Goal: Transaction & Acquisition: Purchase product/service

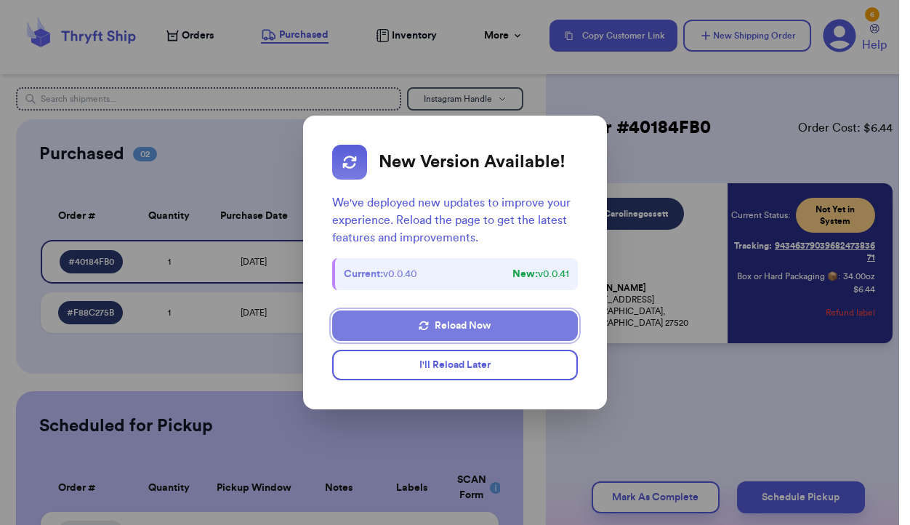
click at [476, 326] on button "Reload Now" at bounding box center [454, 325] width 245 height 31
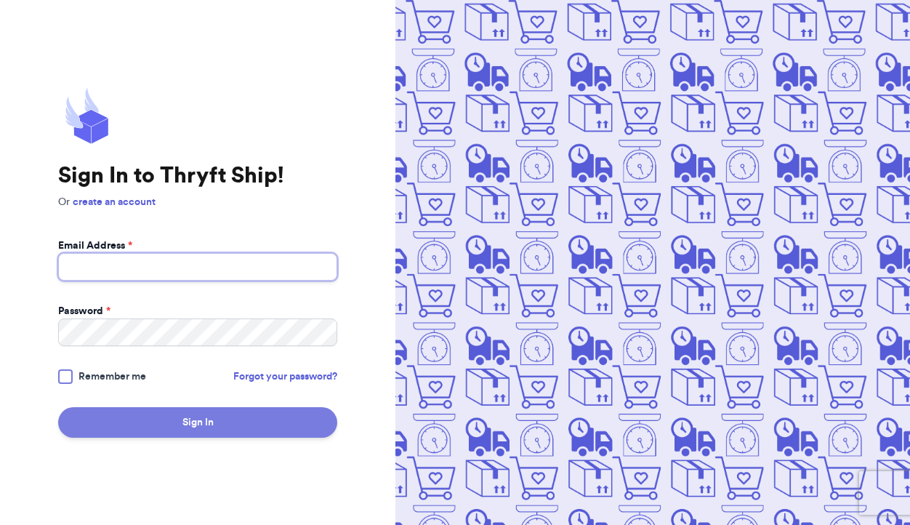
type input "[EMAIL_ADDRESS][DOMAIN_NAME]"
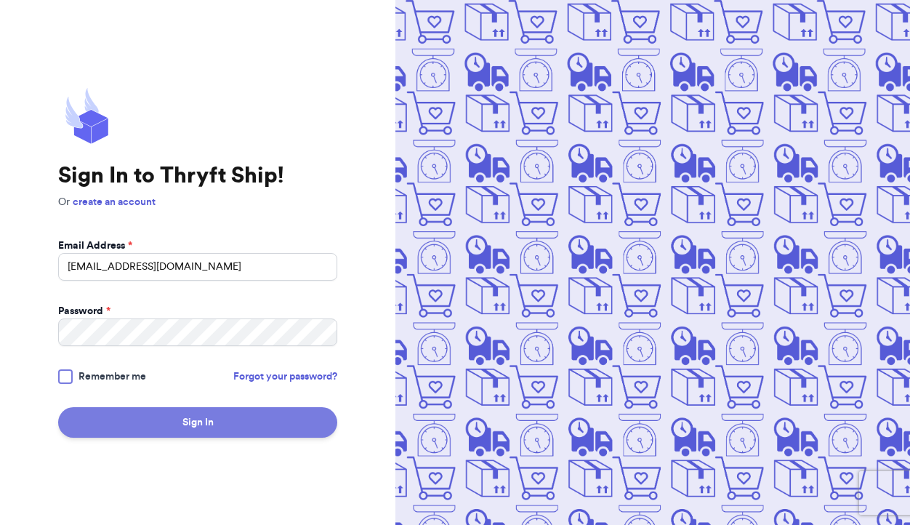
click at [196, 417] on button "Sign In" at bounding box center [197, 422] width 279 height 31
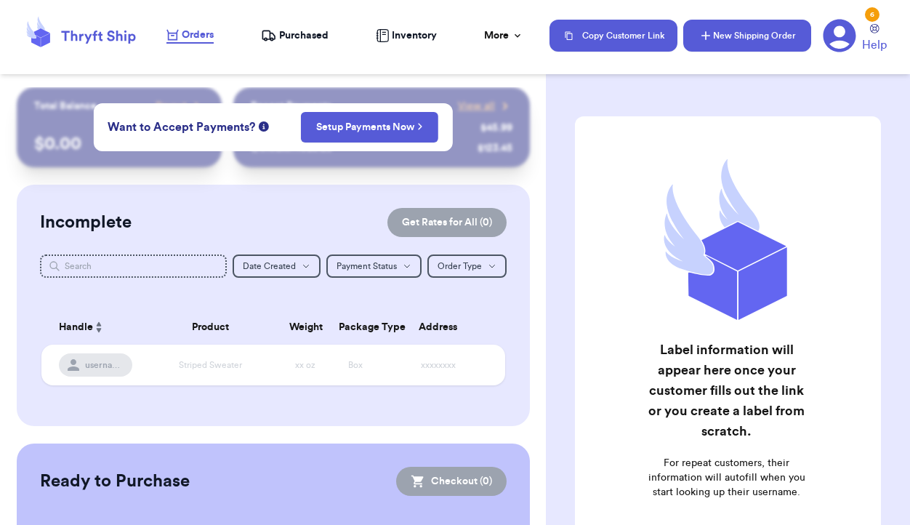
click at [755, 40] on button "New Shipping Order" at bounding box center [747, 36] width 128 height 32
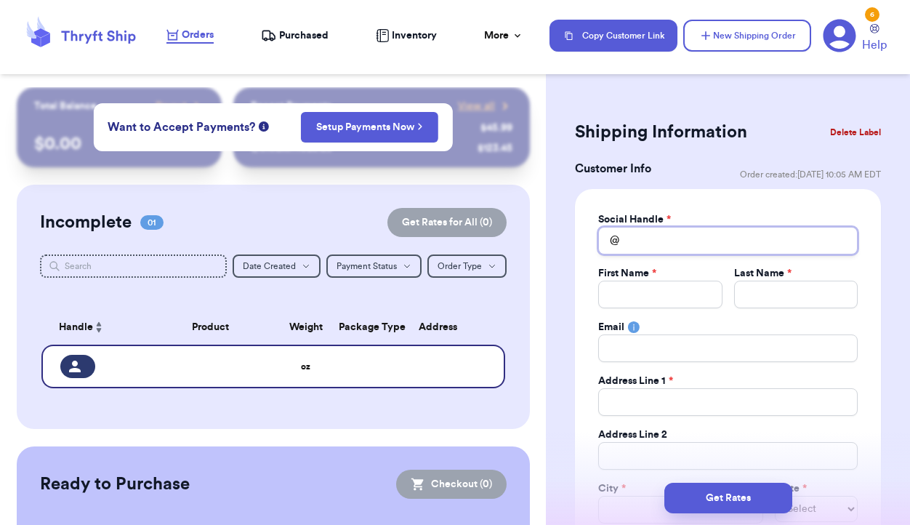
click at [637, 241] on input "Total Amount Paid" at bounding box center [727, 241] width 259 height 28
type input "j"
type input "je"
type input "jes"
type input "jess"
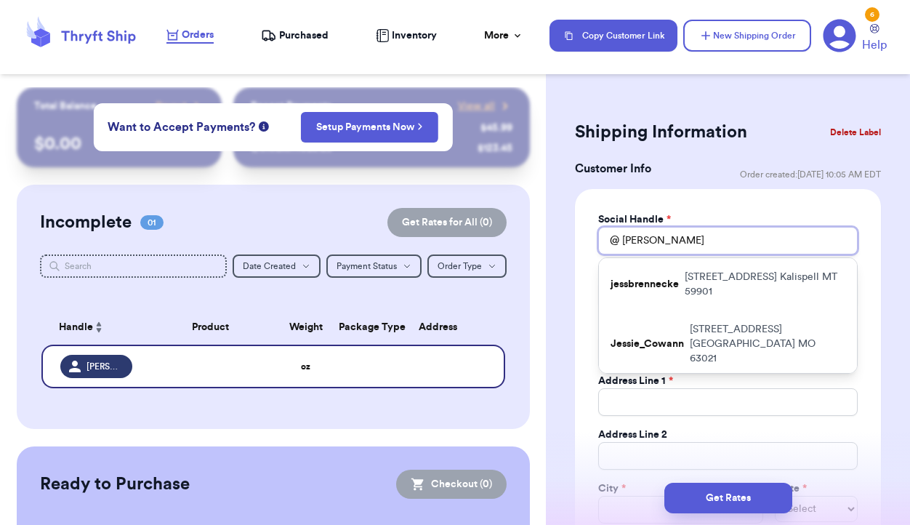
type input "jessc"
type input "jessch"
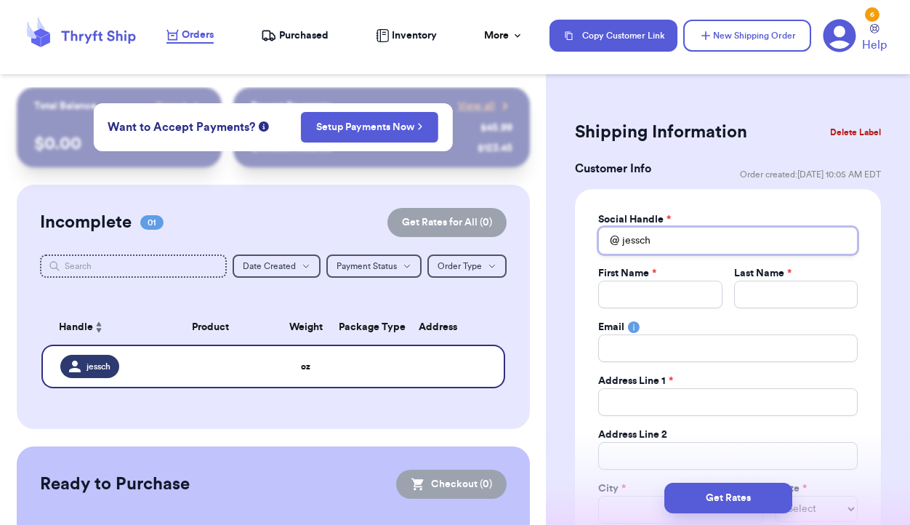
type input "jessche"
type input "jesscher"
type input "jesscheru"
type input "jesscherub"
type input "jesscherubi"
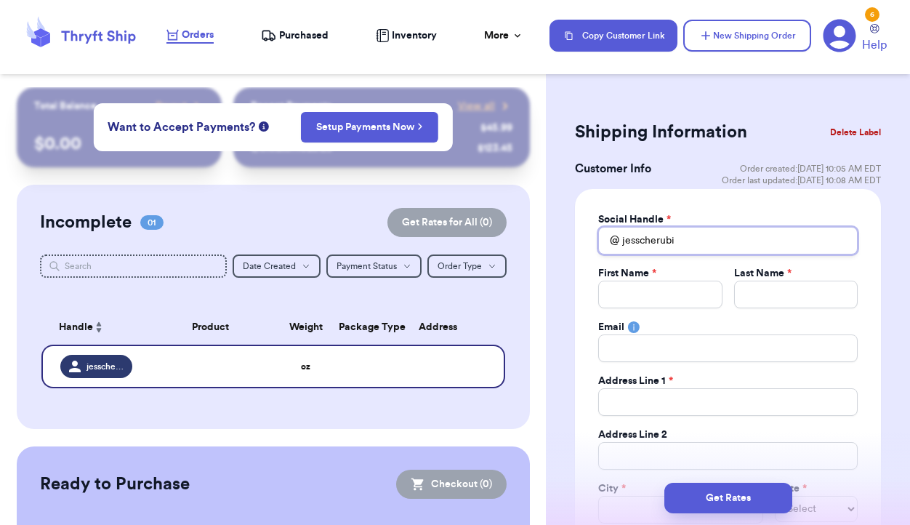
type input "jesscherubin"
type input "jesscherubino"
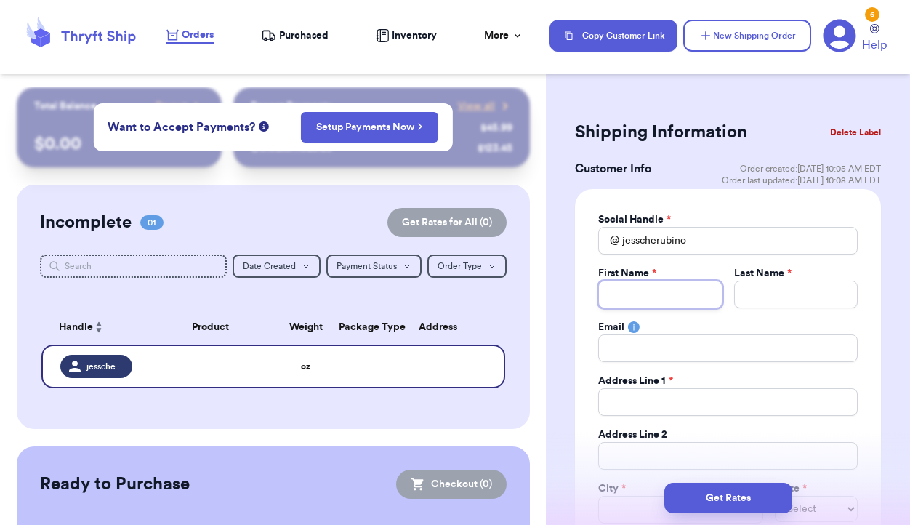
click at [626, 296] on input "Total Amount Paid" at bounding box center [660, 295] width 124 height 28
type input "J"
type input "Je"
type input "Jes"
type input "Jess"
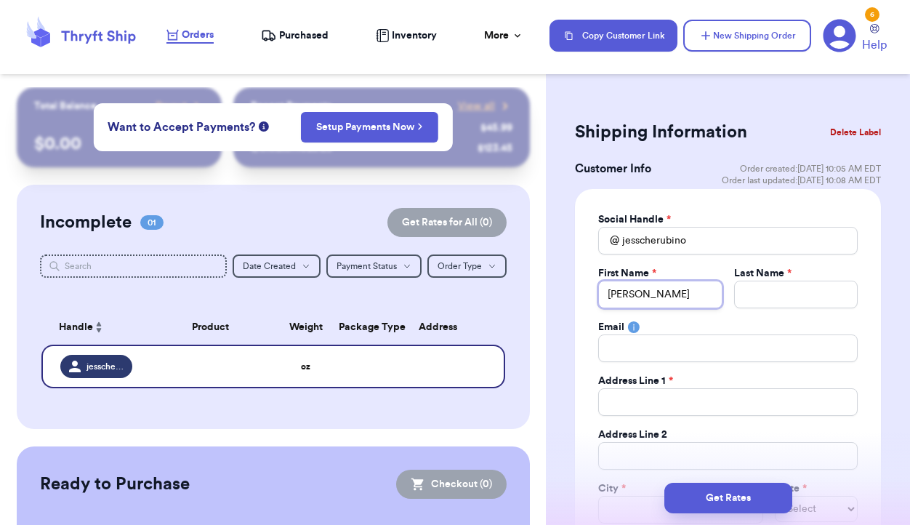
type input "Jess"
click at [752, 292] on input "Total Amount Paid" at bounding box center [796, 295] width 124 height 28
type input "C"
type input "Ch"
type input "Che"
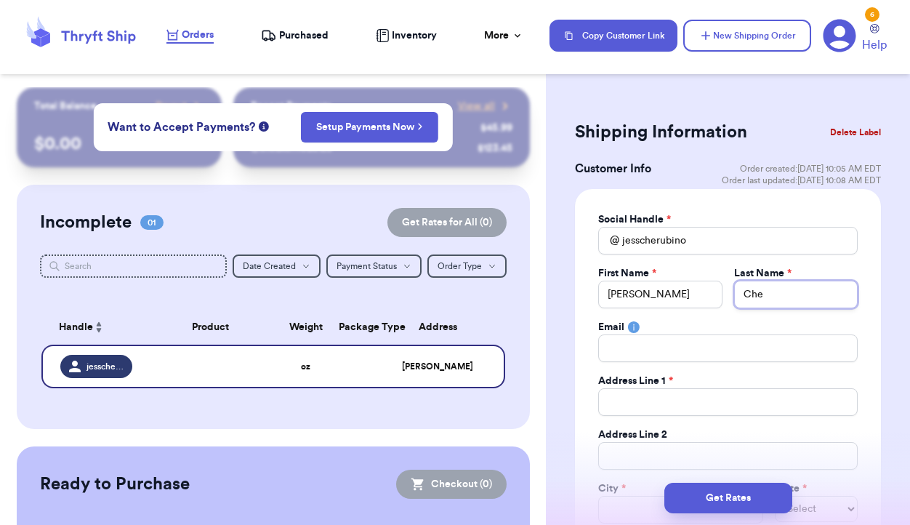
type input "Cher"
type input "Cheru"
type input "Cherub"
type input "Cherubi"
type input "Cherubin"
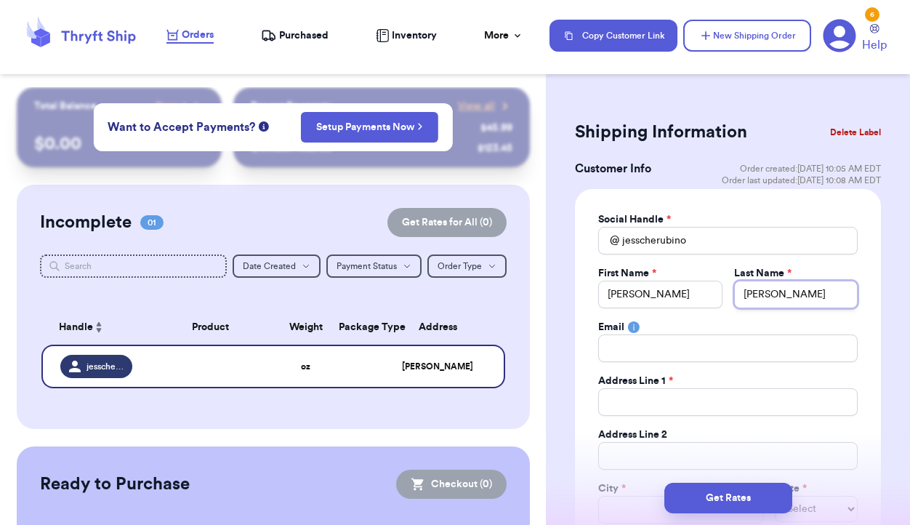
type input "Cherubino"
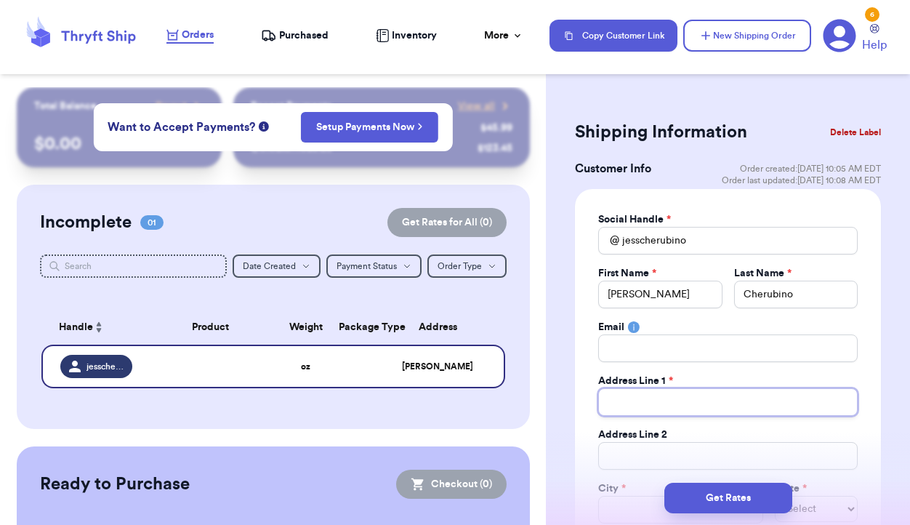
click at [671, 398] on input "Total Amount Paid" at bounding box center [727, 402] width 259 height 28
type input "1"
type input "16"
type input "160"
type input "1601"
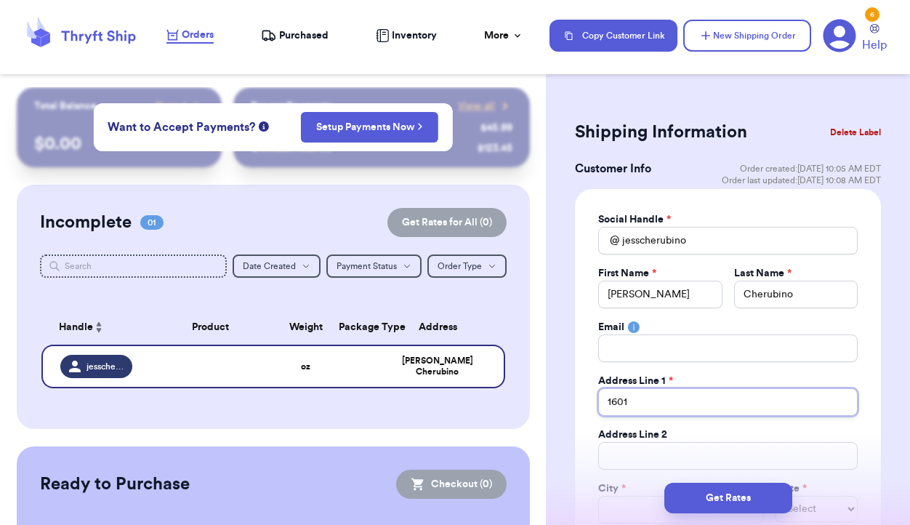
type input "1601"
type input "1601 c"
type input "1601 ch"
type input "1601 che"
type input "1601 cher"
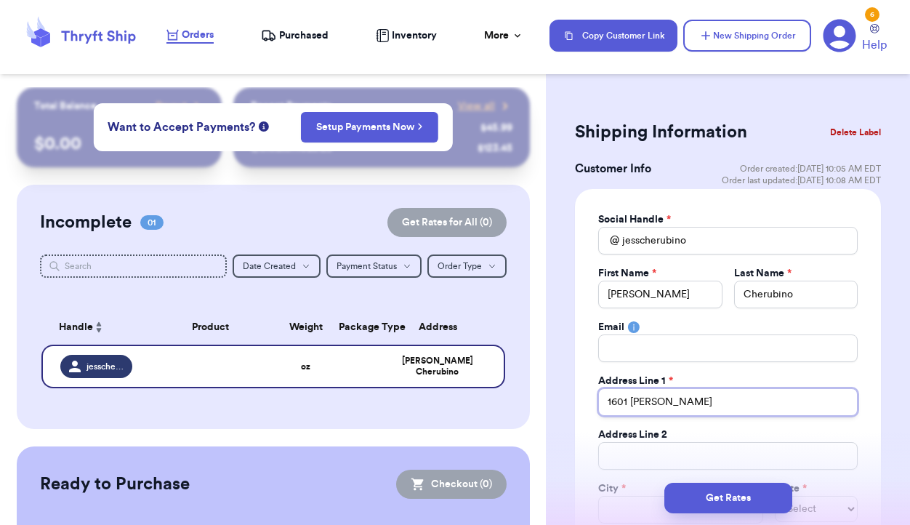
type input "1601 cherr"
type input "1601 cherry"
type input "1601 cherry S"
type input "1601 cherry St"
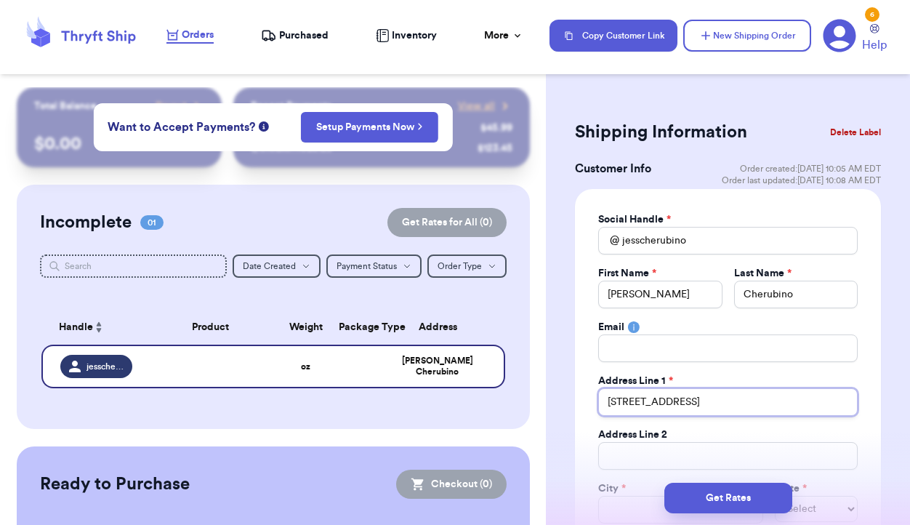
type input "1601 cherry St"
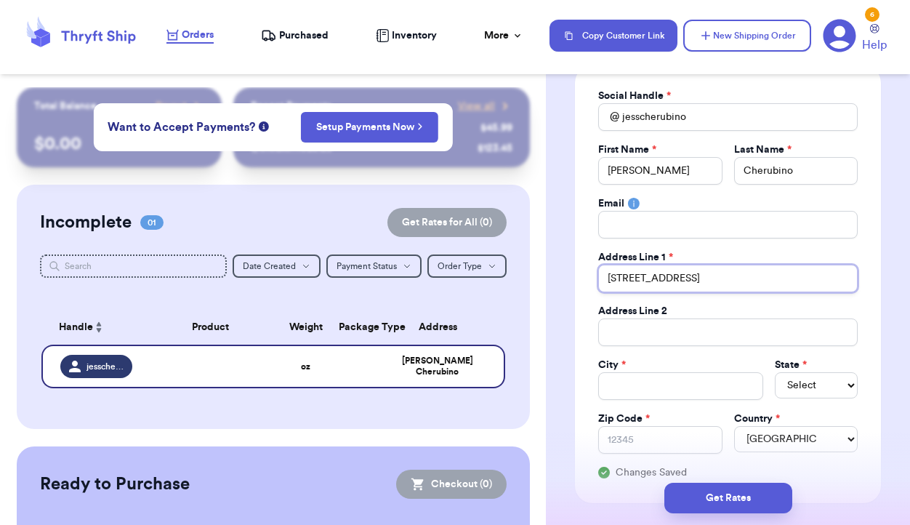
scroll to position [126, 0]
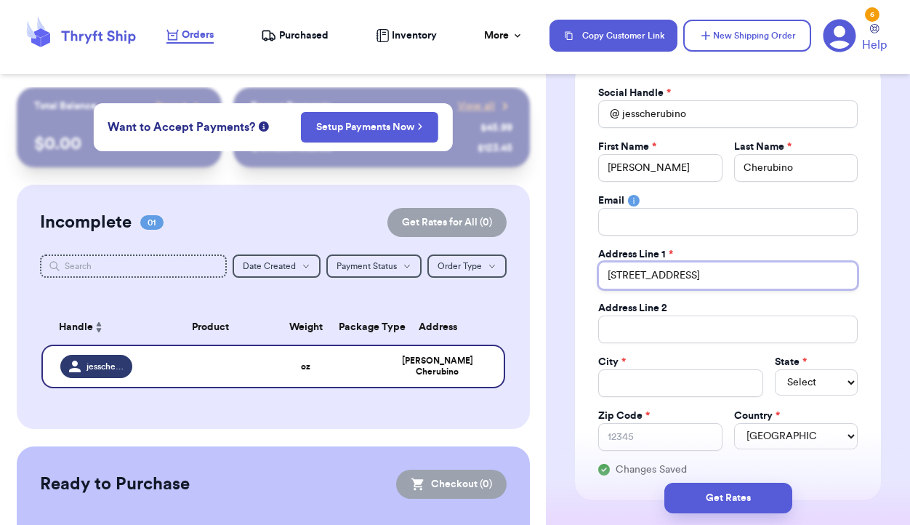
type input "1601 cherry St"
click at [652, 329] on input "Total Amount Paid" at bounding box center [727, 329] width 259 height 28
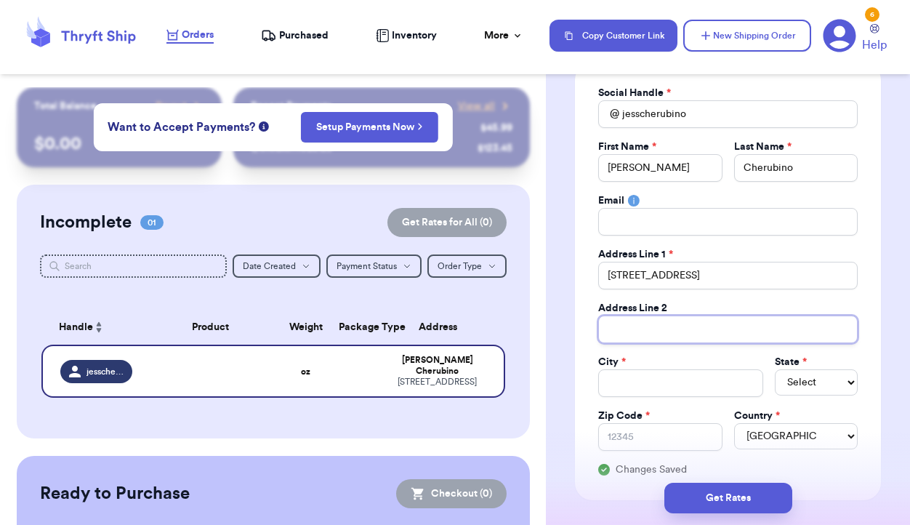
type input "U"
type input "Un"
type input "Uni"
type input "Unit"
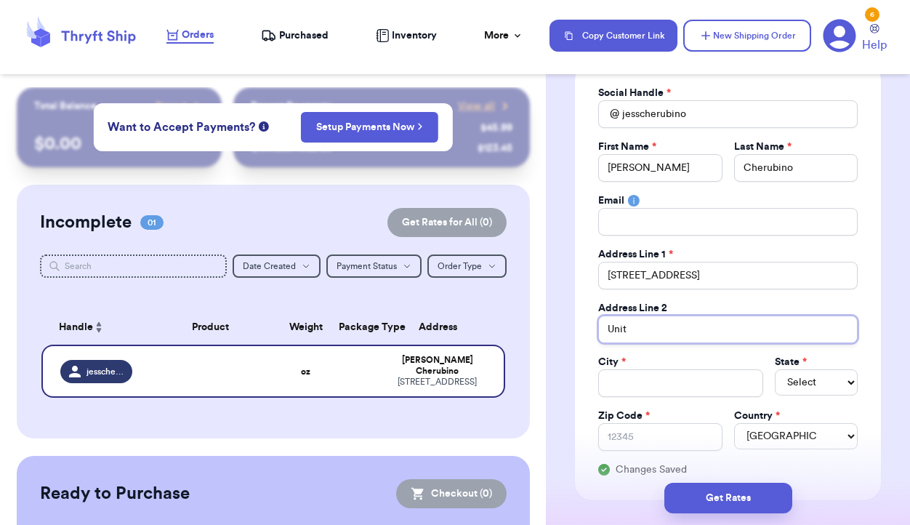
type input "Unit 6"
type input "Unit 60"
type input "Unit 603"
click at [644, 387] on input "Total Amount Paid" at bounding box center [680, 383] width 165 height 28
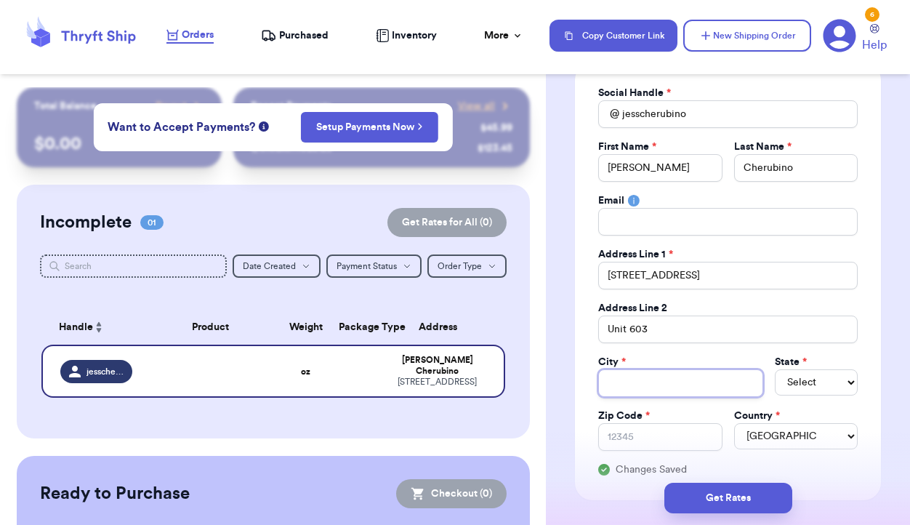
type input "P"
type input "Ph"
type input "Phi"
type input "Phil"
type input "Phila"
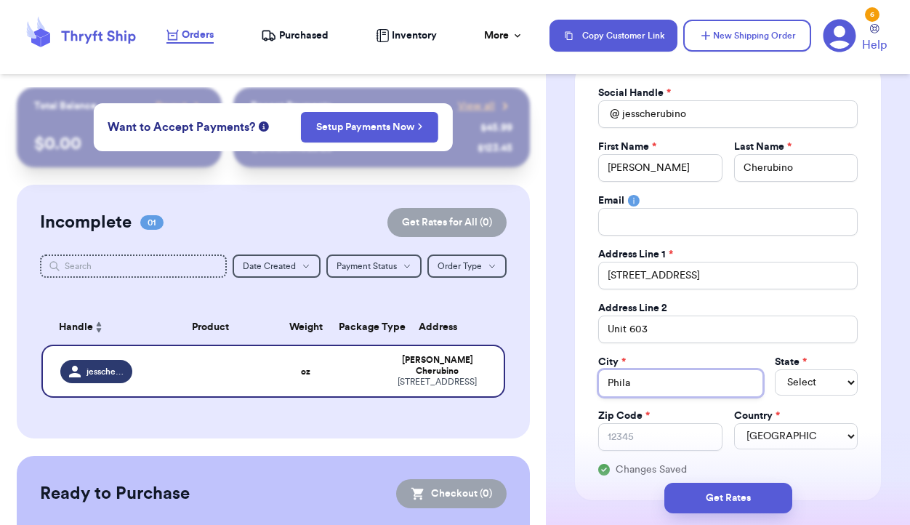
type input "Philad"
type input "Philade"
type input "Philadel"
type input "Philadelp"
type input "Philadelph"
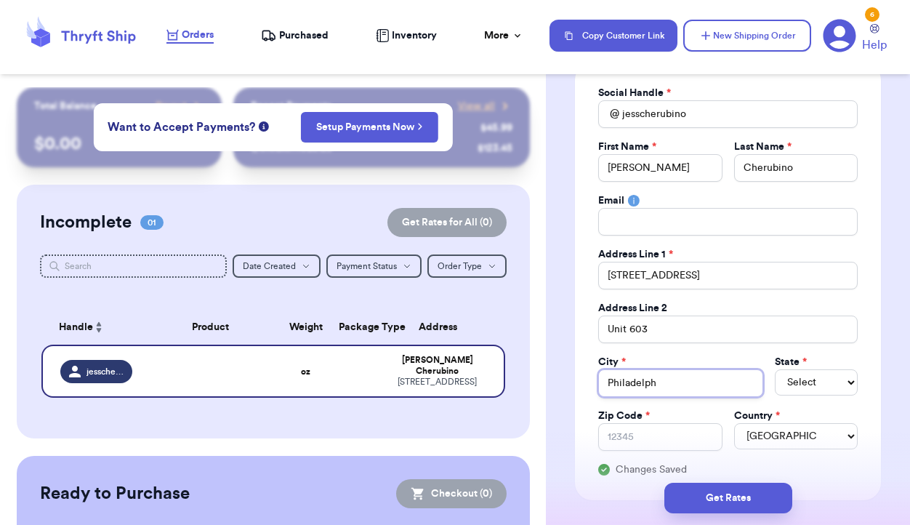
type input "Philadelphi"
type input "Philadelphia"
click at [819, 380] on select "Select AL AK AZ AR CA CO CT DE DC FL GA HI ID IL IN IA KS KY LA ME MD MA MI MN …" at bounding box center [816, 382] width 83 height 26
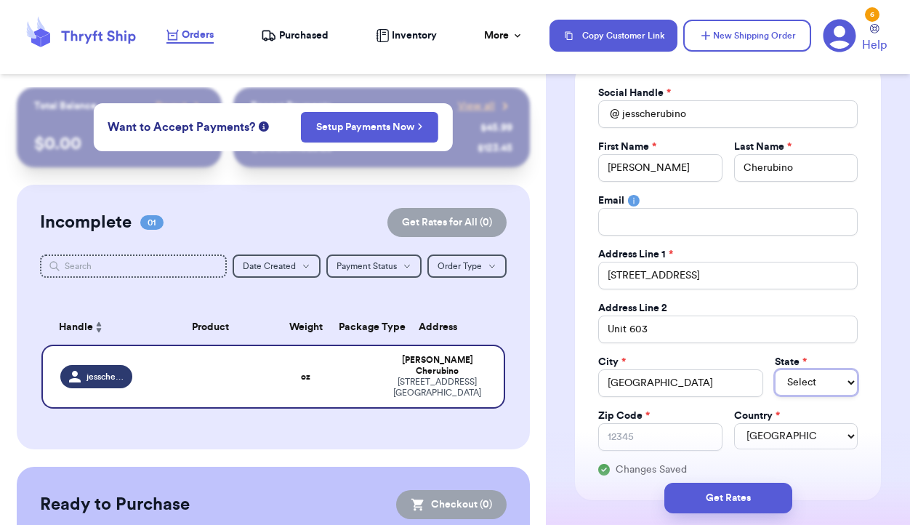
select select "PA"
click at [676, 433] on input "Zip Code *" at bounding box center [660, 437] width 124 height 28
type input "1"
type input "19"
type input "191"
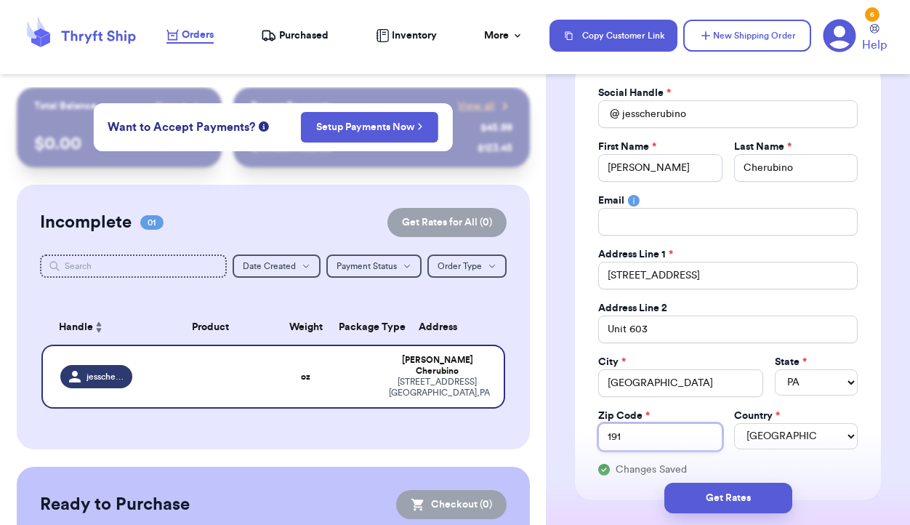
type input "1910"
type input "19102"
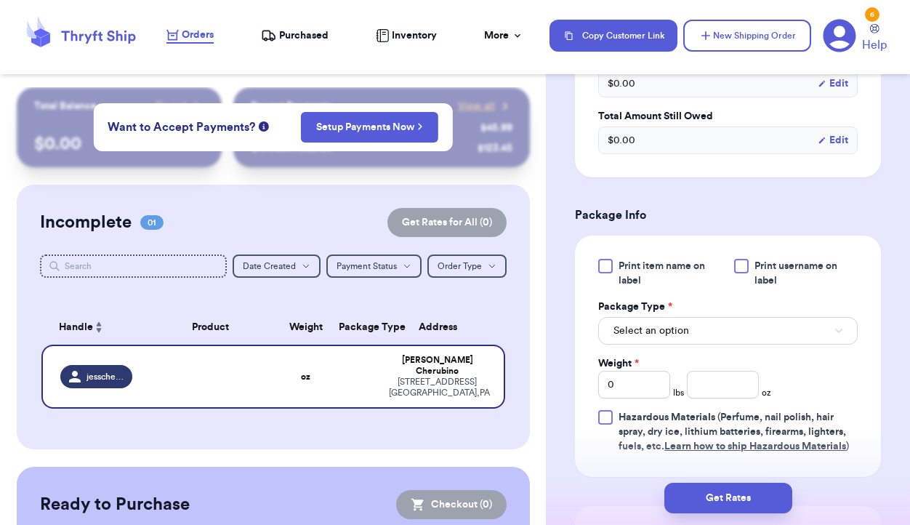
scroll to position [757, 0]
type input "19102"
click at [748, 337] on button "Select an option" at bounding box center [727, 329] width 259 height 28
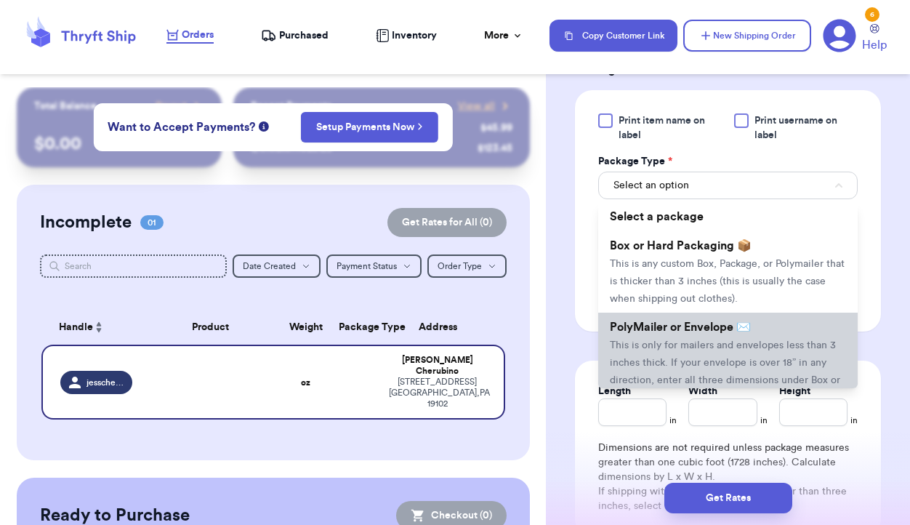
click at [738, 345] on span "This is only for mailers and envelopes less than 3 inches thick. If your envelo…" at bounding box center [725, 371] width 230 height 63
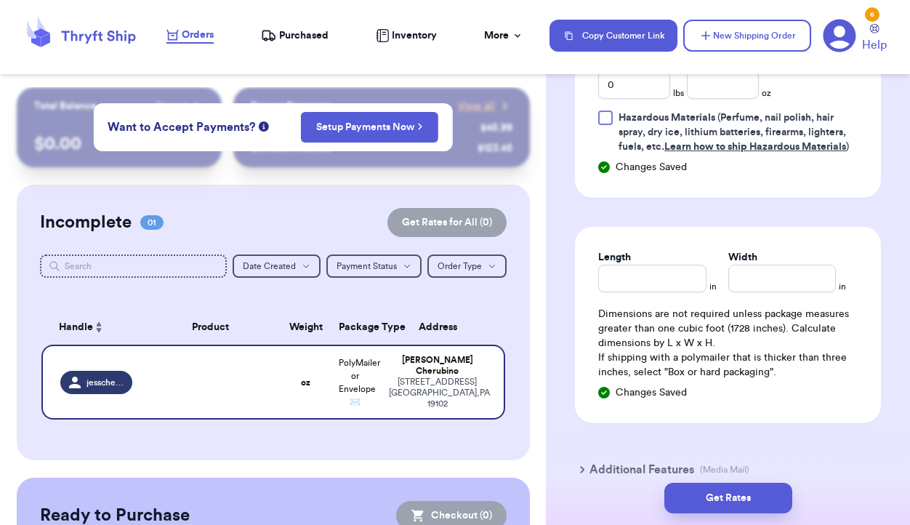
scroll to position [1070, 0]
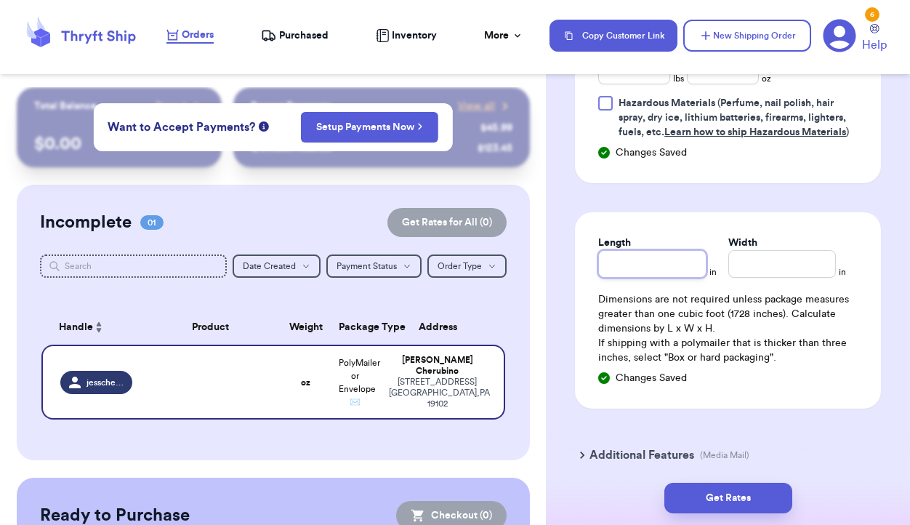
click at [661, 270] on input "Length" at bounding box center [652, 264] width 108 height 28
type input "1"
type input "10"
click at [794, 266] on input "Width *" at bounding box center [782, 264] width 108 height 28
type input "7"
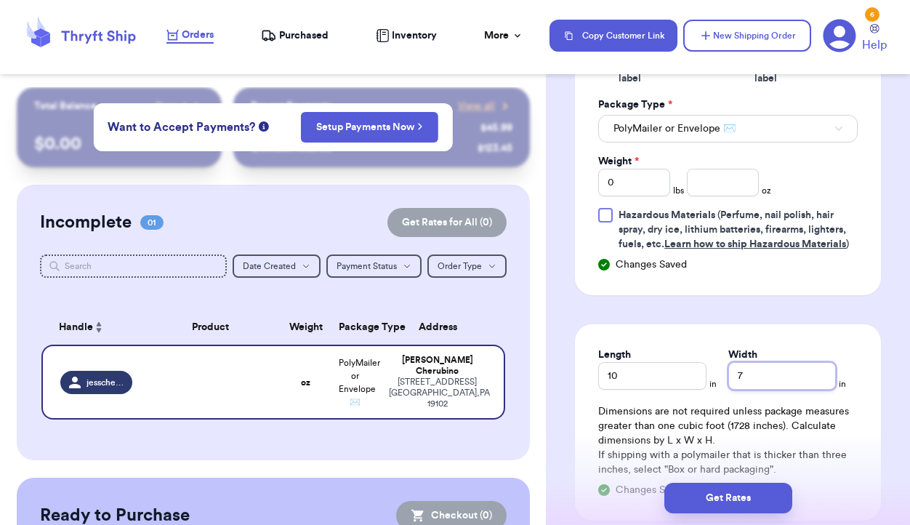
scroll to position [920, 0]
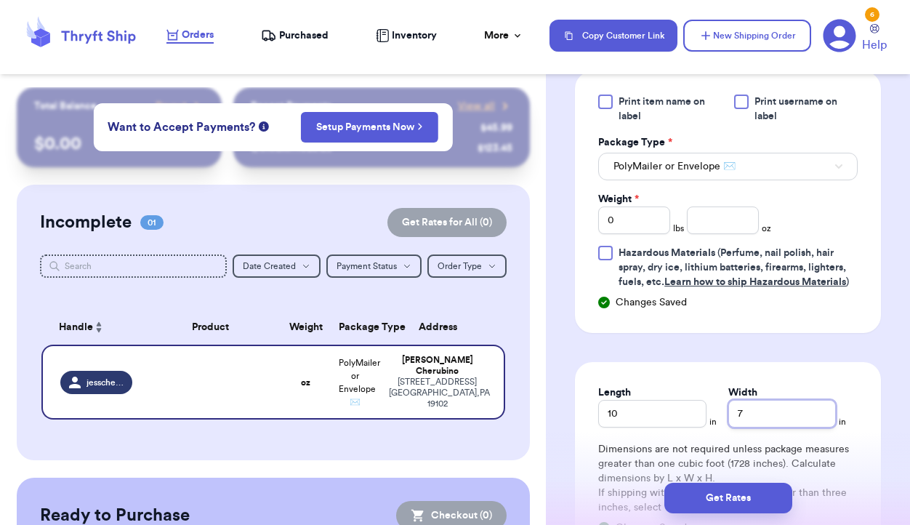
type input "7"
click at [730, 215] on input "number" at bounding box center [723, 220] width 72 height 28
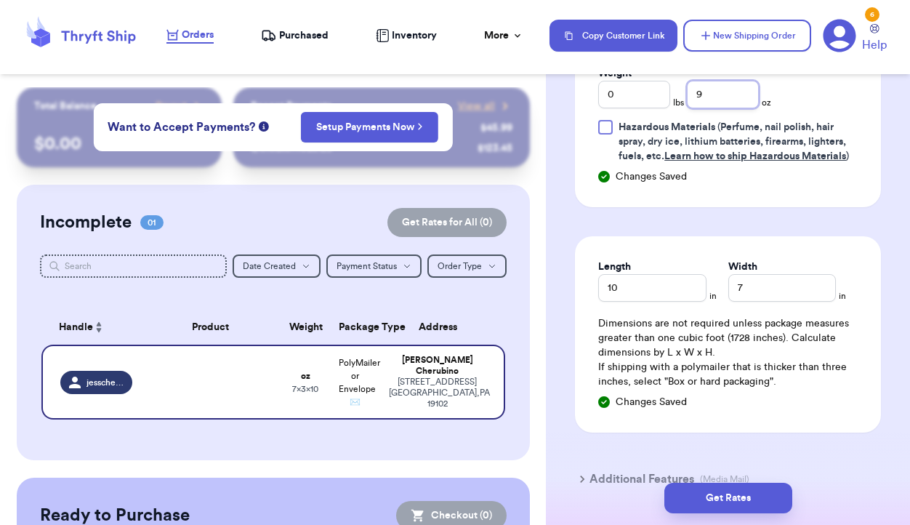
scroll to position [1047, 0]
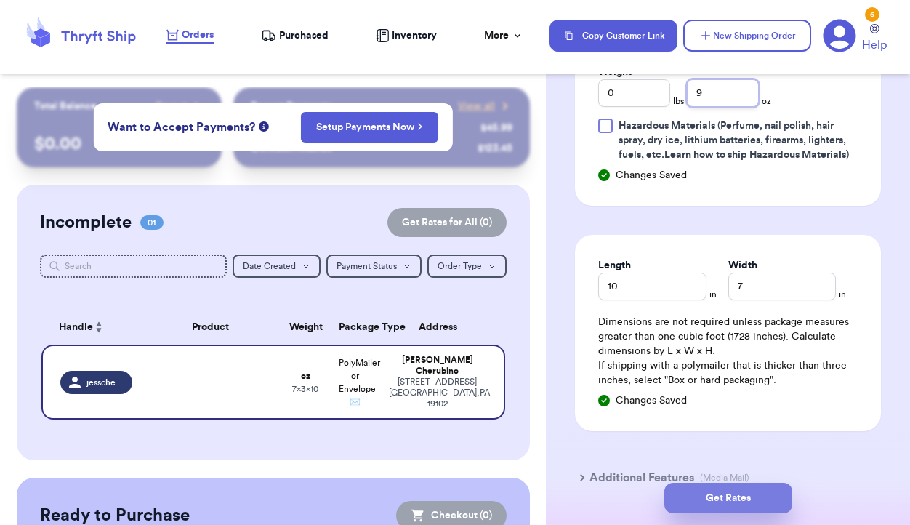
type input "9"
click at [722, 494] on button "Get Rates" at bounding box center [728, 498] width 128 height 31
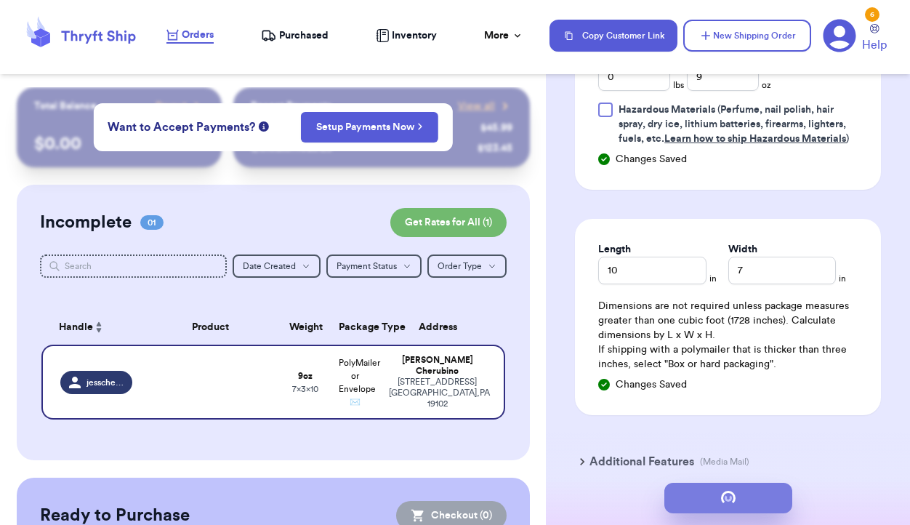
scroll to position [0, 0]
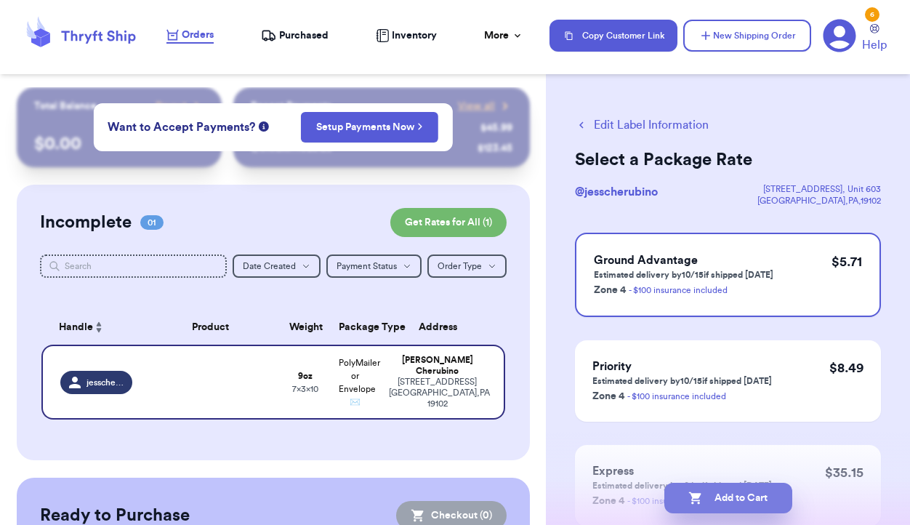
click at [725, 496] on button "Add to Cart" at bounding box center [728, 498] width 128 height 31
checkbox input "true"
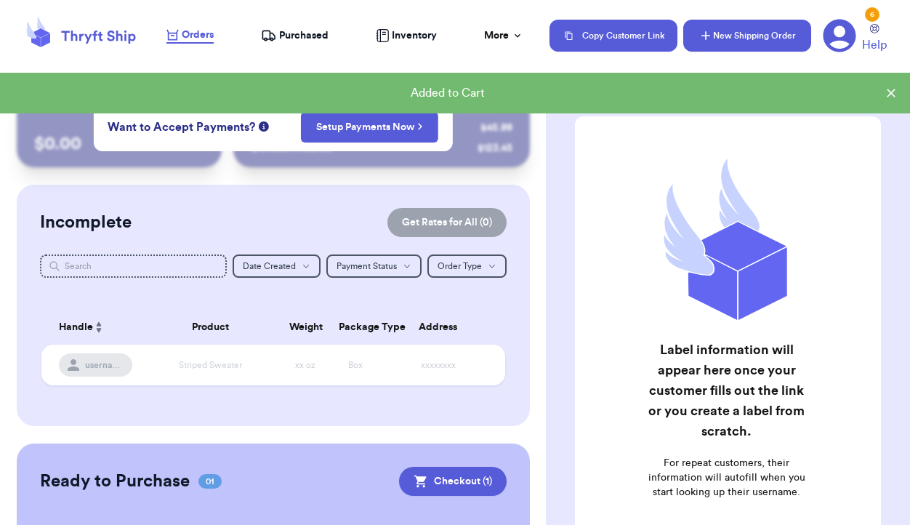
click at [738, 38] on button "New Shipping Order" at bounding box center [747, 36] width 128 height 32
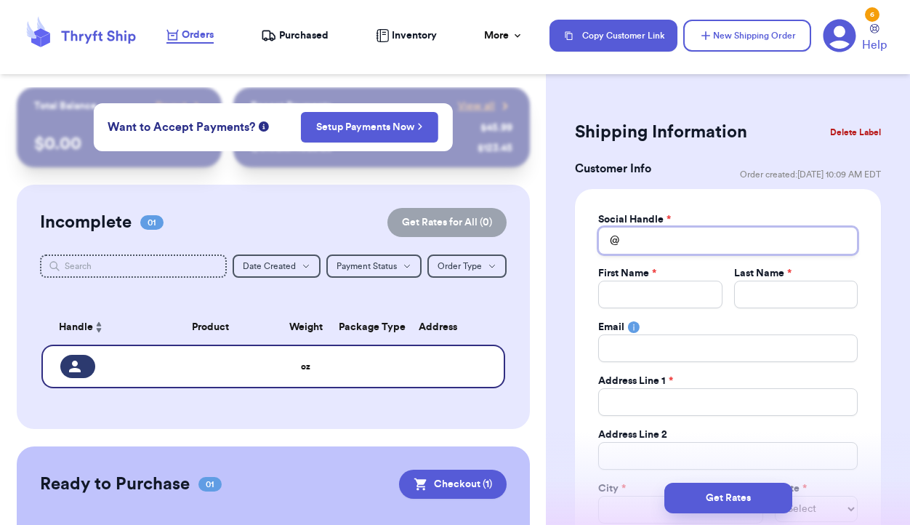
click at [653, 229] on input "Total Amount Paid" at bounding box center [727, 241] width 259 height 28
type input "k"
type input "ka"
type input "kay"
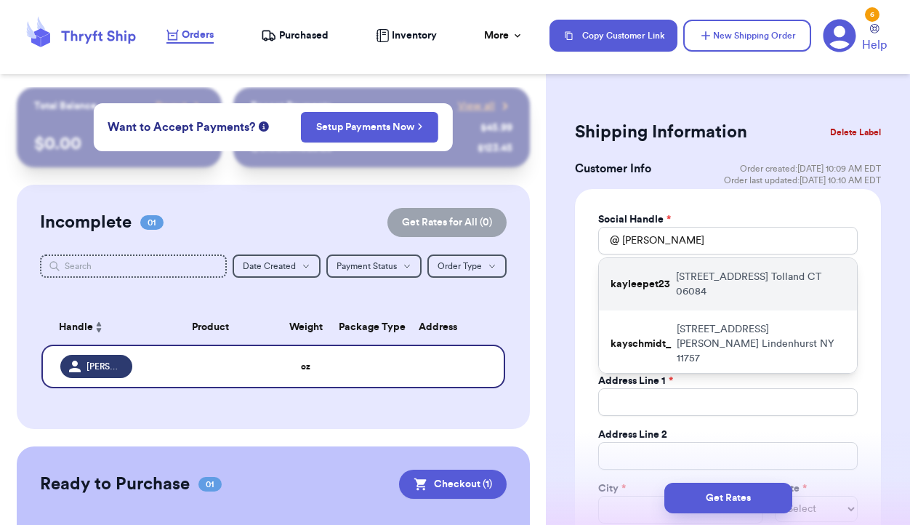
click at [645, 281] on p "kayleepet23" at bounding box center [641, 284] width 60 height 15
type input "kayleepet23"
type input "Kaylee"
type input "Petrella"
type input "[STREET_ADDRESS]"
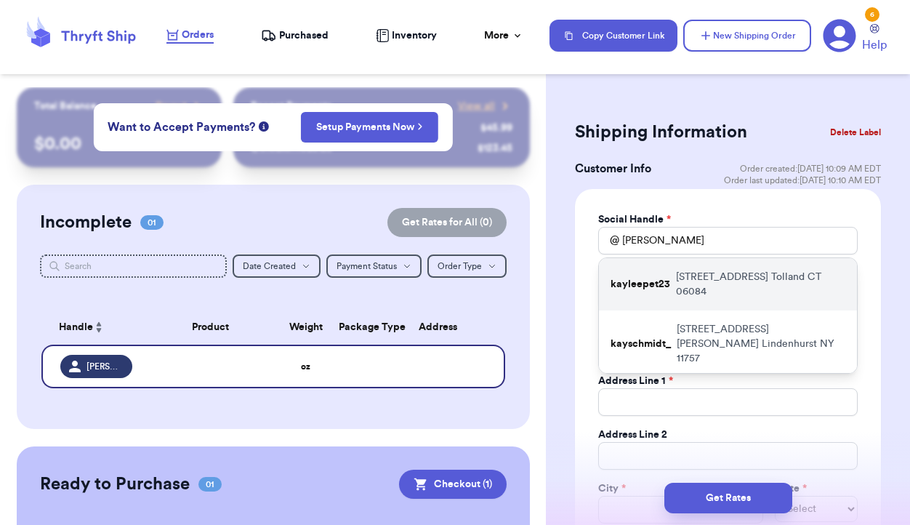
type input "Tolland"
select select "CT"
type input "06084"
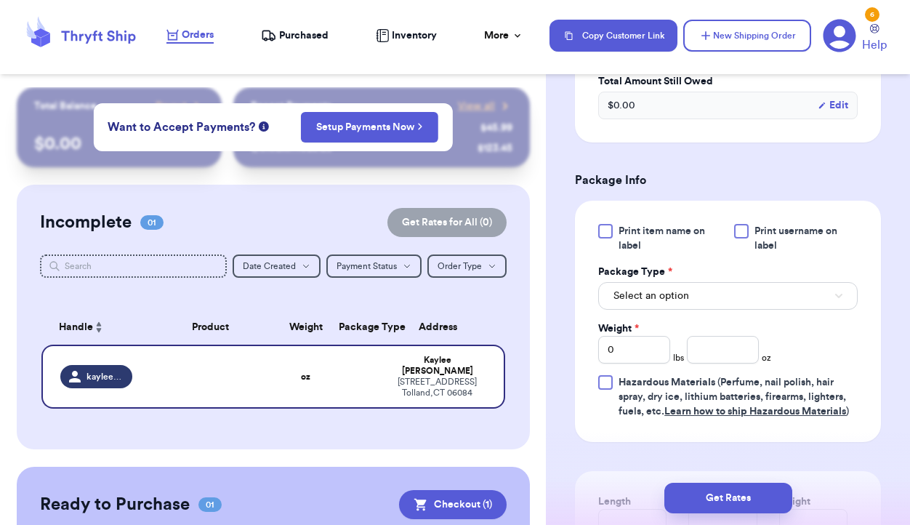
scroll to position [812, 0]
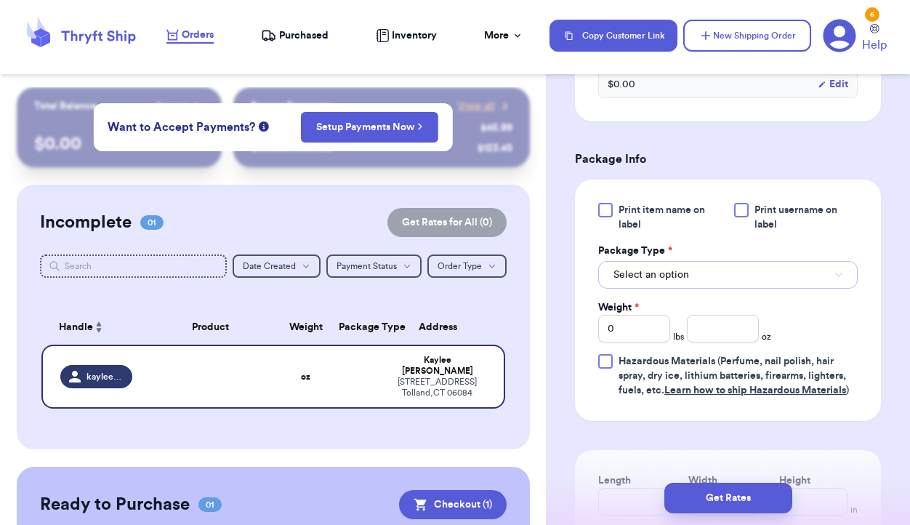
click at [677, 278] on span "Select an option" at bounding box center [651, 274] width 76 height 15
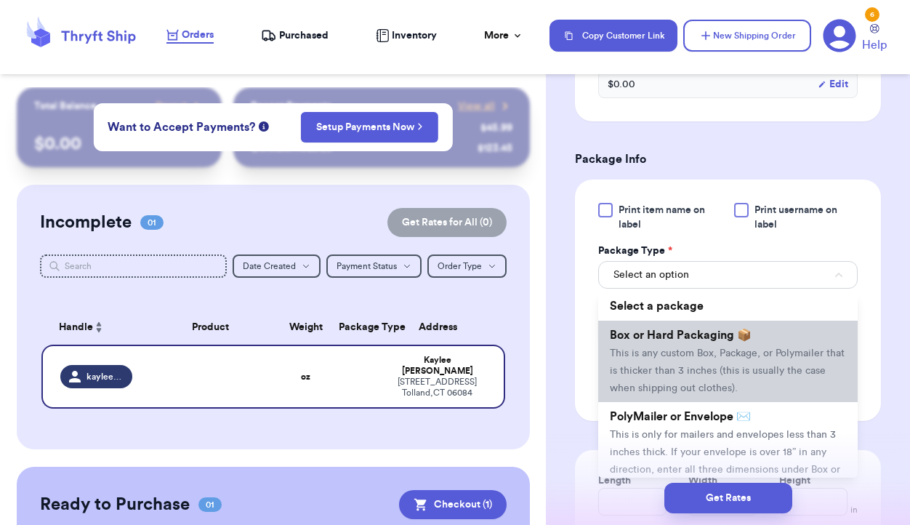
click at [670, 340] on span "Box or Hard Packaging 📦" at bounding box center [681, 335] width 142 height 12
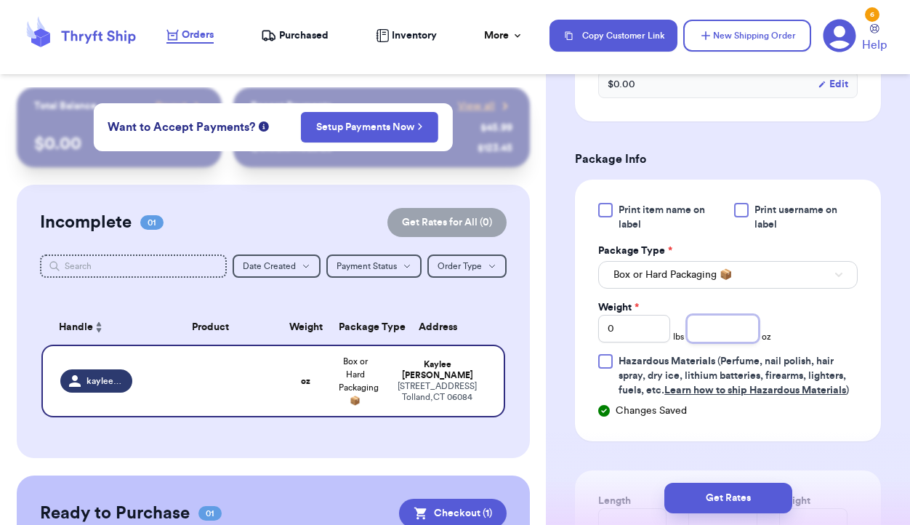
click at [711, 332] on input "number" at bounding box center [723, 329] width 72 height 28
type input "4"
click at [635, 327] on input "0" at bounding box center [634, 329] width 72 height 28
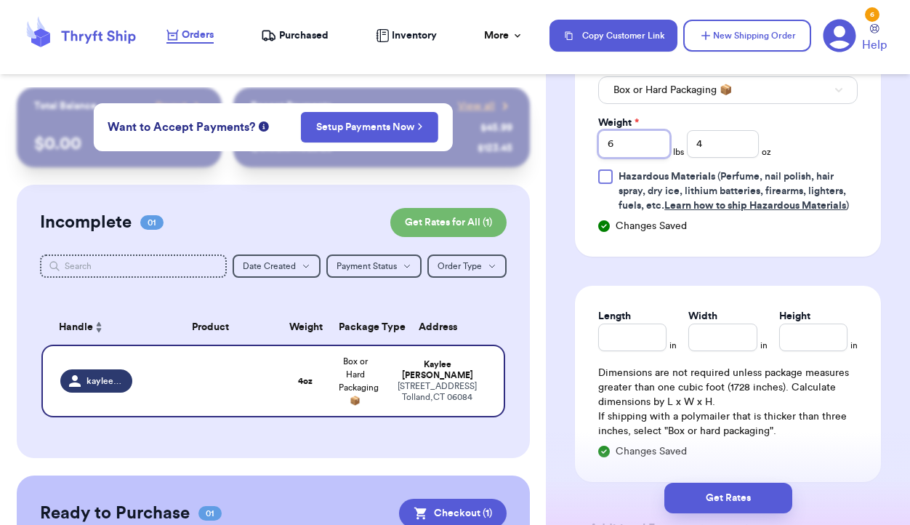
scroll to position [1003, 0]
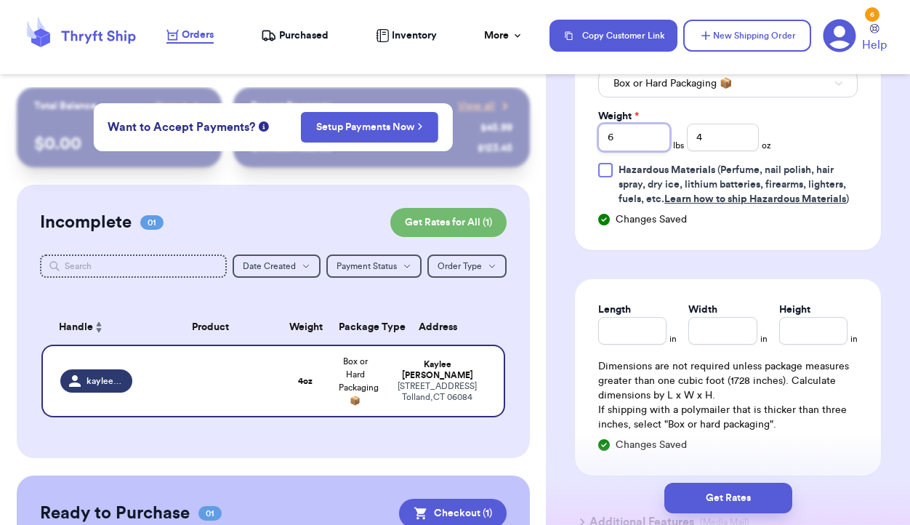
type input "6"
click at [630, 331] on input "Length" at bounding box center [632, 331] width 68 height 28
type input "18"
click at [698, 335] on input "Width *" at bounding box center [722, 331] width 68 height 28
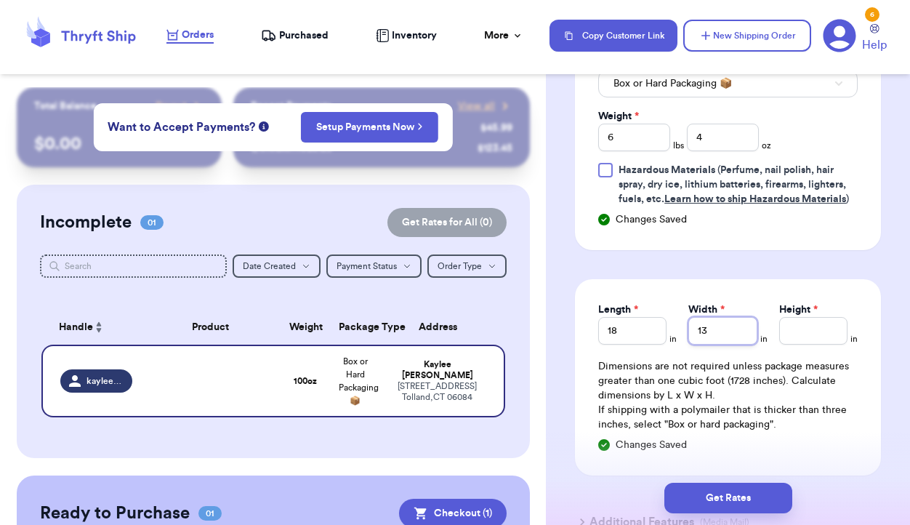
type input "13"
click at [794, 342] on input "Height *" at bounding box center [813, 331] width 68 height 28
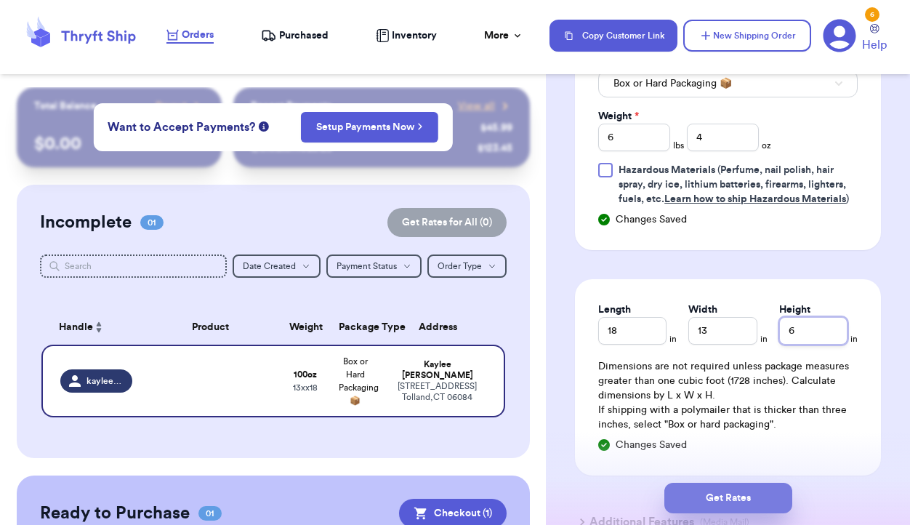
type input "6"
click at [744, 504] on button "Get Rates" at bounding box center [728, 498] width 128 height 31
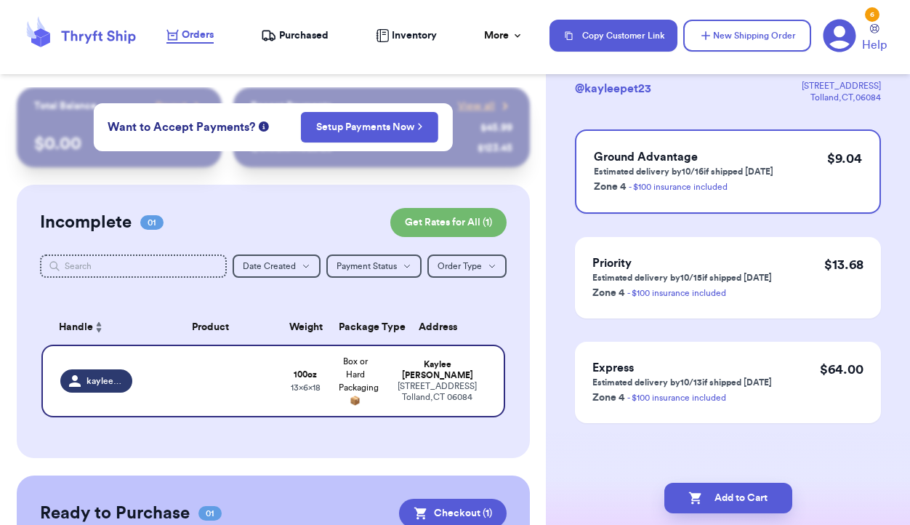
scroll to position [0, 0]
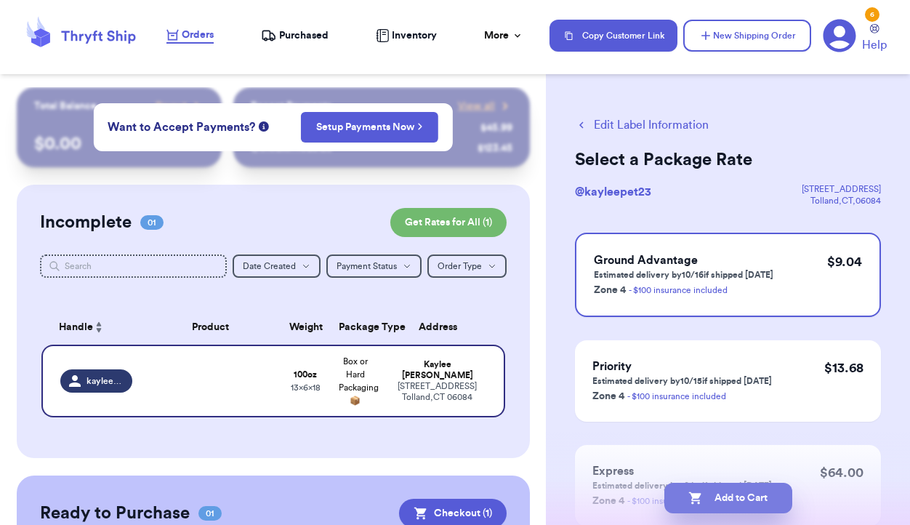
click at [718, 496] on button "Add to Cart" at bounding box center [728, 498] width 128 height 31
checkbox input "true"
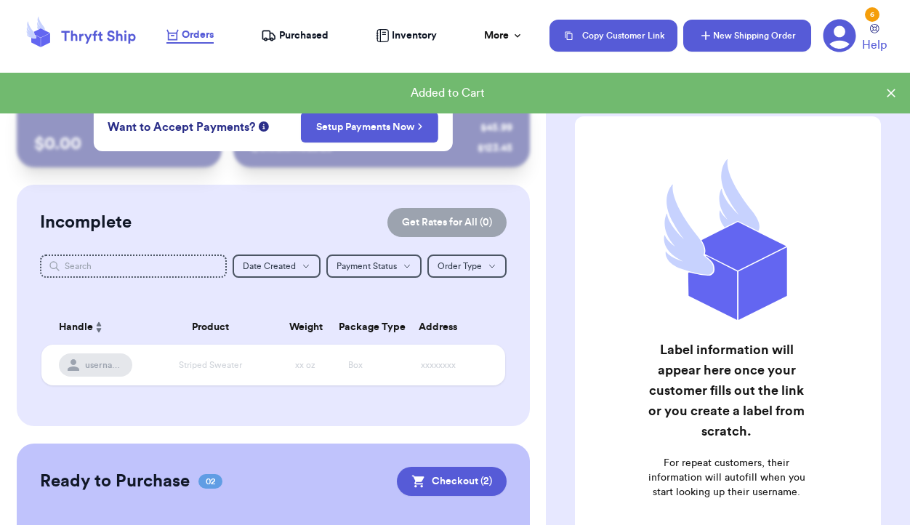
click at [755, 38] on button "New Shipping Order" at bounding box center [747, 36] width 128 height 32
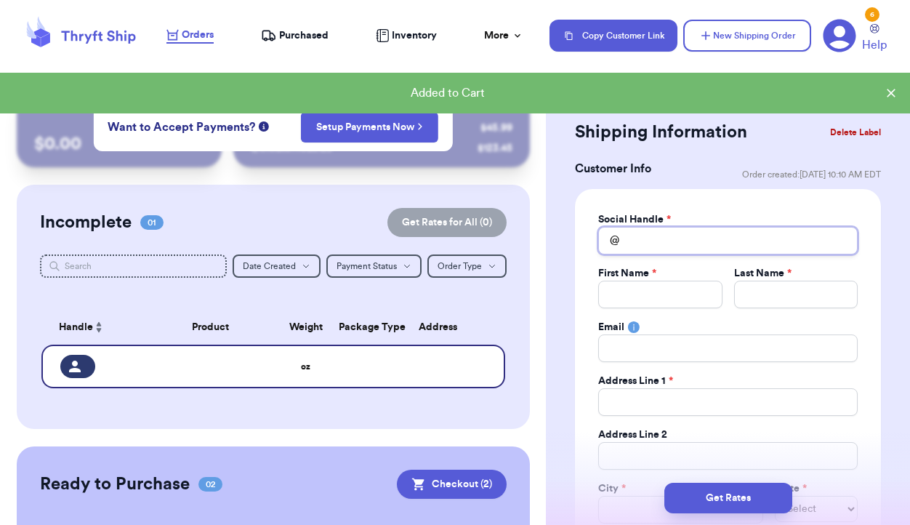
click at [663, 246] on input "Total Amount Paid" at bounding box center [727, 241] width 259 height 28
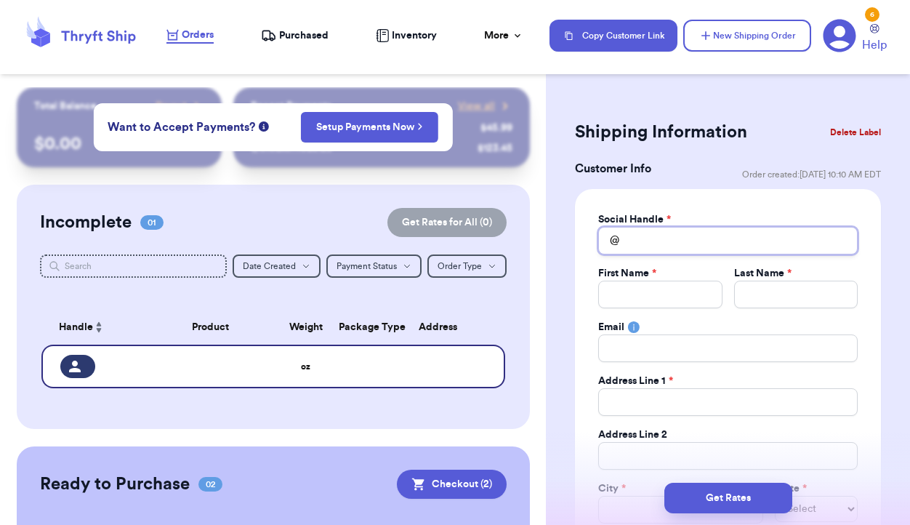
type input "k"
type input "ka"
type input "kay"
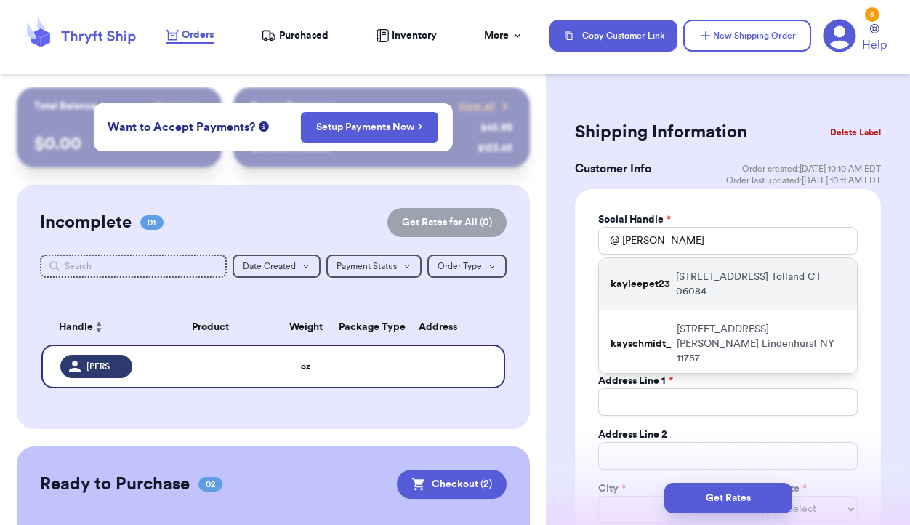
click at [676, 276] on p "143 Plains Rd Tolland CT 06084" at bounding box center [760, 284] width 169 height 29
type input "kayleepet23"
type input "Kaylee"
type input "Petrella"
type input "[STREET_ADDRESS]"
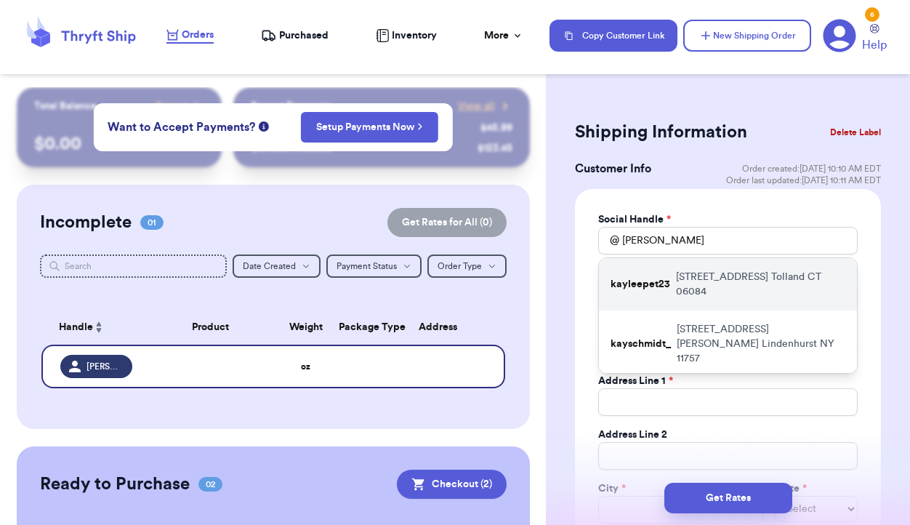
type input "Tolland"
select select "CT"
type input "06084"
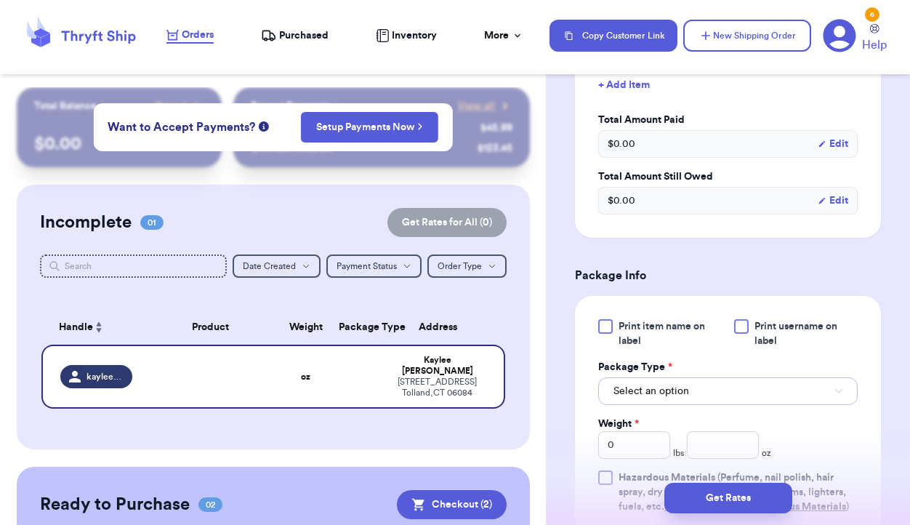
click at [681, 390] on span "Select an option" at bounding box center [651, 391] width 76 height 15
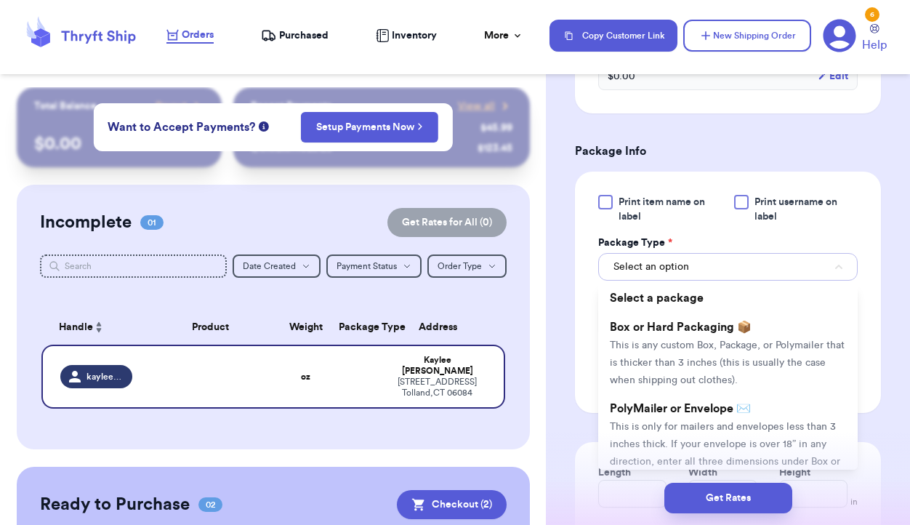
scroll to position [822, 0]
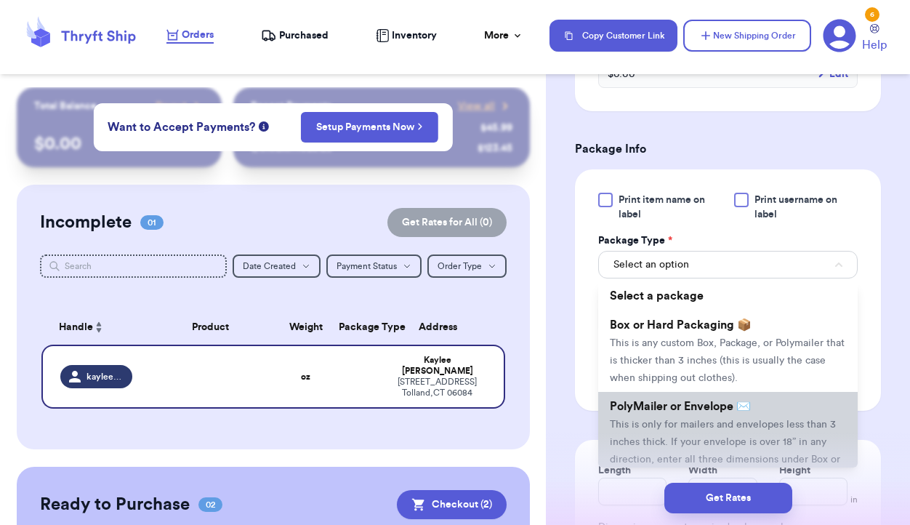
click at [678, 416] on li "PolyMailer or Envelope ✉️ This is only for mailers and envelopes less than 3 in…" at bounding box center [727, 441] width 259 height 99
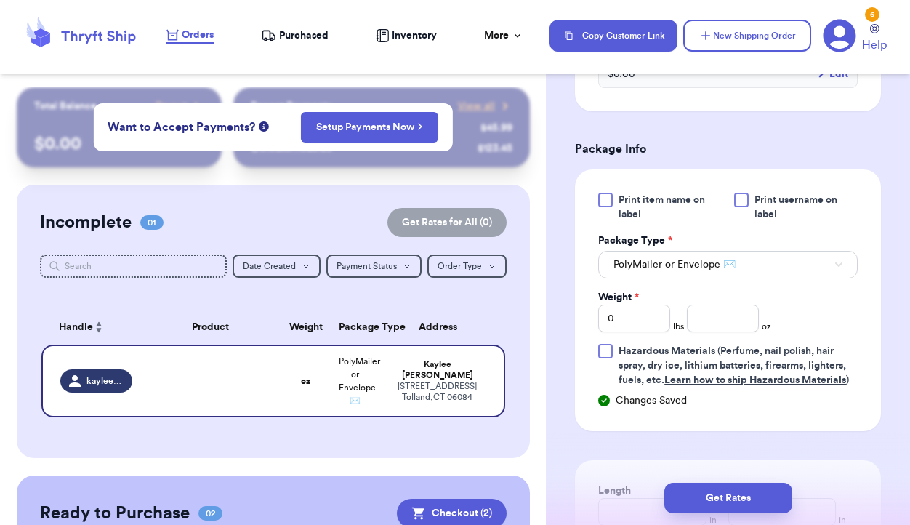
scroll to position [964, 0]
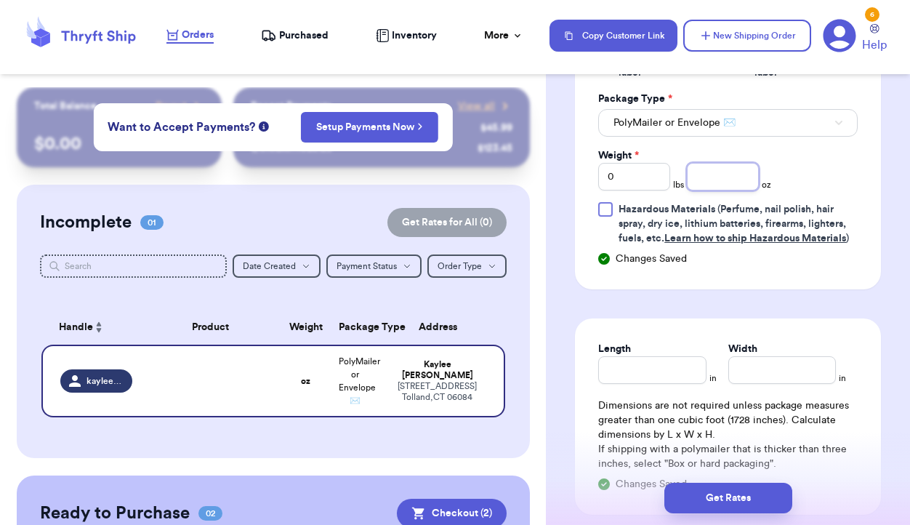
click at [733, 180] on input "number" at bounding box center [723, 177] width 72 height 28
type input "9"
click at [640, 181] on input "0" at bounding box center [634, 177] width 72 height 28
type input "1"
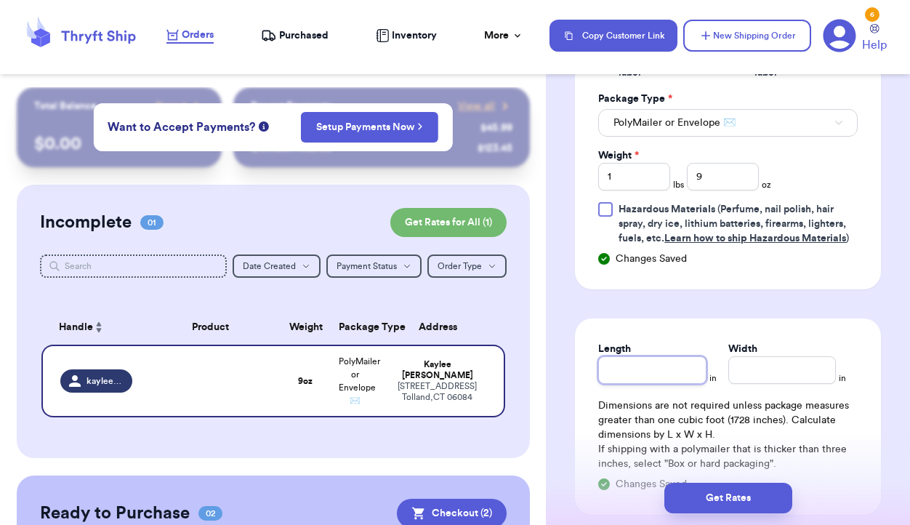
click at [651, 371] on input "Length" at bounding box center [652, 370] width 108 height 28
type input "10"
click at [778, 379] on input "Width *" at bounding box center [782, 370] width 108 height 28
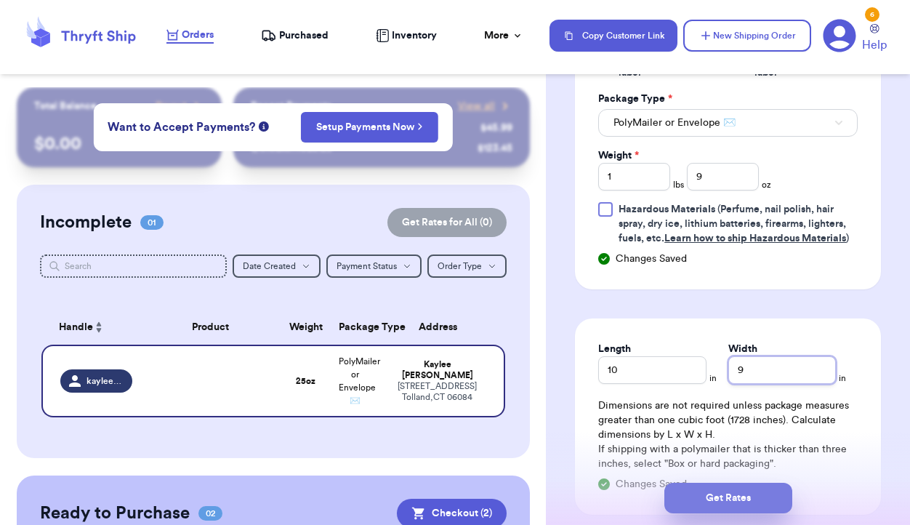
type input "9"
click at [740, 502] on button "Get Rates" at bounding box center [728, 498] width 128 height 31
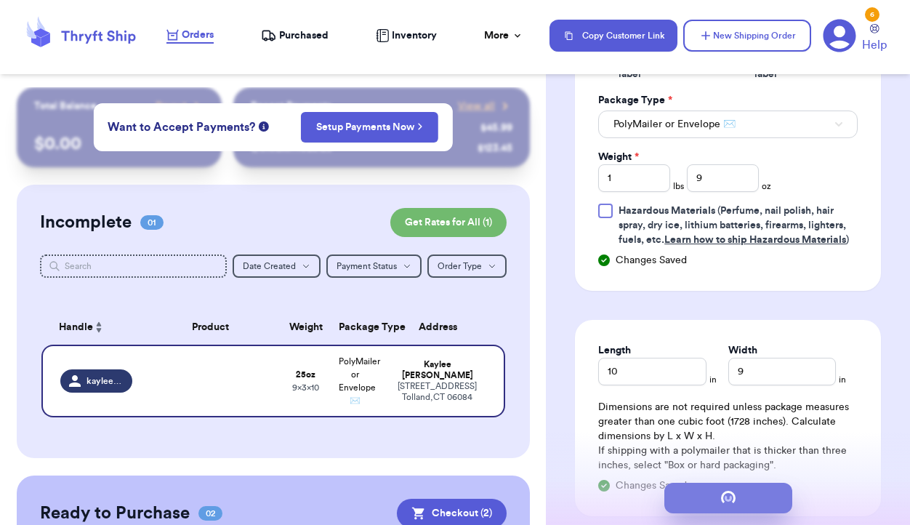
scroll to position [0, 0]
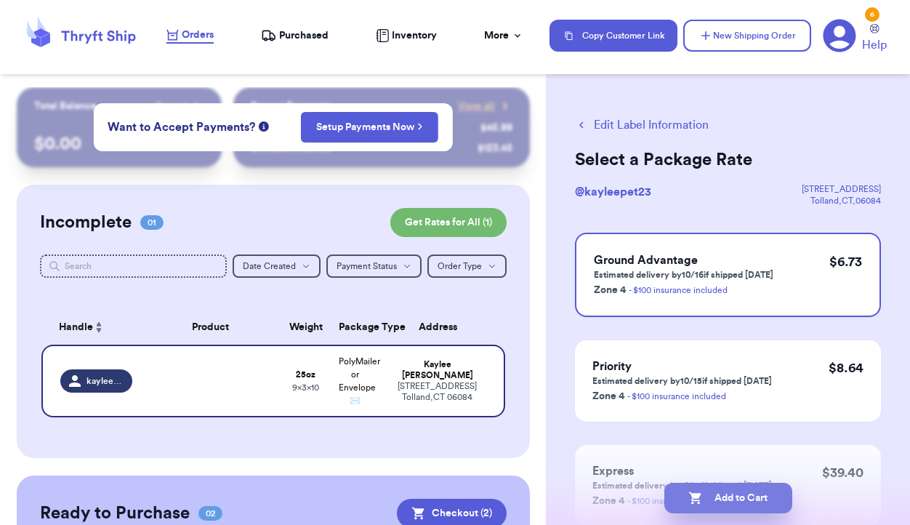
click at [734, 496] on button "Add to Cart" at bounding box center [728, 498] width 128 height 31
checkbox input "true"
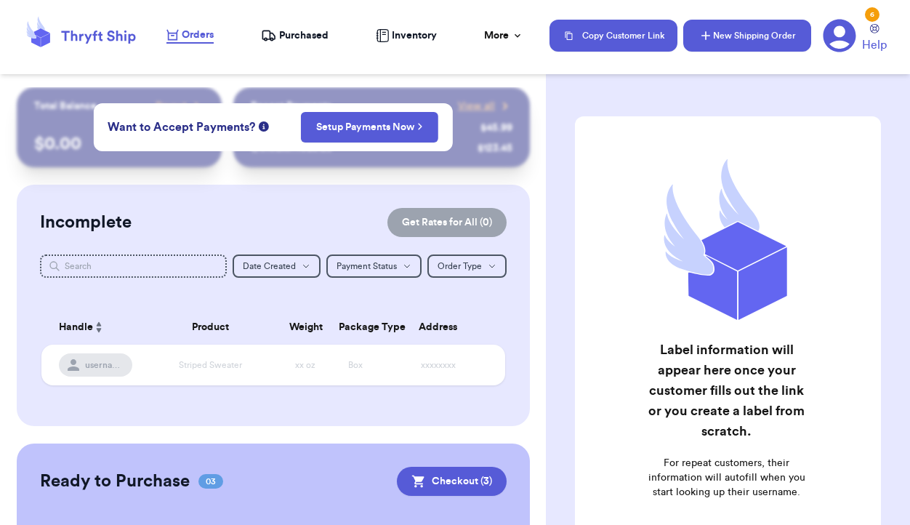
click at [741, 36] on button "New Shipping Order" at bounding box center [747, 36] width 128 height 32
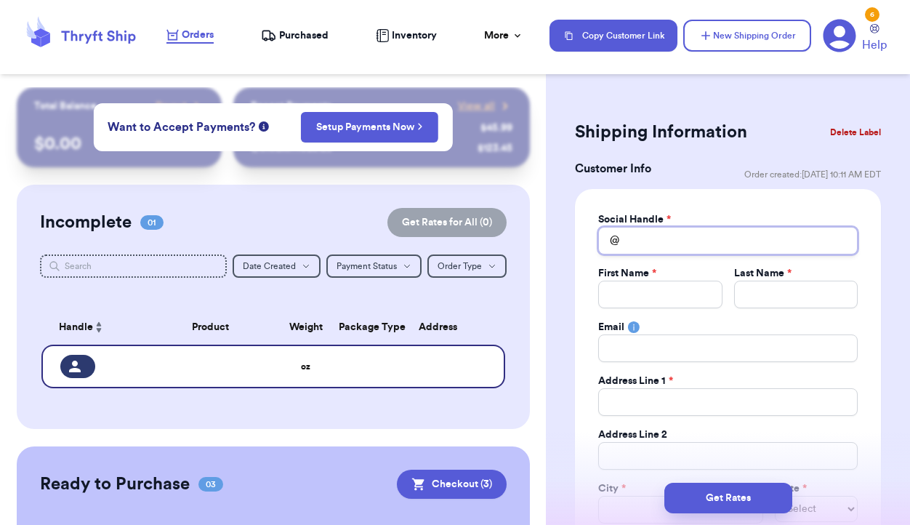
click at [677, 236] on input "Total Amount Paid" at bounding box center [727, 241] width 259 height 28
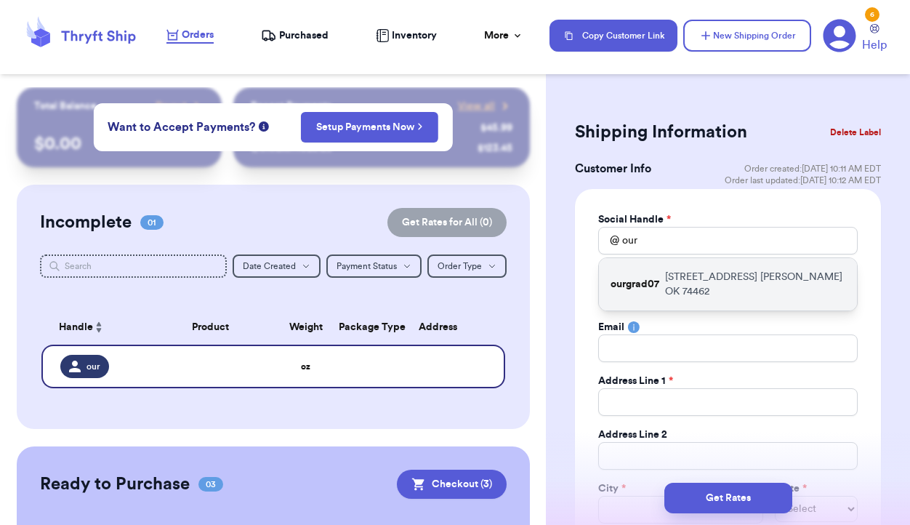
click at [680, 292] on p "31050 W Beaver Mt Rd Stigler OK 74462" at bounding box center [755, 284] width 180 height 29
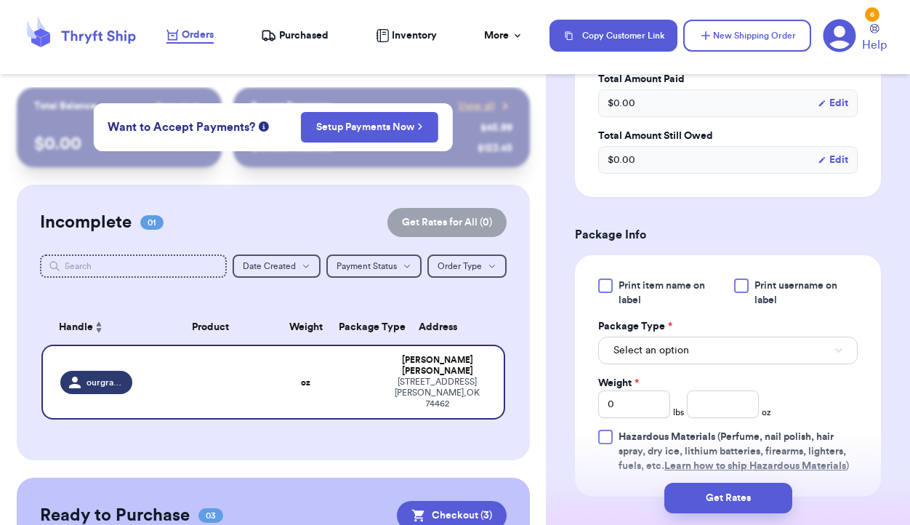
scroll to position [737, 0]
click at [731, 353] on button "Select an option" at bounding box center [727, 350] width 259 height 28
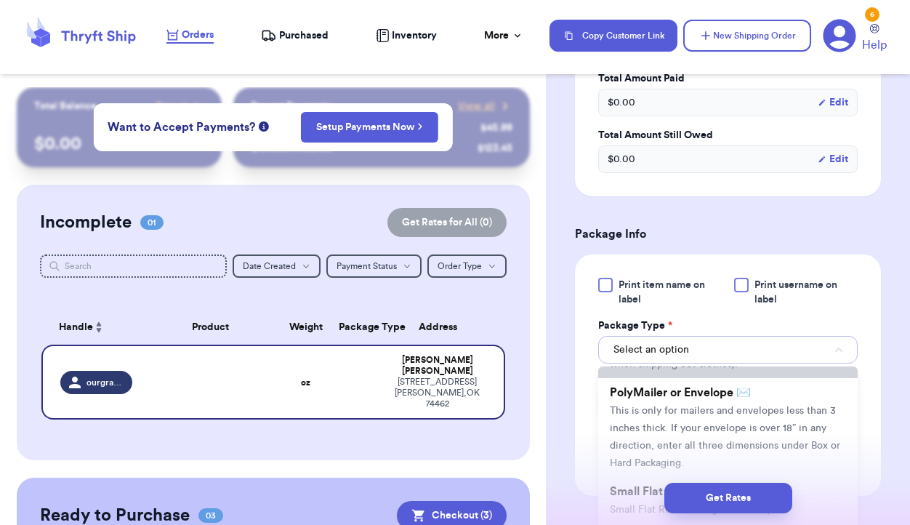
scroll to position [98, 0]
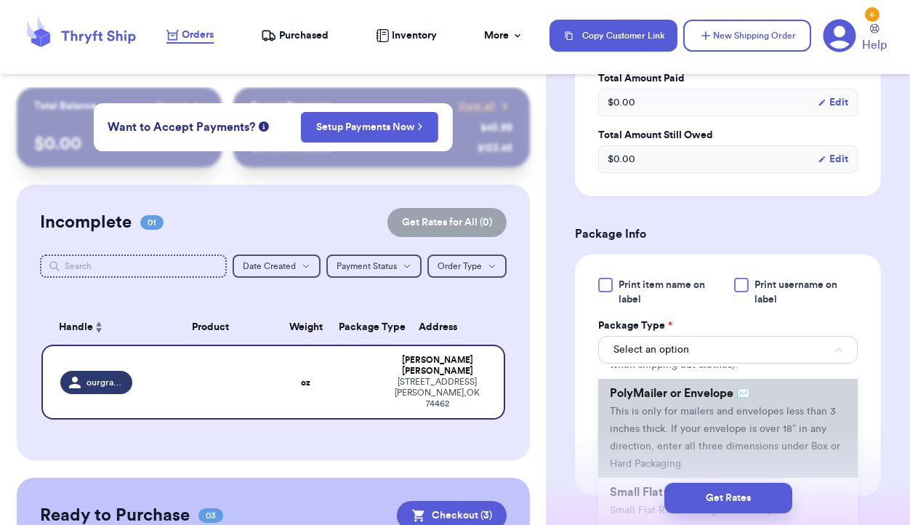
click at [730, 428] on span "This is only for mailers and envelopes less than 3 inches thick. If your envelo…" at bounding box center [725, 437] width 230 height 63
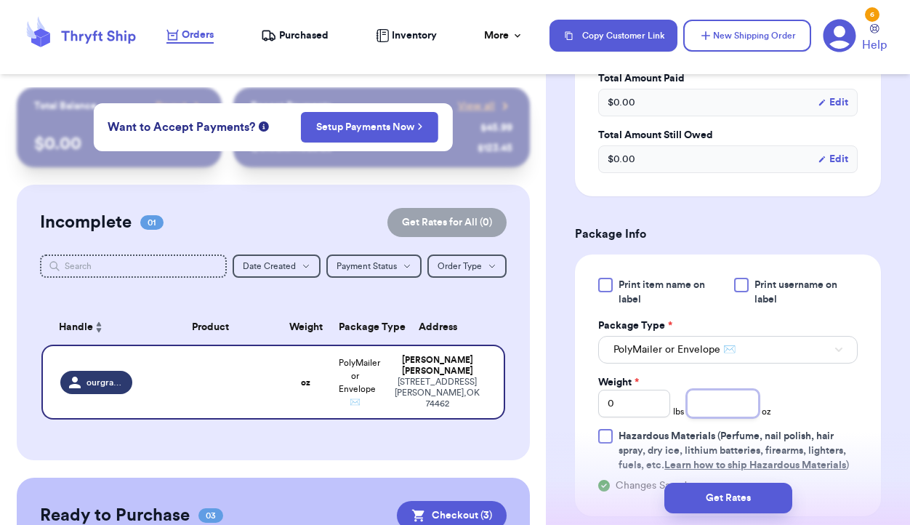
click at [718, 407] on input "number" at bounding box center [723, 404] width 72 height 28
click at [636, 408] on input "0" at bounding box center [634, 404] width 72 height 28
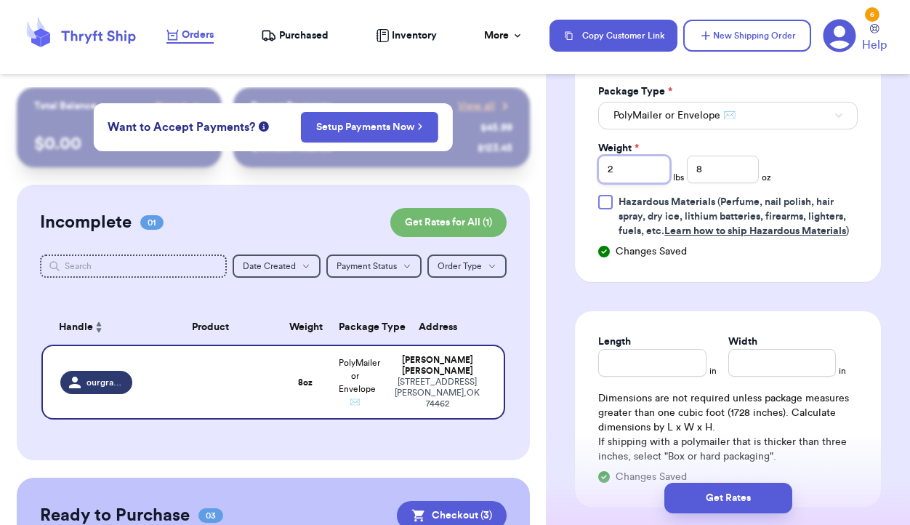
scroll to position [975, 0]
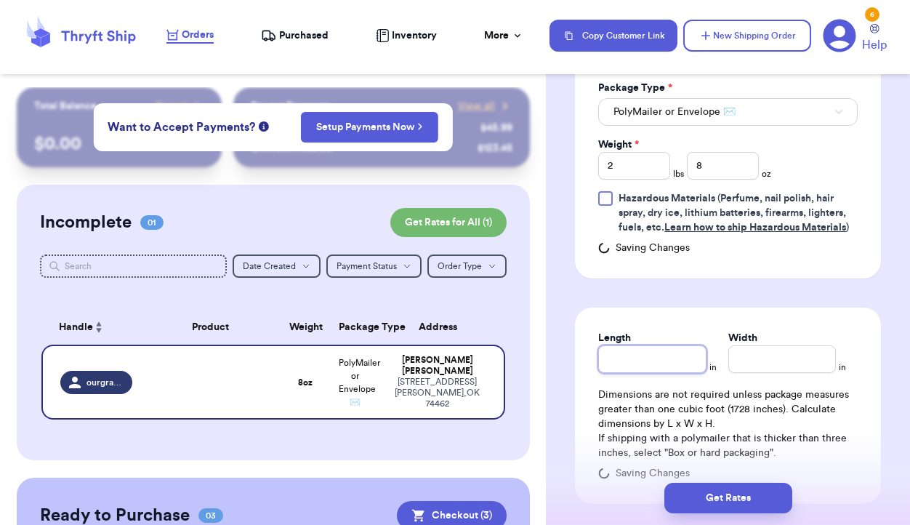
click at [666, 360] on input "Length" at bounding box center [652, 359] width 108 height 28
click at [754, 350] on input "Width *" at bounding box center [782, 359] width 108 height 28
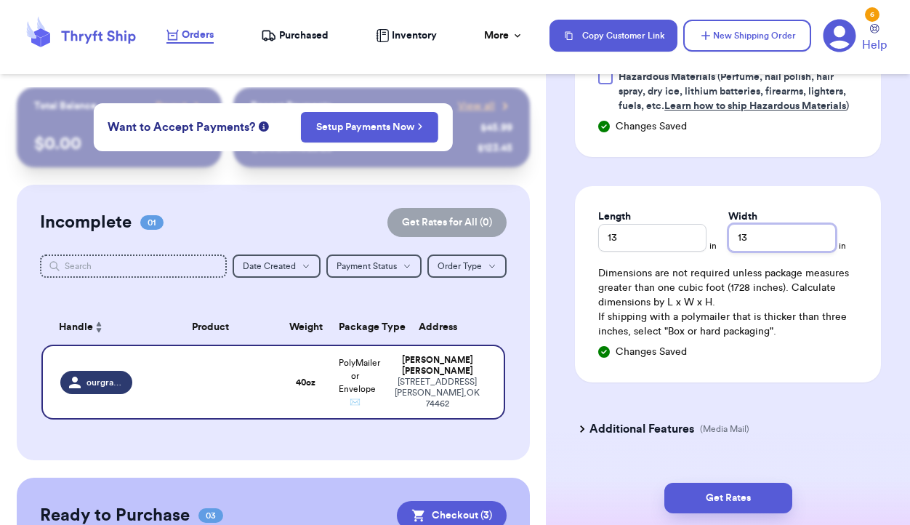
scroll to position [1101, 0]
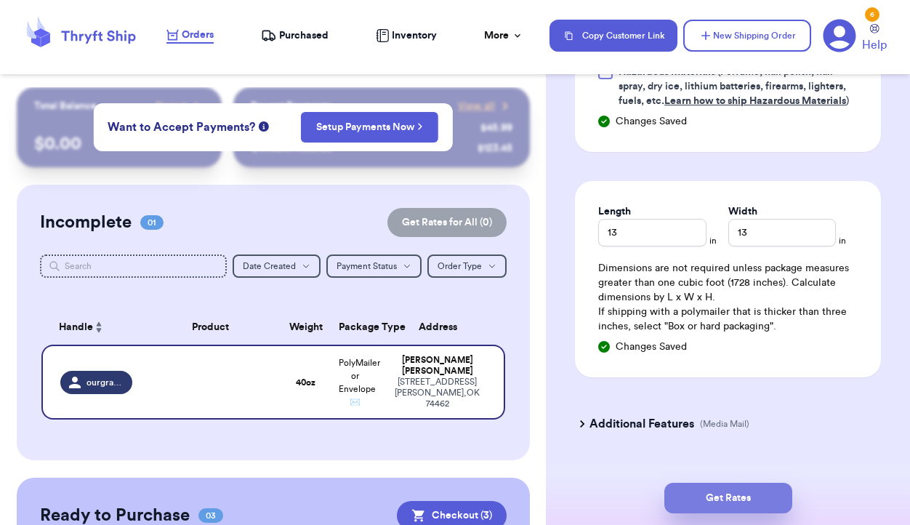
click at [722, 501] on button "Get Rates" at bounding box center [728, 498] width 128 height 31
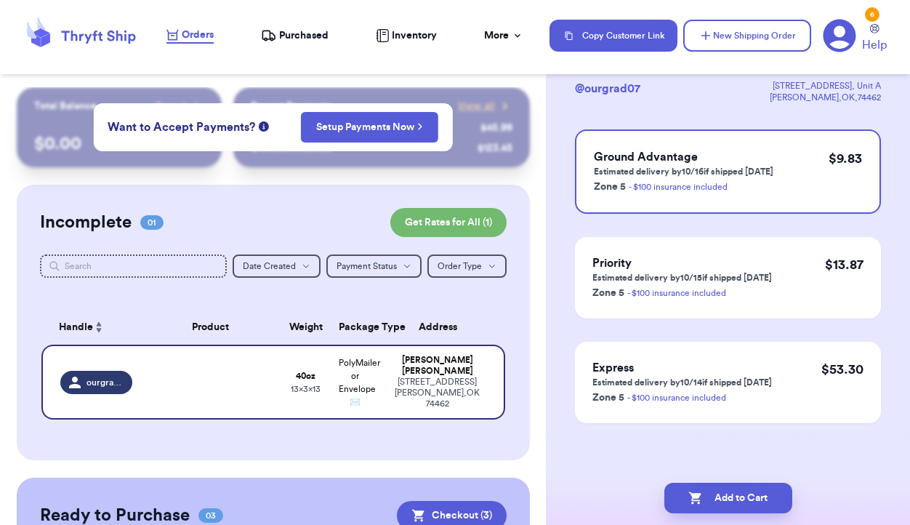
scroll to position [0, 0]
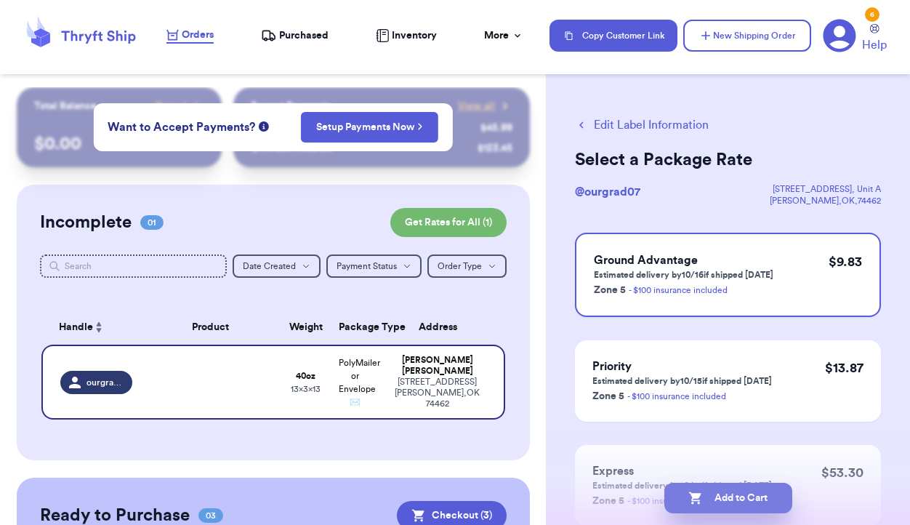
click at [730, 496] on button "Add to Cart" at bounding box center [728, 498] width 128 height 31
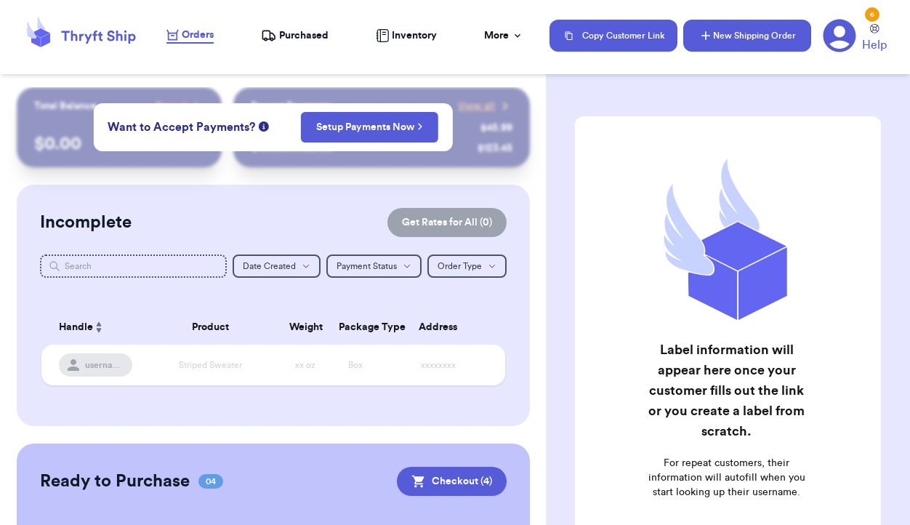
click at [754, 44] on button "New Shipping Order" at bounding box center [747, 36] width 128 height 32
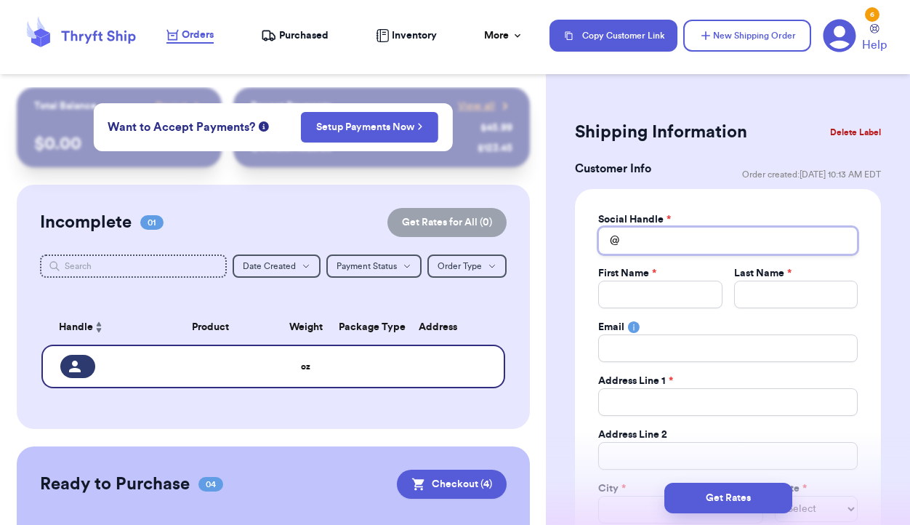
click at [647, 243] on input "Total Amount Paid" at bounding box center [727, 241] width 259 height 28
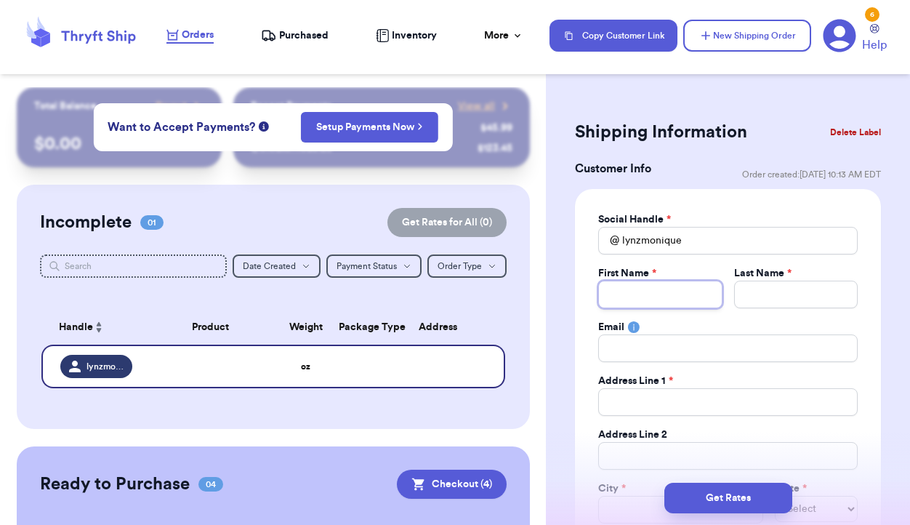
click at [625, 300] on input "Total Amount Paid" at bounding box center [660, 295] width 124 height 28
click at [799, 299] on input "Total Amount Paid" at bounding box center [796, 295] width 124 height 28
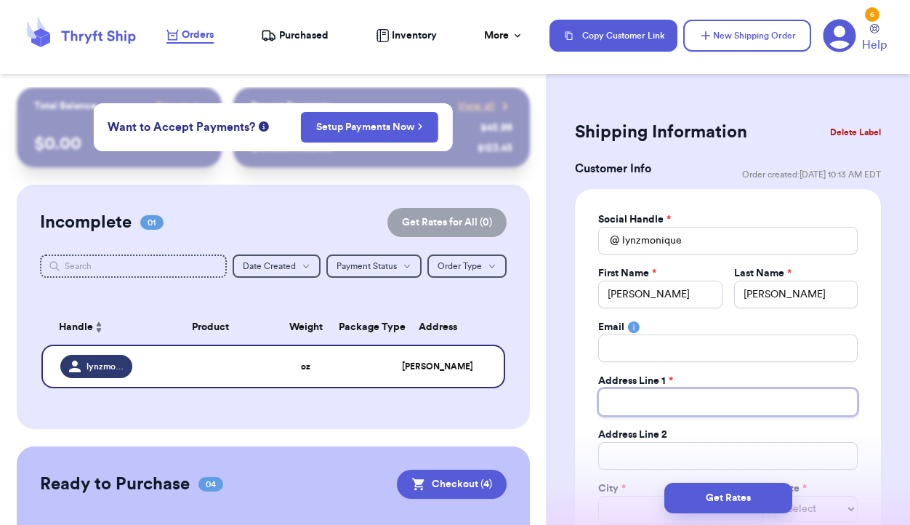
click at [712, 403] on input "Total Amount Paid" at bounding box center [727, 402] width 259 height 28
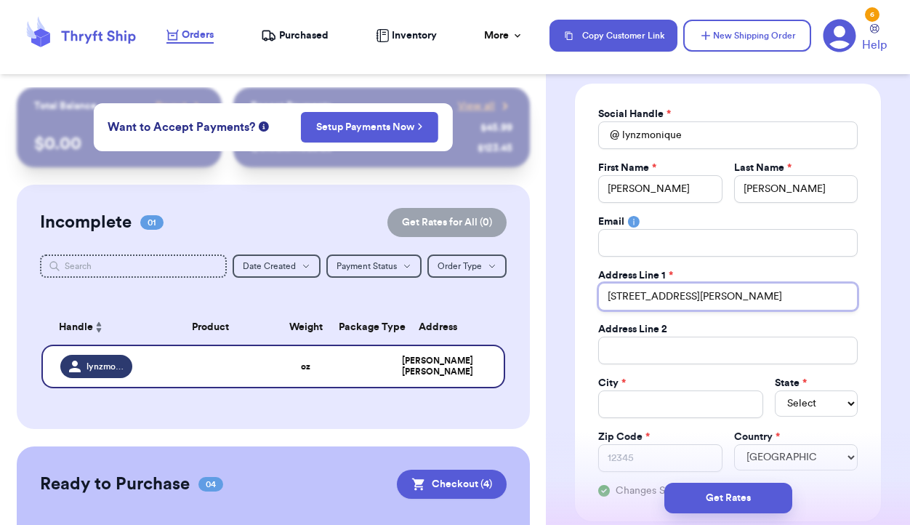
scroll to position [126, 0]
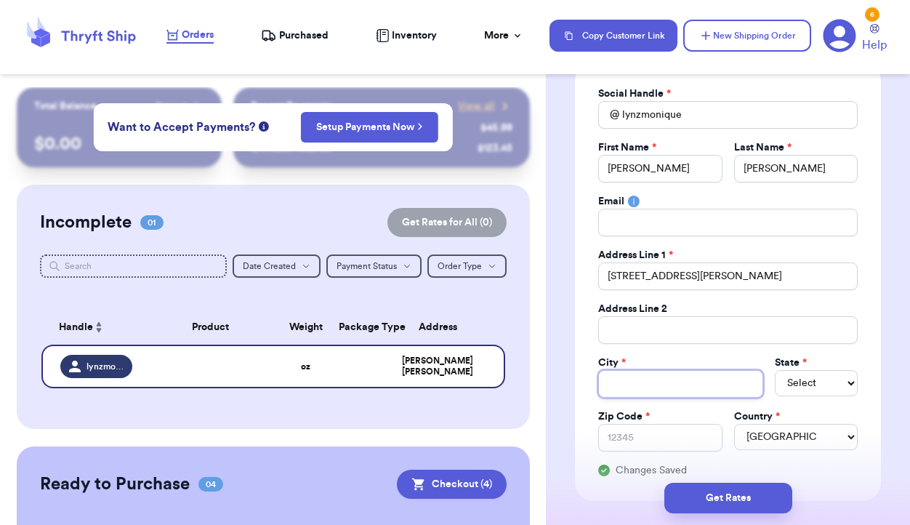
click at [658, 379] on input "Total Amount Paid" at bounding box center [680, 384] width 165 height 28
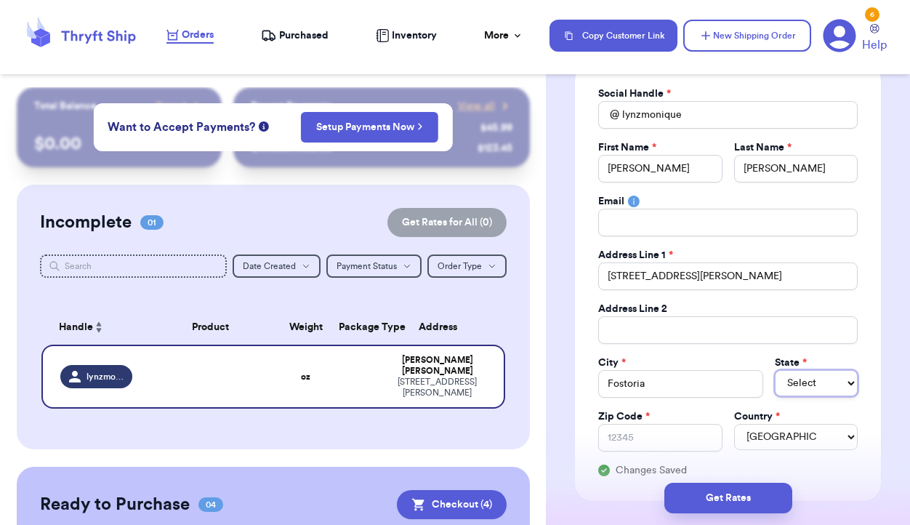
click at [806, 381] on select "Select AL AK AZ AR CA CO CT DE DC FL GA HI ID IL IN IA KS KY LA ME MD MA MI MN …" at bounding box center [816, 383] width 83 height 26
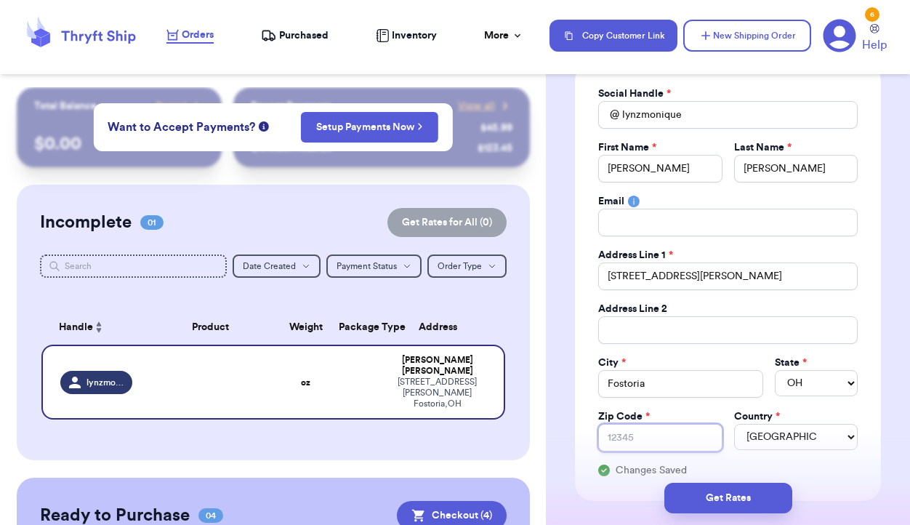
click at [664, 432] on input "Zip Code *" at bounding box center [660, 438] width 124 height 28
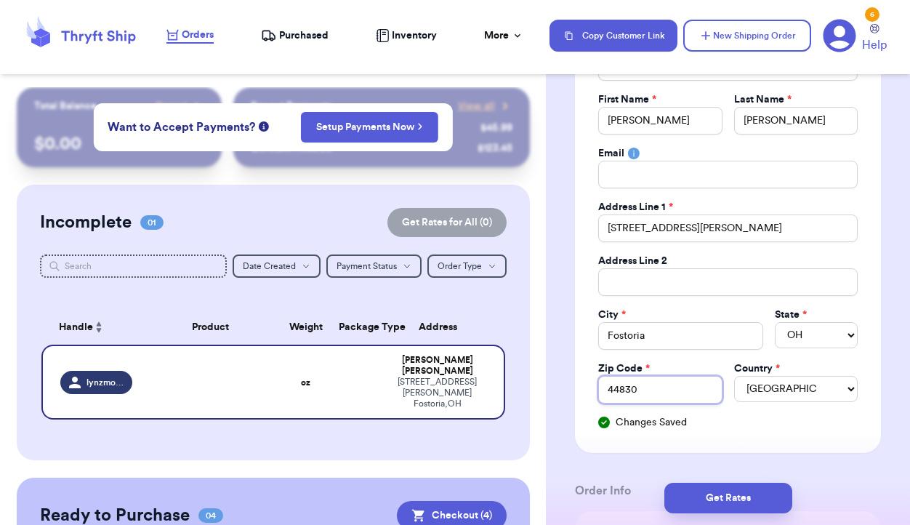
scroll to position [175, 0]
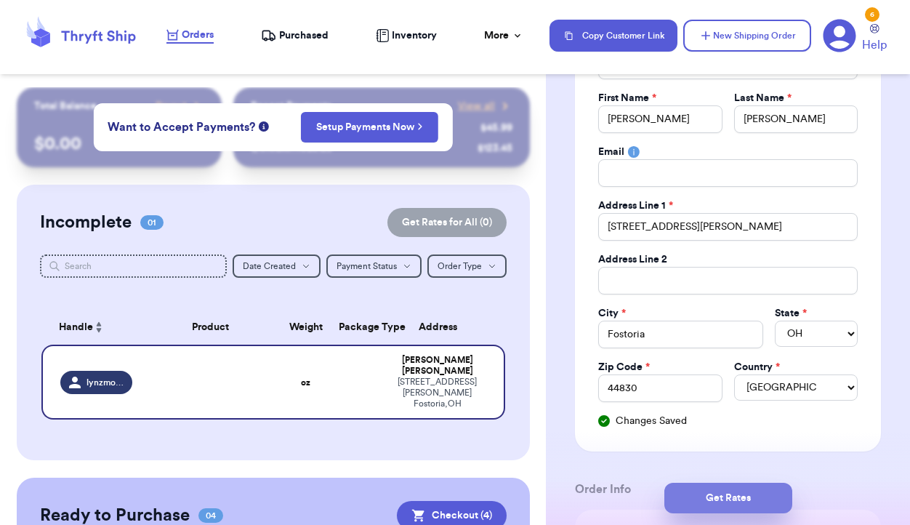
click at [728, 486] on button "Get Rates" at bounding box center [728, 498] width 128 height 31
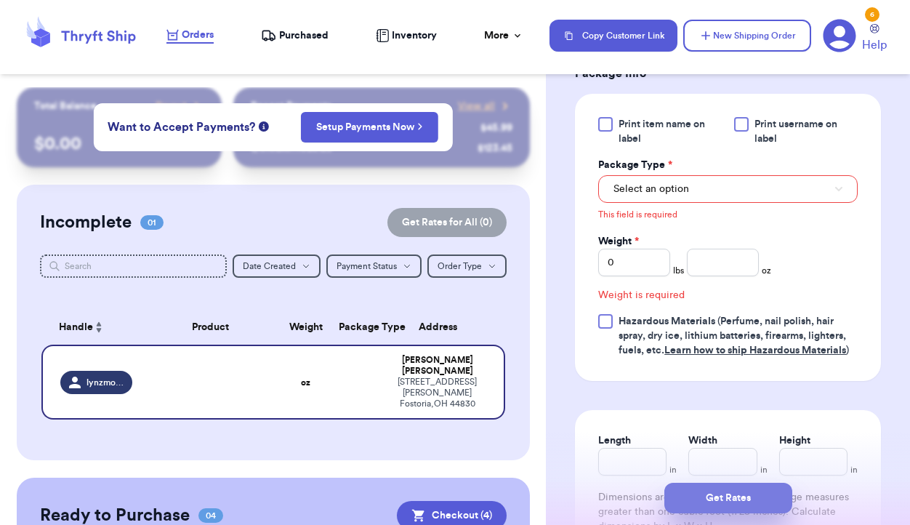
scroll to position [635, 0]
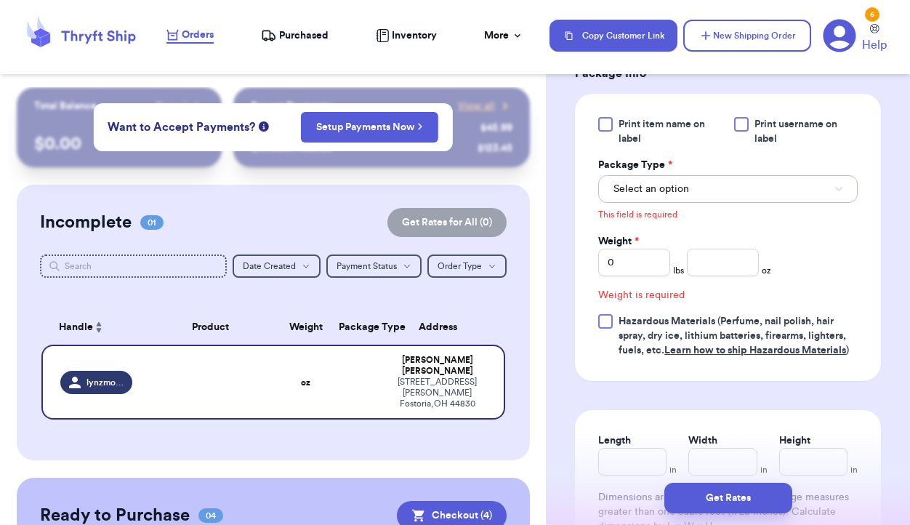
click at [709, 188] on button "Select an option" at bounding box center [727, 189] width 259 height 28
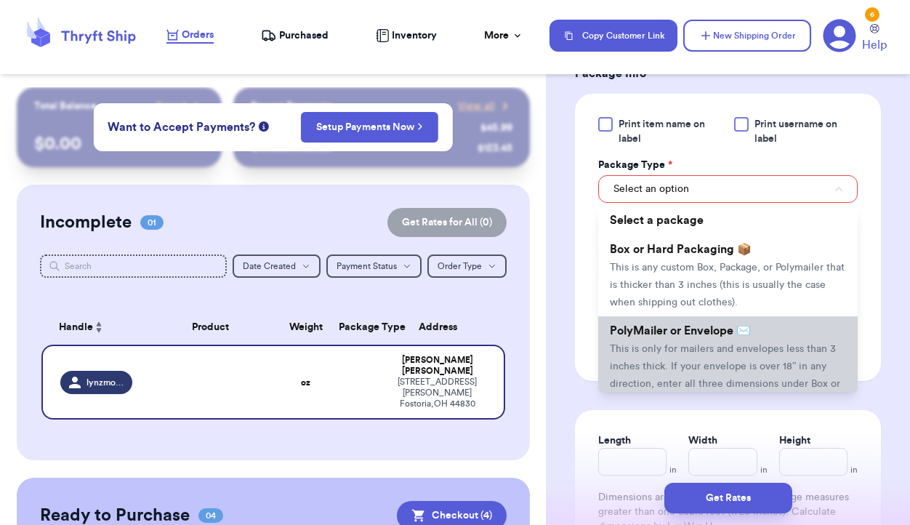
click at [676, 355] on span "This is only for mailers and envelopes less than 3 inches thick. If your envelo…" at bounding box center [725, 375] width 230 height 63
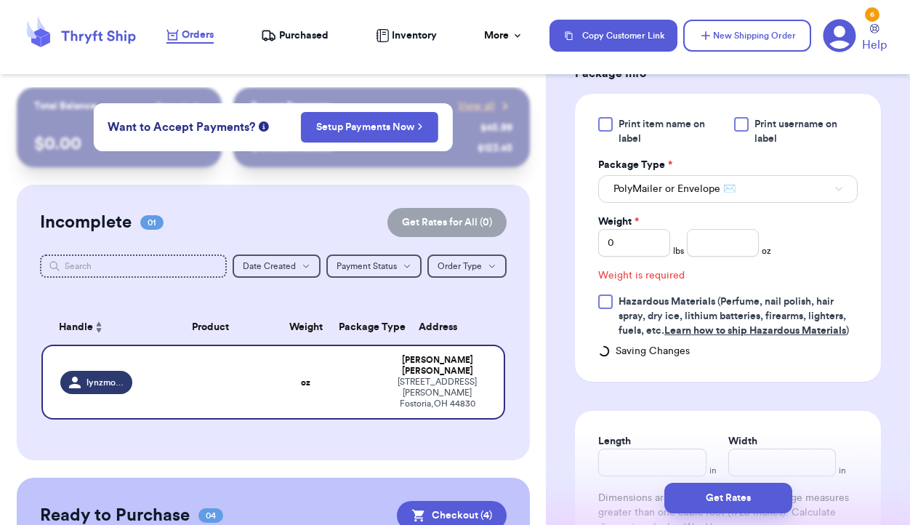
scroll to position [616, 0]
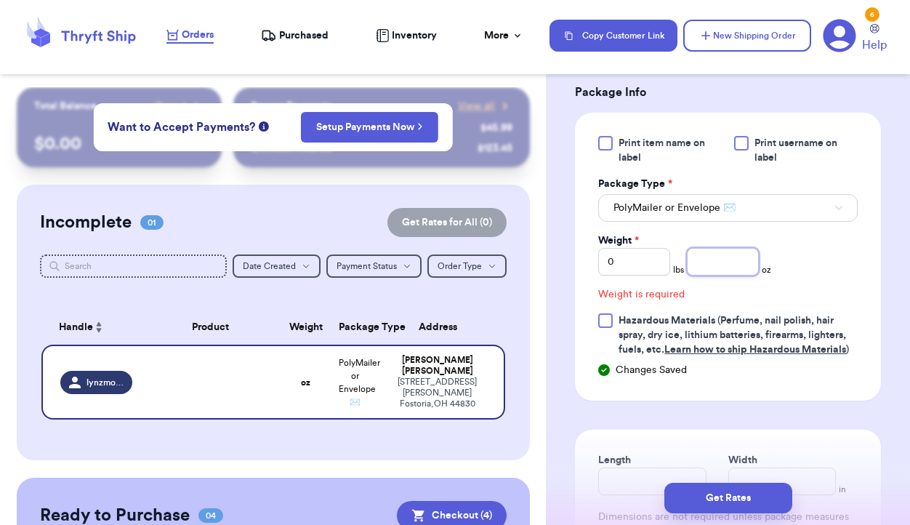
click at [697, 267] on input "number" at bounding box center [723, 262] width 72 height 28
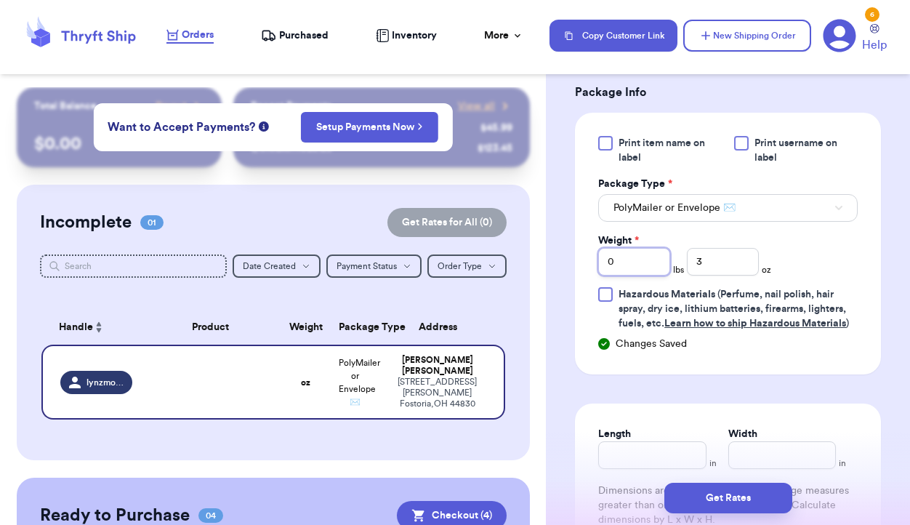
click at [632, 259] on input "0" at bounding box center [634, 262] width 72 height 28
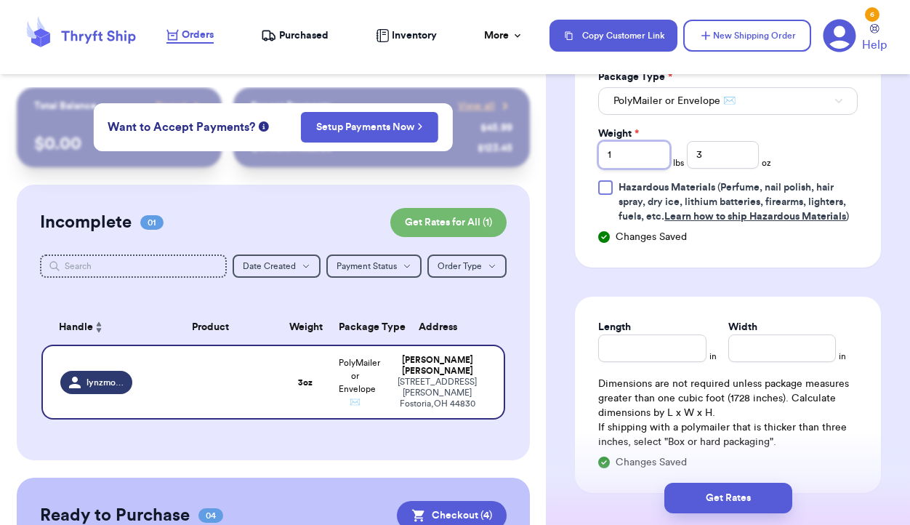
scroll to position [726, 0]
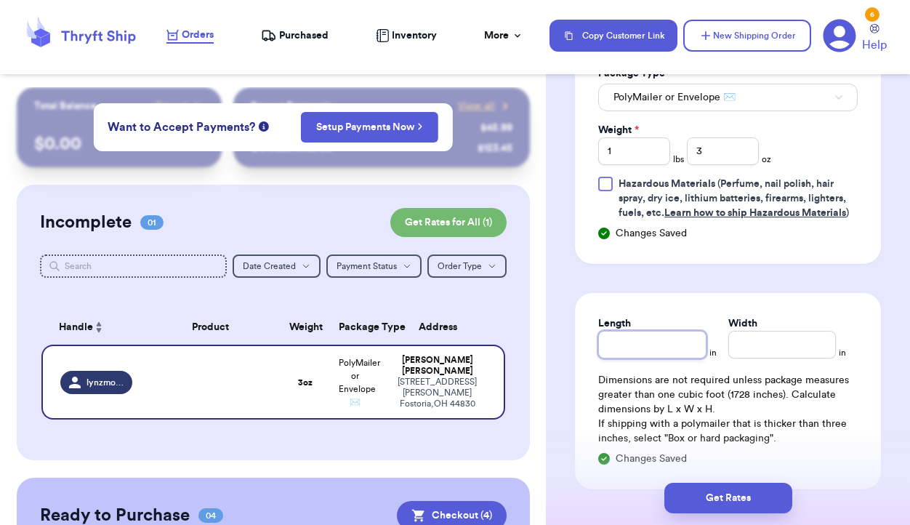
click at [649, 338] on input "Length" at bounding box center [652, 345] width 108 height 28
click at [751, 345] on input "Width *" at bounding box center [782, 345] width 108 height 28
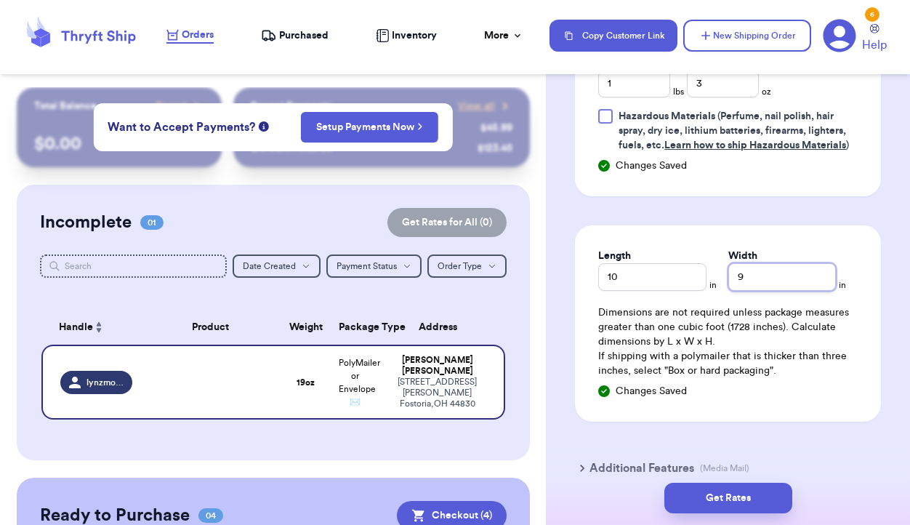
scroll to position [810, 0]
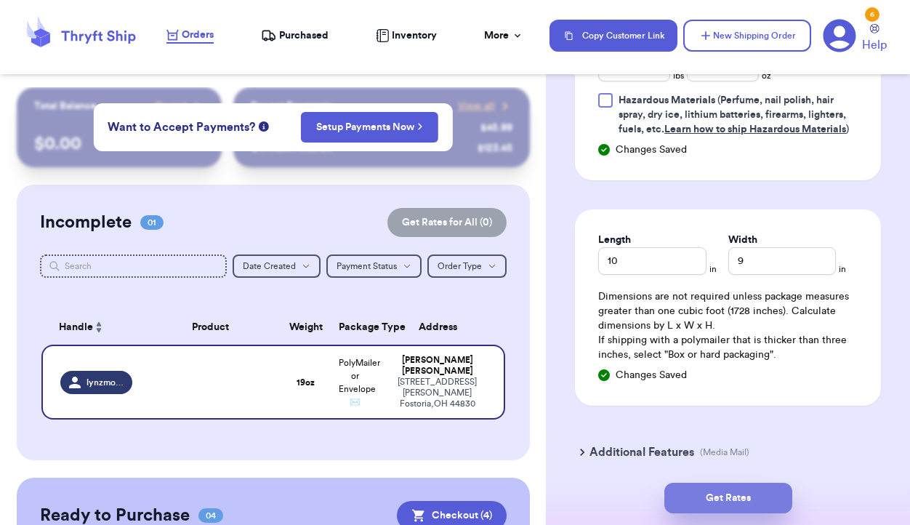
click at [736, 499] on button "Get Rates" at bounding box center [728, 498] width 128 height 31
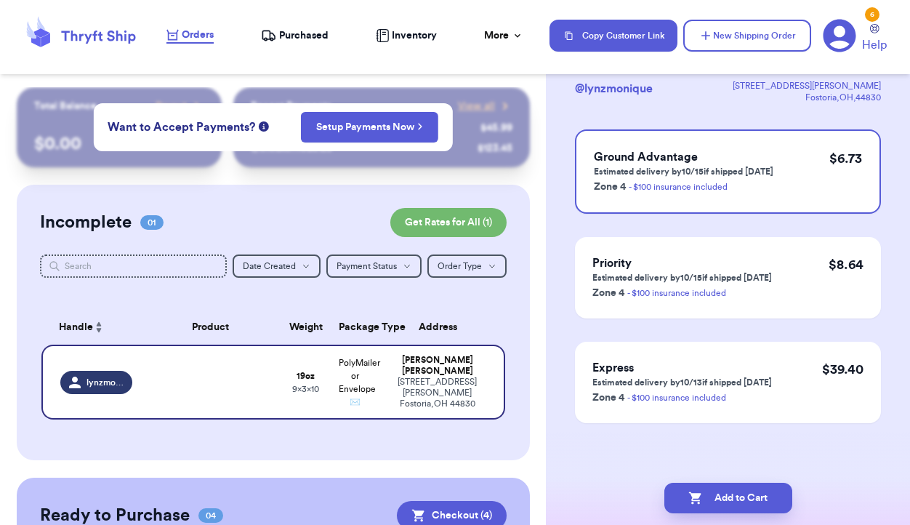
scroll to position [0, 0]
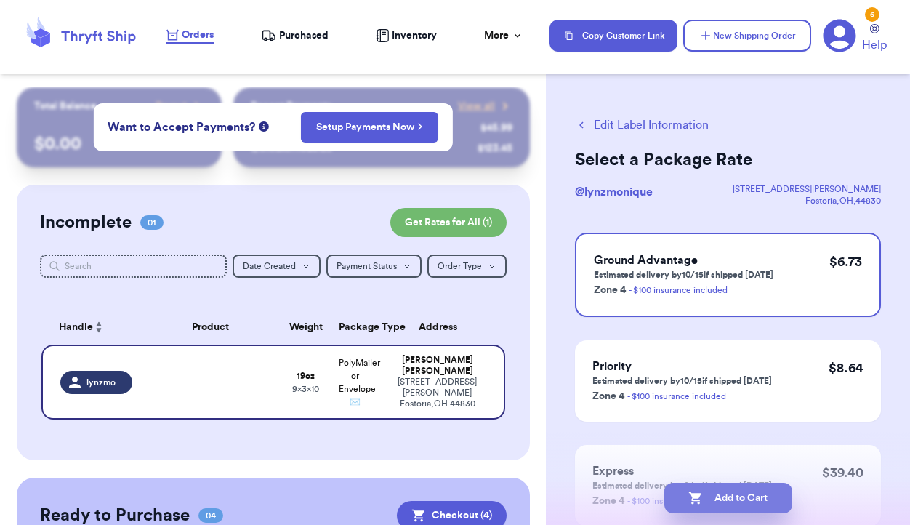
click at [733, 501] on button "Add to Cart" at bounding box center [728, 498] width 128 height 31
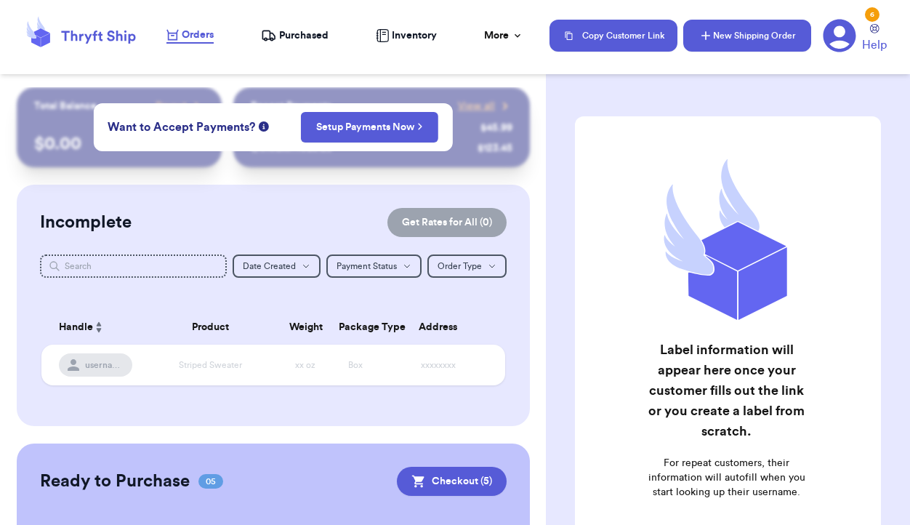
click at [746, 36] on button "New Shipping Order" at bounding box center [747, 36] width 128 height 32
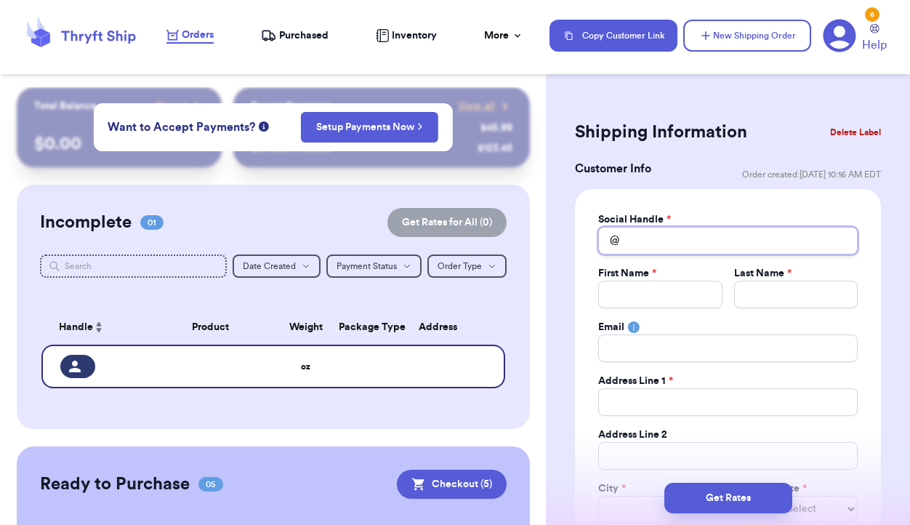
click at [654, 249] on input "Total Amount Paid" at bounding box center [727, 241] width 259 height 28
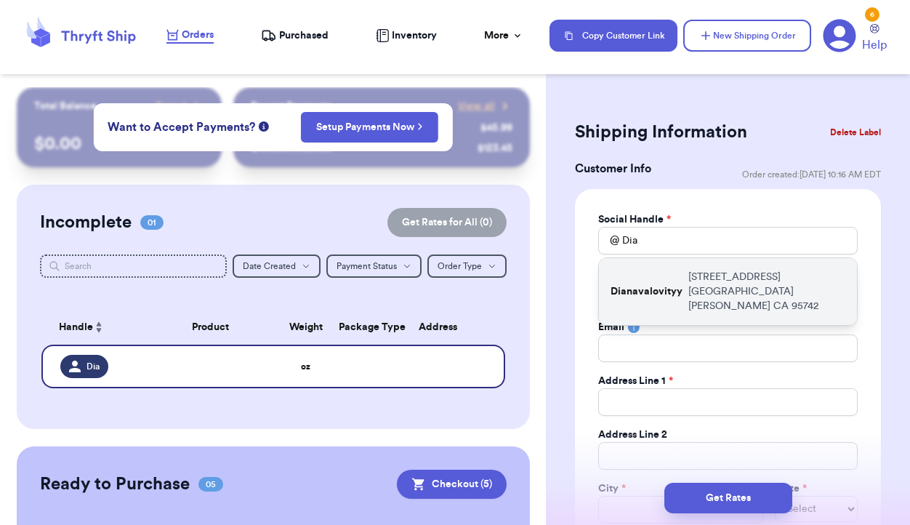
click at [659, 284] on p "Dianavalovityy" at bounding box center [647, 291] width 72 height 15
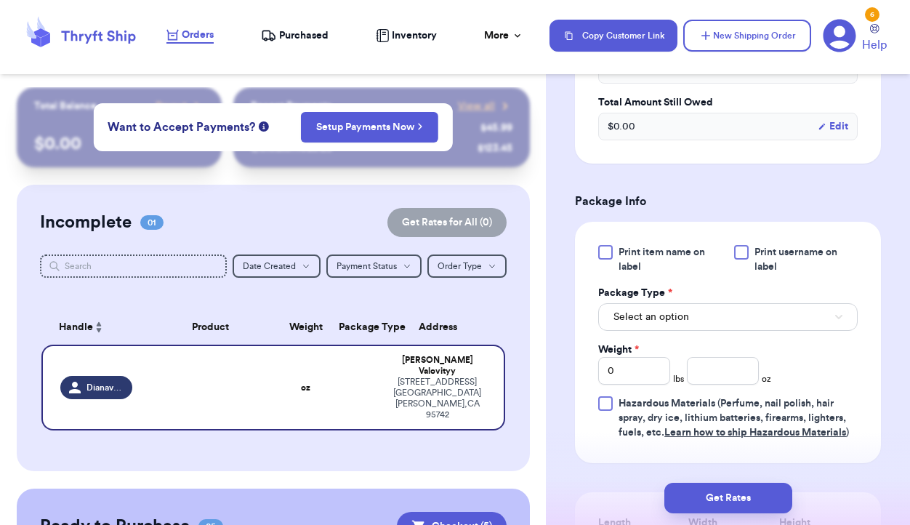
scroll to position [777, 0]
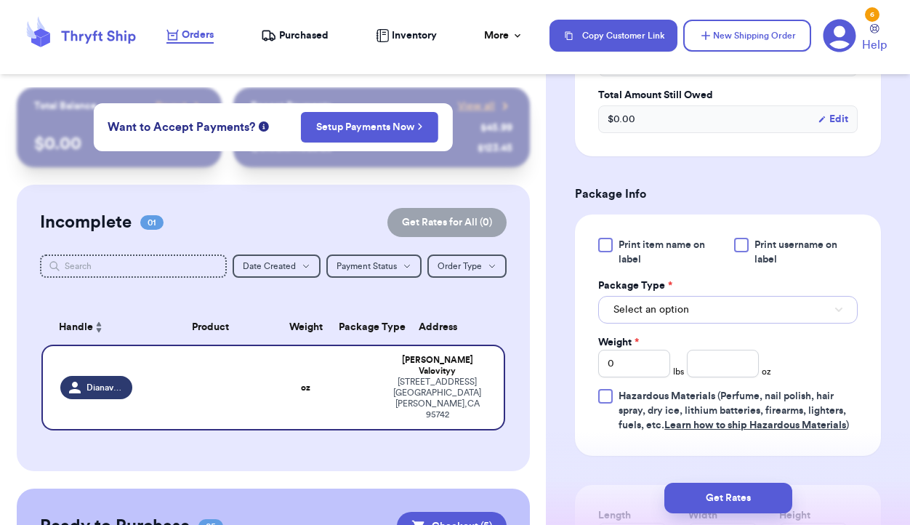
click at [761, 313] on button "Select an option" at bounding box center [727, 310] width 259 height 28
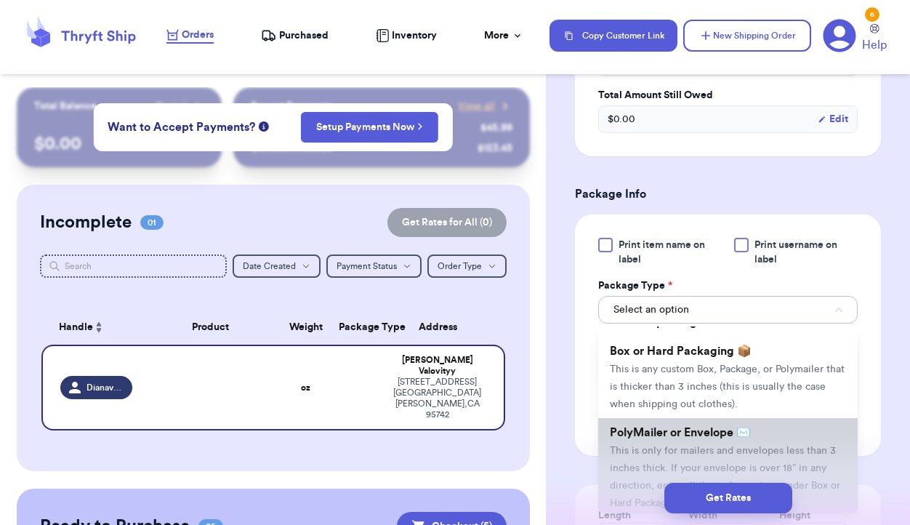
scroll to position [16, 0]
click at [732, 387] on span "This is any custom Box, Package, or Polymailer that is thicker than 3 inches (t…" at bounding box center [727, 389] width 235 height 45
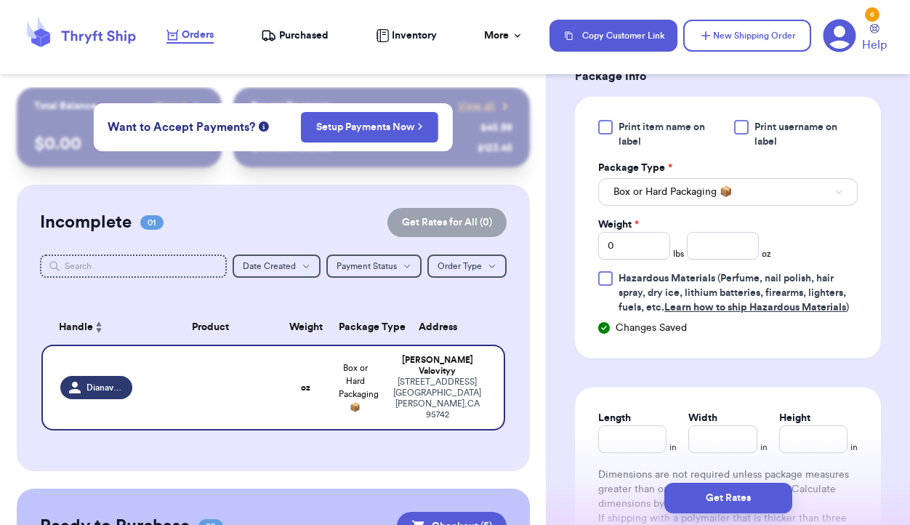
scroll to position [903, 0]
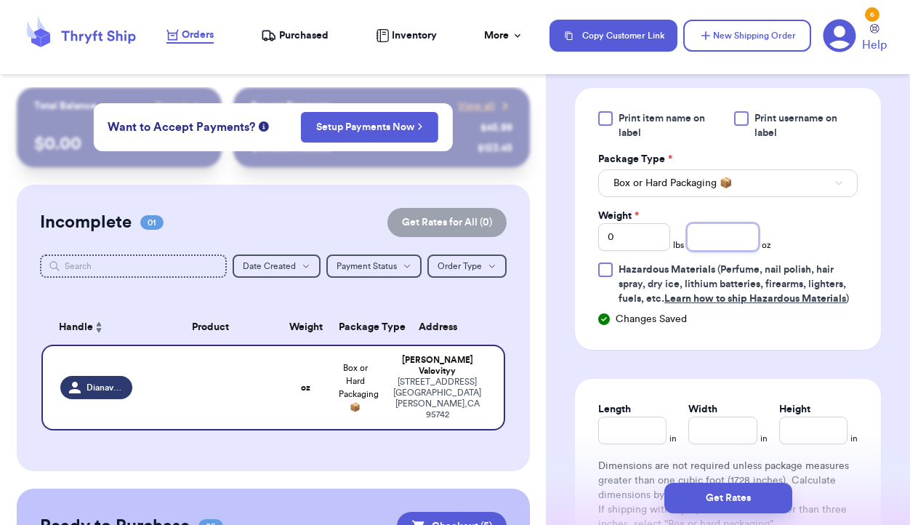
click at [722, 239] on input "number" at bounding box center [723, 237] width 72 height 28
click at [636, 237] on input "0" at bounding box center [634, 237] width 72 height 28
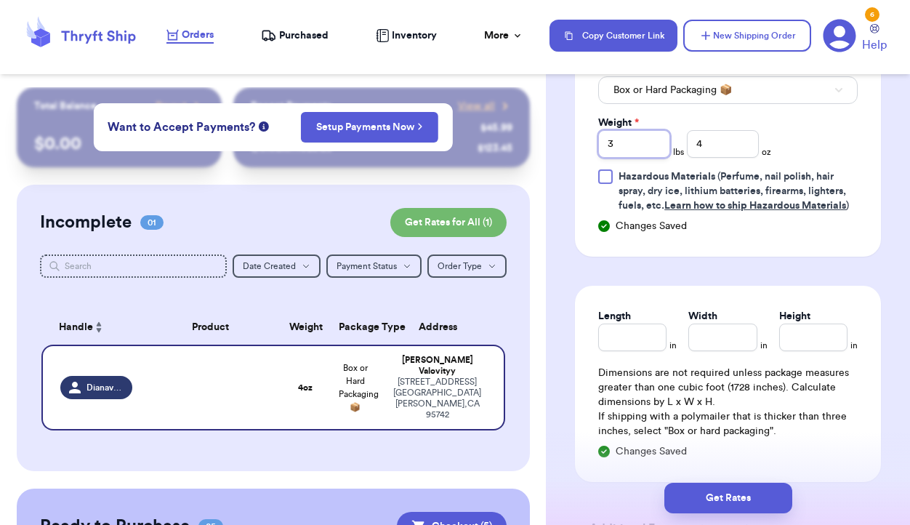
scroll to position [999, 0]
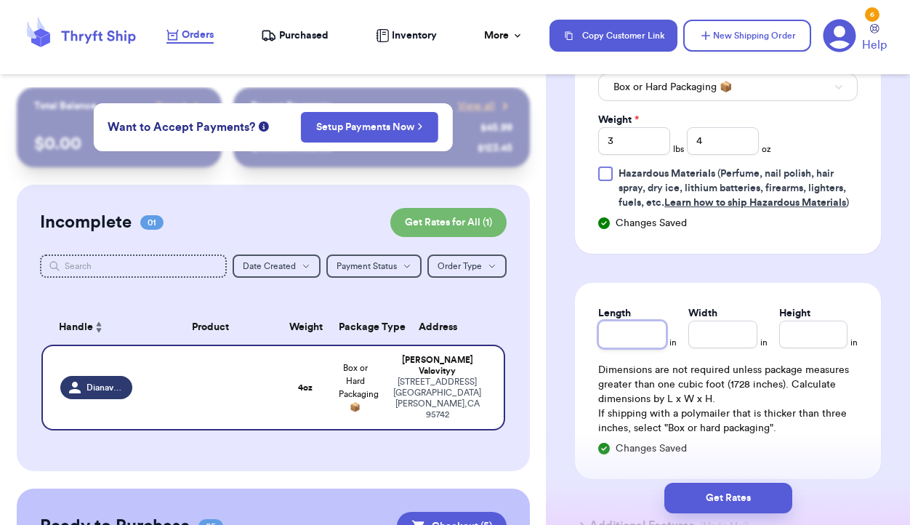
click at [609, 344] on input "Length" at bounding box center [632, 335] width 68 height 28
click at [706, 338] on input "Width *" at bounding box center [722, 335] width 68 height 28
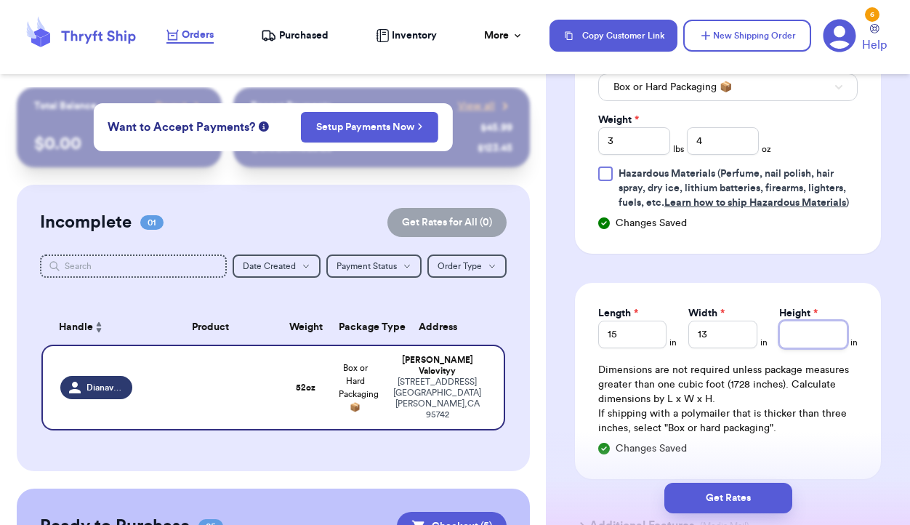
click at [806, 334] on input "Height *" at bounding box center [813, 335] width 68 height 28
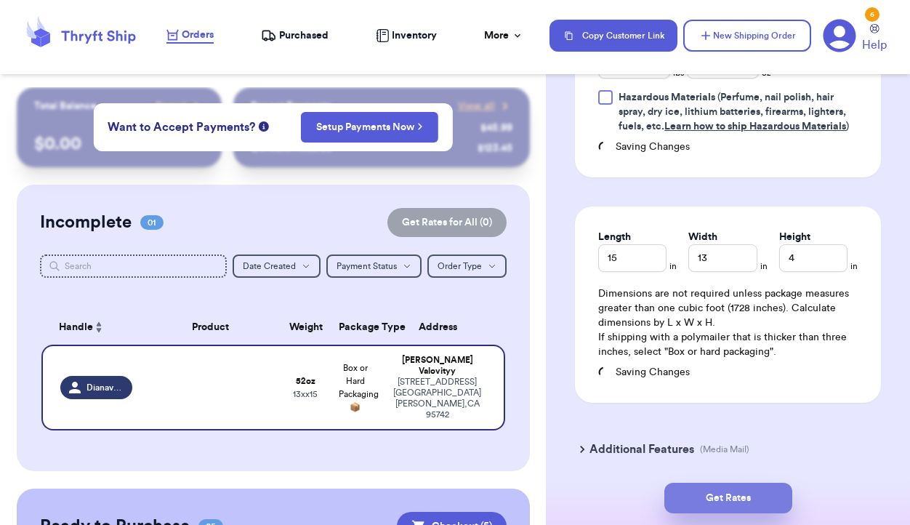
click at [730, 494] on button "Get Rates" at bounding box center [728, 498] width 128 height 31
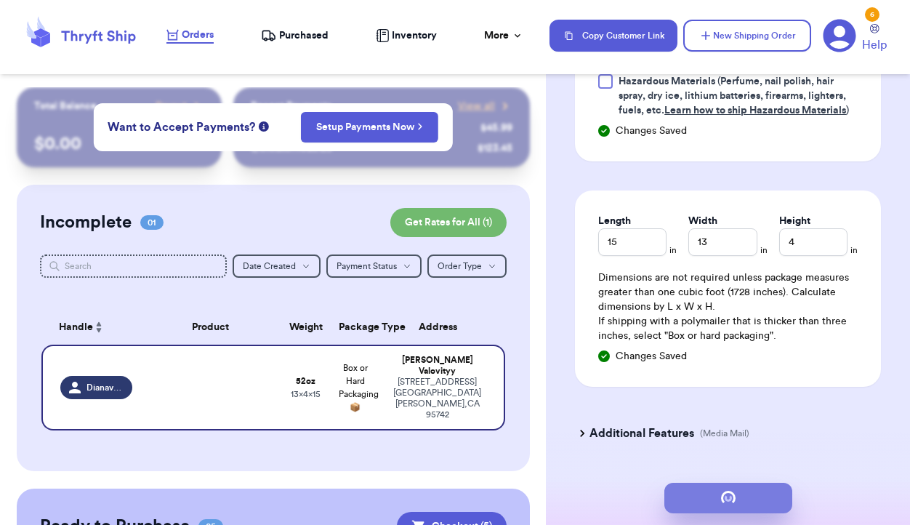
scroll to position [0, 0]
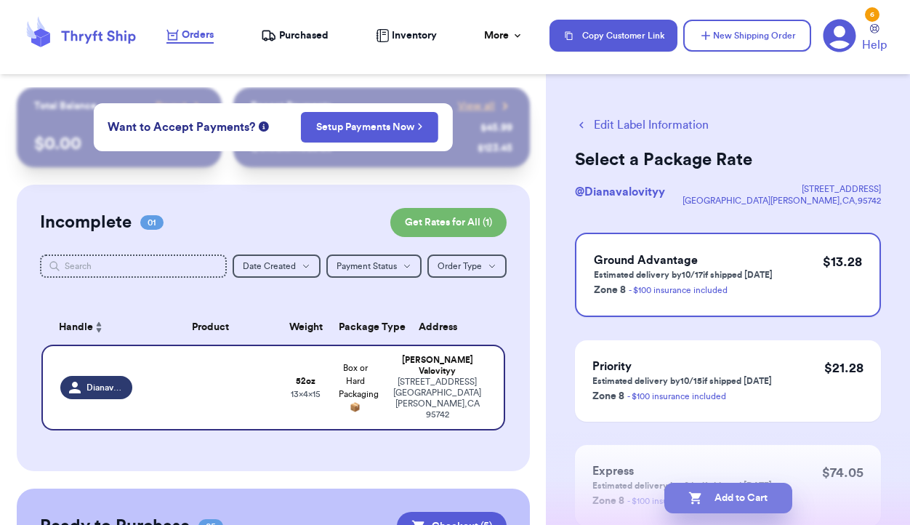
click at [741, 496] on button "Add to Cart" at bounding box center [728, 498] width 128 height 31
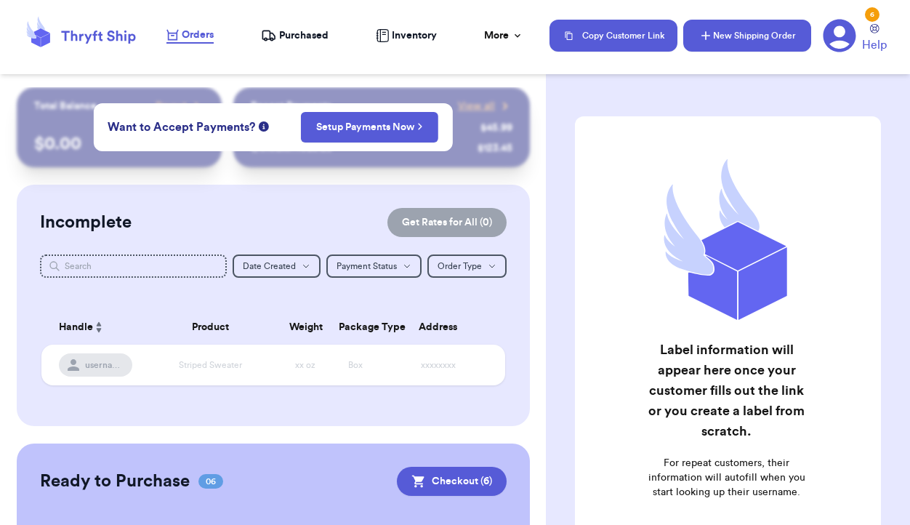
click at [754, 32] on button "New Shipping Order" at bounding box center [747, 36] width 128 height 32
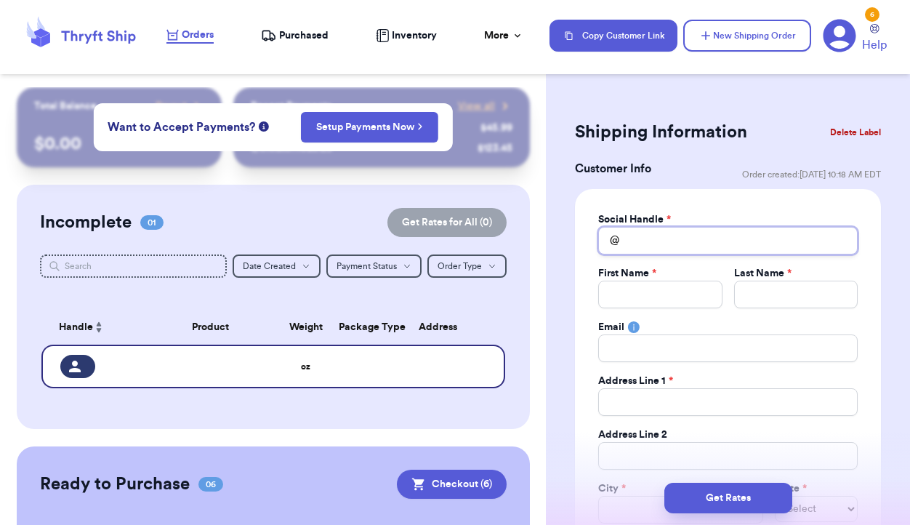
click at [637, 250] on input "Total Amount Paid" at bounding box center [727, 241] width 259 height 28
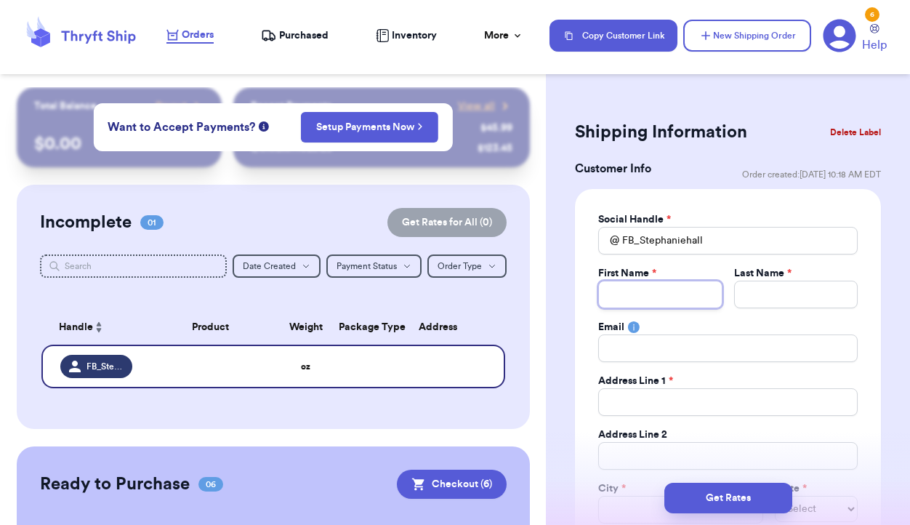
click at [632, 302] on input "Total Amount Paid" at bounding box center [660, 295] width 124 height 28
click at [763, 305] on input "Total Amount Paid" at bounding box center [796, 295] width 124 height 28
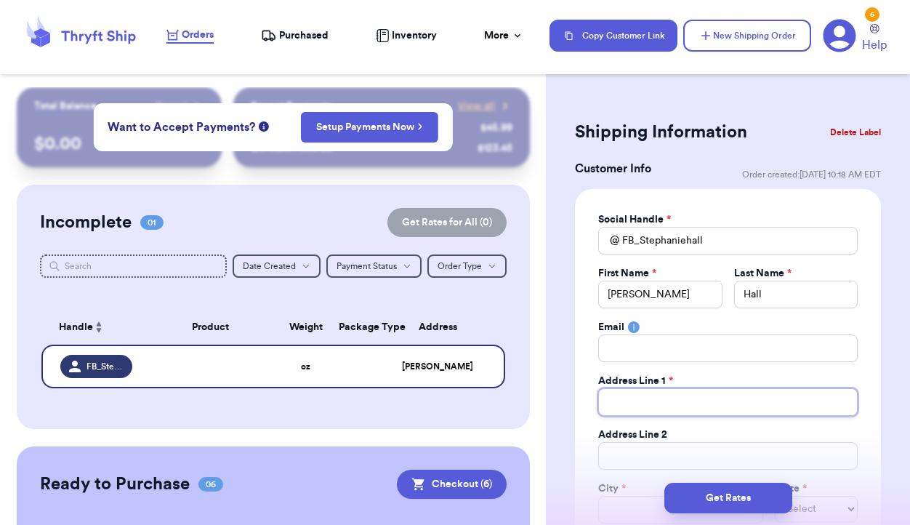
click at [698, 404] on input "Total Amount Paid" at bounding box center [727, 402] width 259 height 28
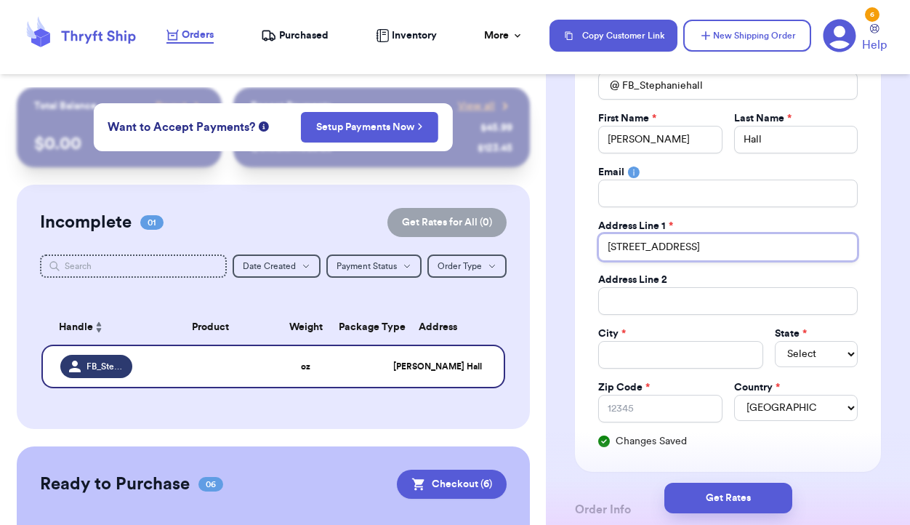
scroll to position [169, 0]
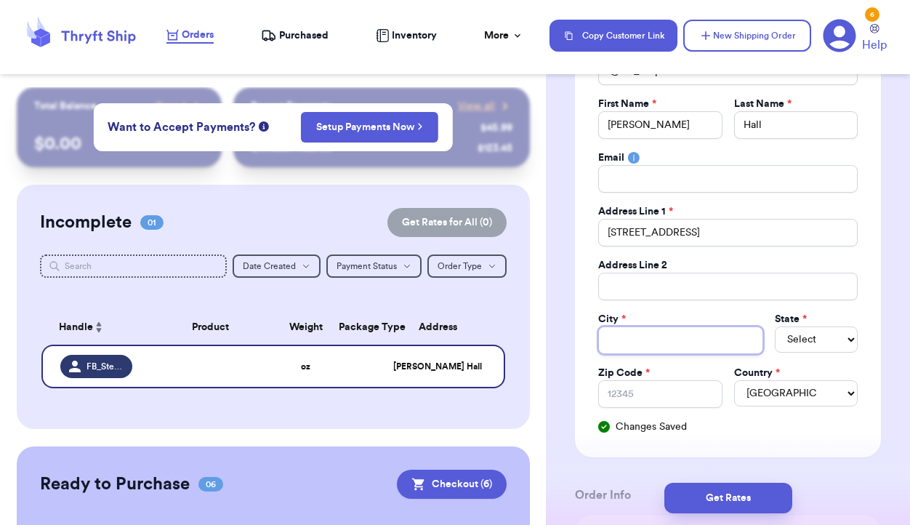
click at [666, 347] on input "Total Amount Paid" at bounding box center [680, 340] width 165 height 28
click at [804, 338] on select "Select AL AK AZ AR CA CO CT DE DC FL GA HI ID IL IN IA KS KY LA ME MD MA MI MN …" at bounding box center [816, 339] width 83 height 26
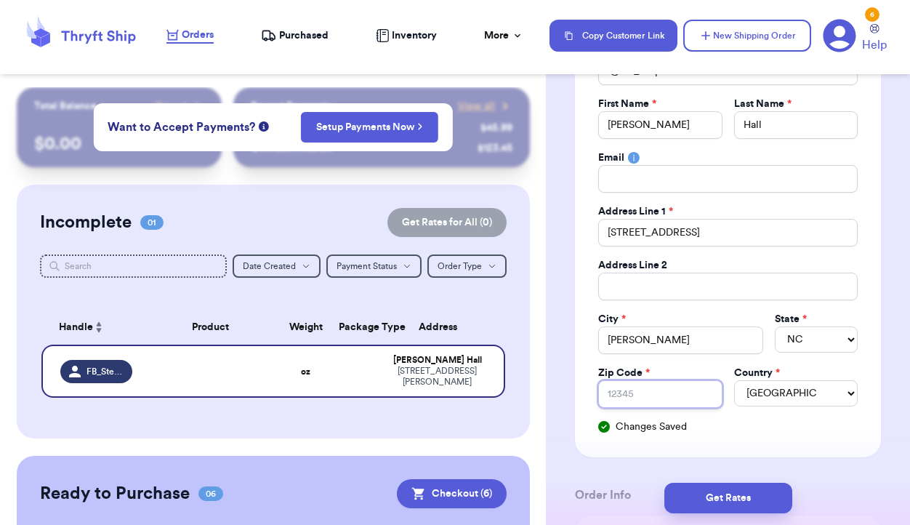
click at [664, 403] on input "Zip Code *" at bounding box center [660, 394] width 124 height 28
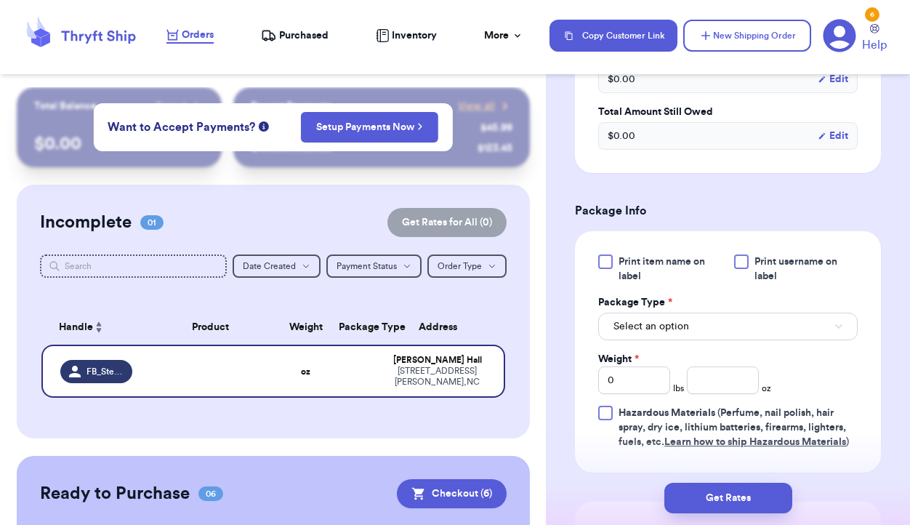
scroll to position [763, 0]
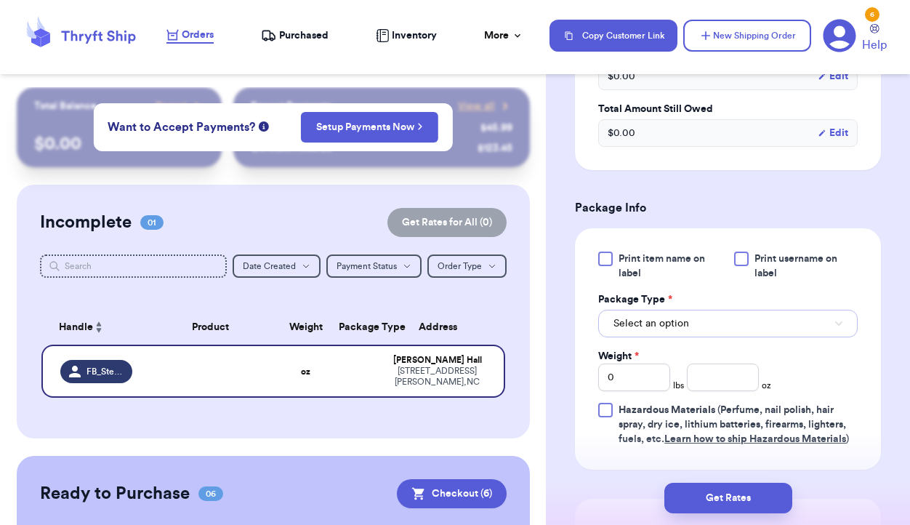
click at [750, 321] on button "Select an option" at bounding box center [727, 324] width 259 height 28
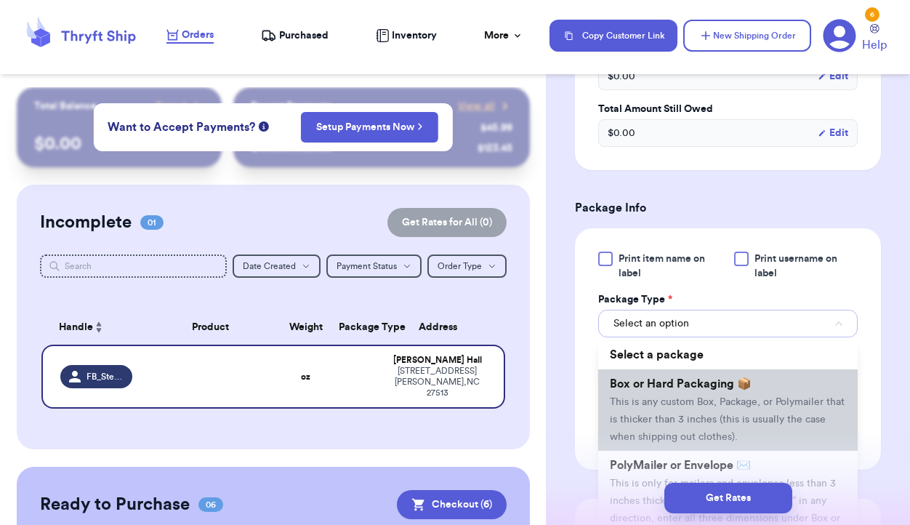
scroll to position [65, 0]
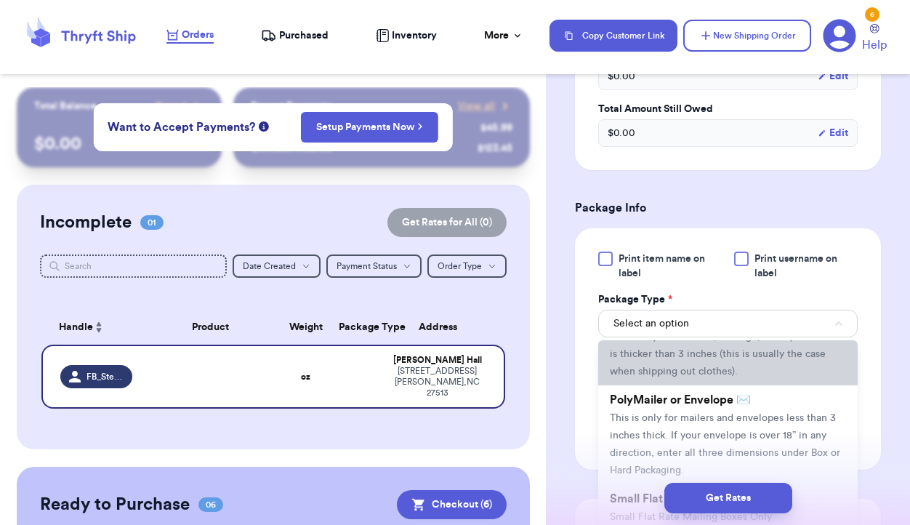
click at [708, 435] on span "This is only for mailers and envelopes less than 3 inches thick. If your envelo…" at bounding box center [725, 444] width 230 height 63
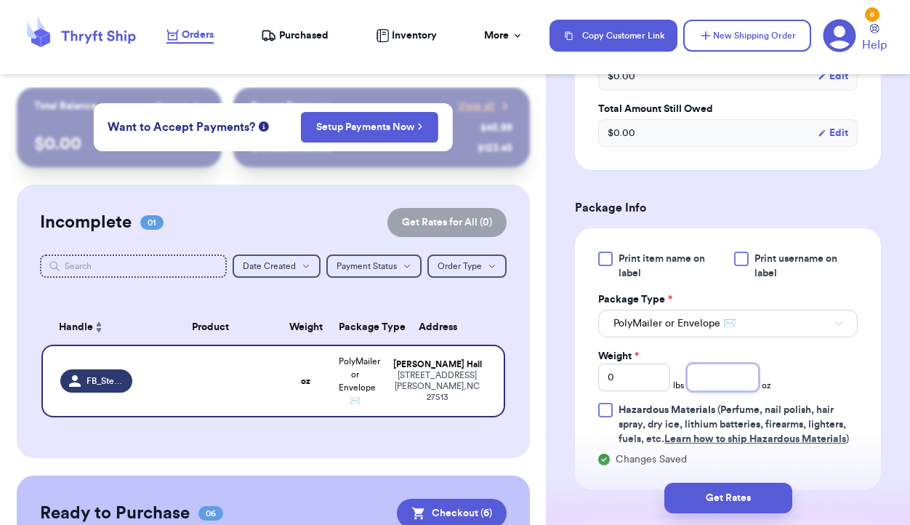
click at [709, 378] on input "number" at bounding box center [723, 377] width 72 height 28
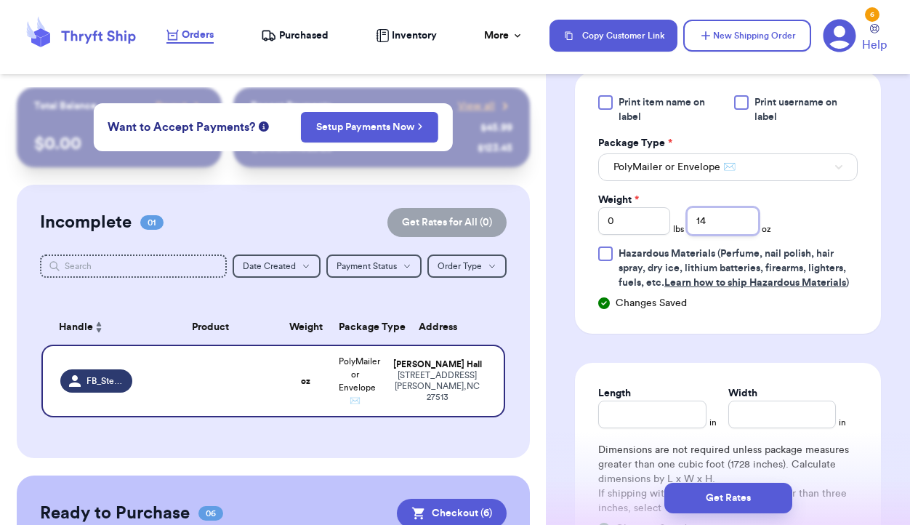
scroll to position [924, 0]
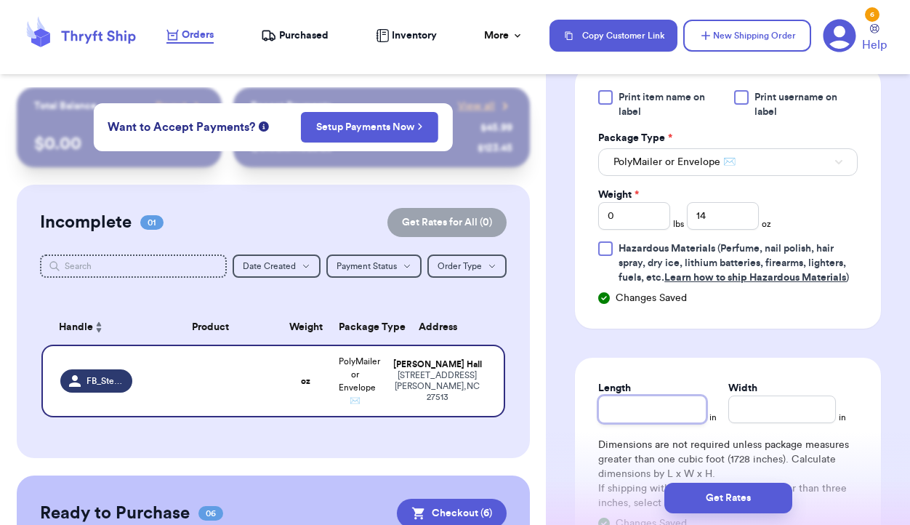
click at [666, 401] on input "Length" at bounding box center [652, 409] width 108 height 28
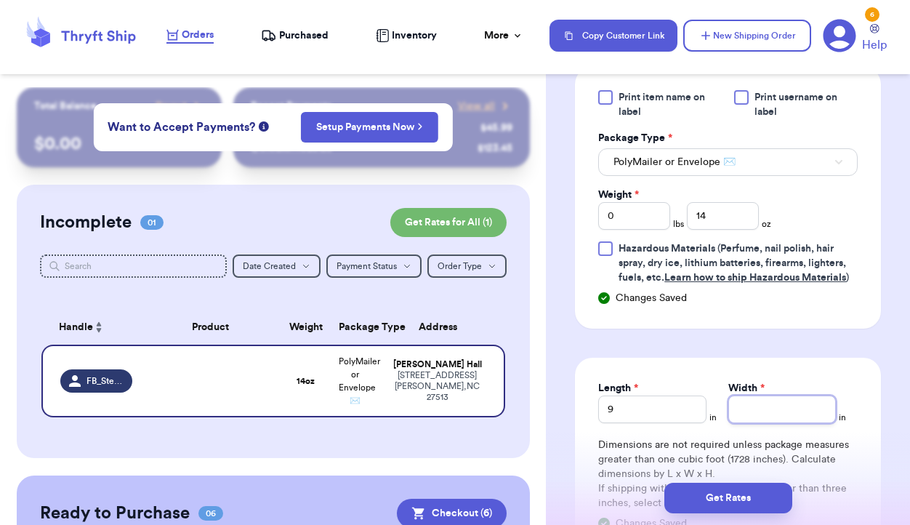
click at [744, 414] on input "Width *" at bounding box center [782, 409] width 108 height 28
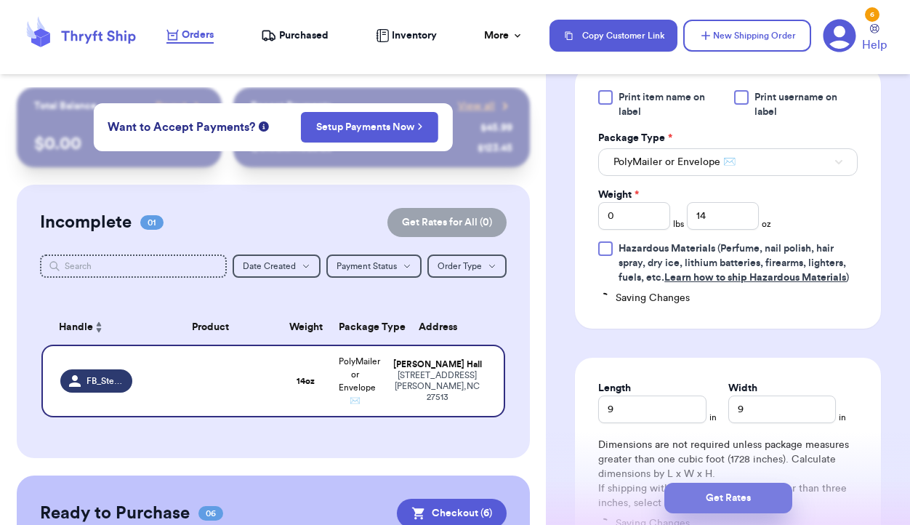
click at [742, 494] on button "Get Rates" at bounding box center [728, 498] width 128 height 31
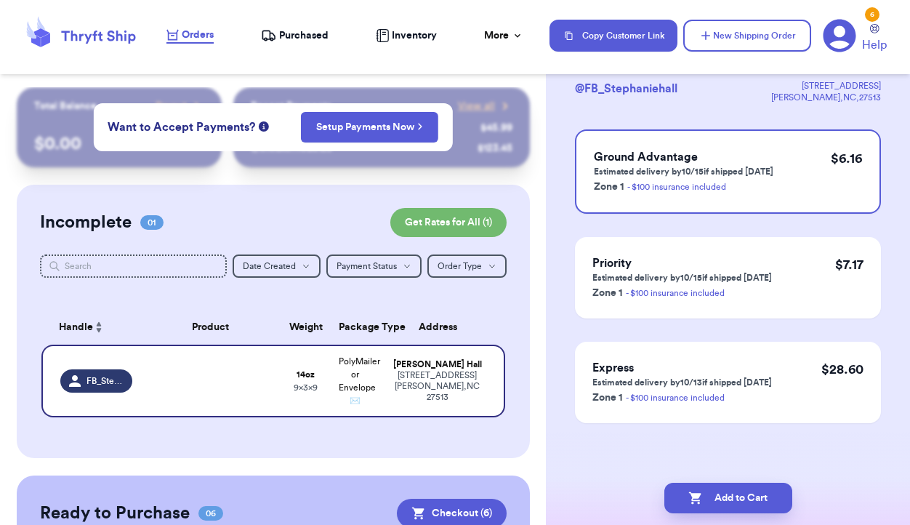
scroll to position [0, 0]
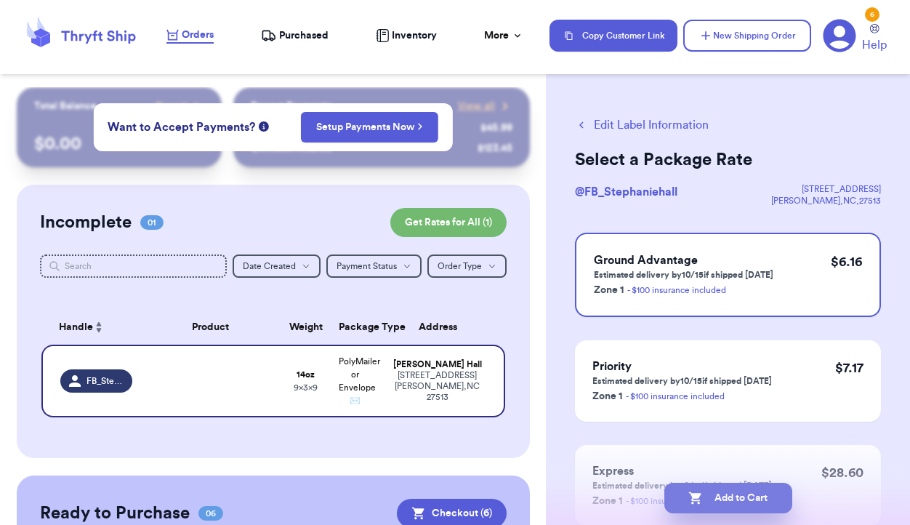
click at [722, 496] on button "Add to Cart" at bounding box center [728, 498] width 128 height 31
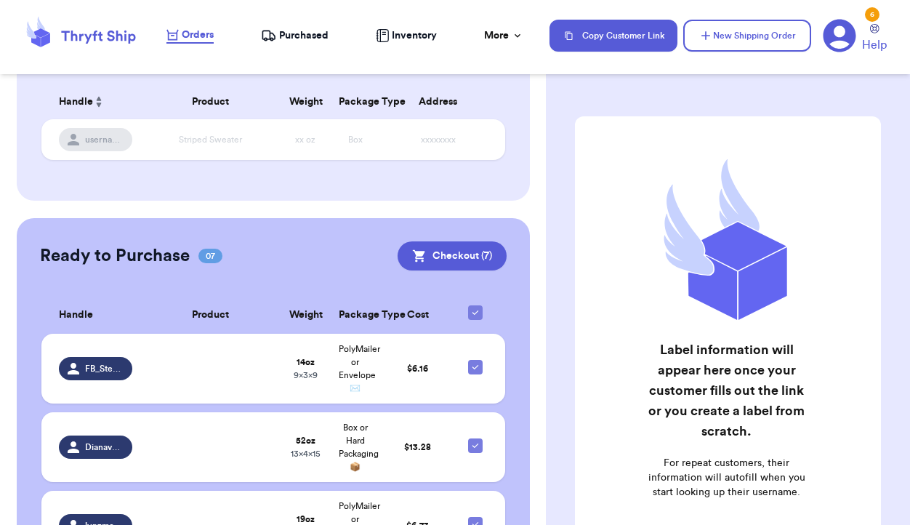
scroll to position [225, 0]
click at [462, 254] on button "Checkout ( 7 )" at bounding box center [452, 256] width 109 height 29
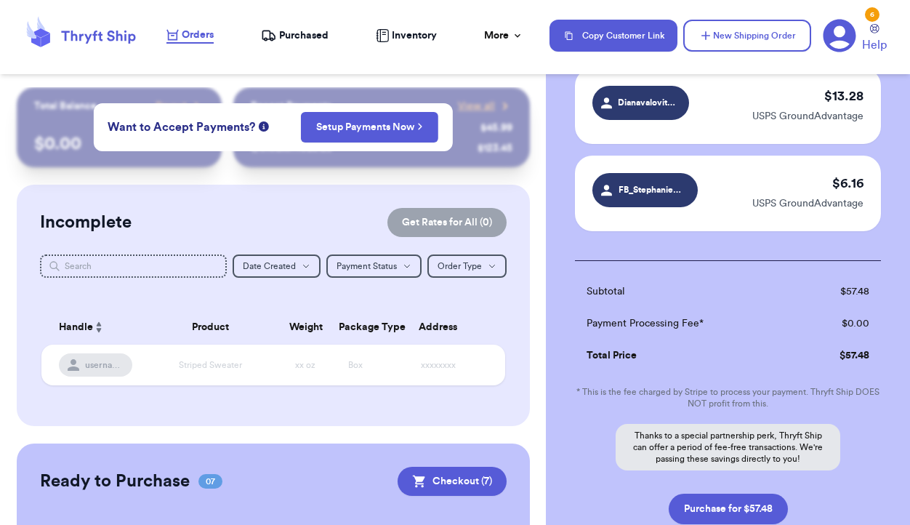
scroll to position [649, 0]
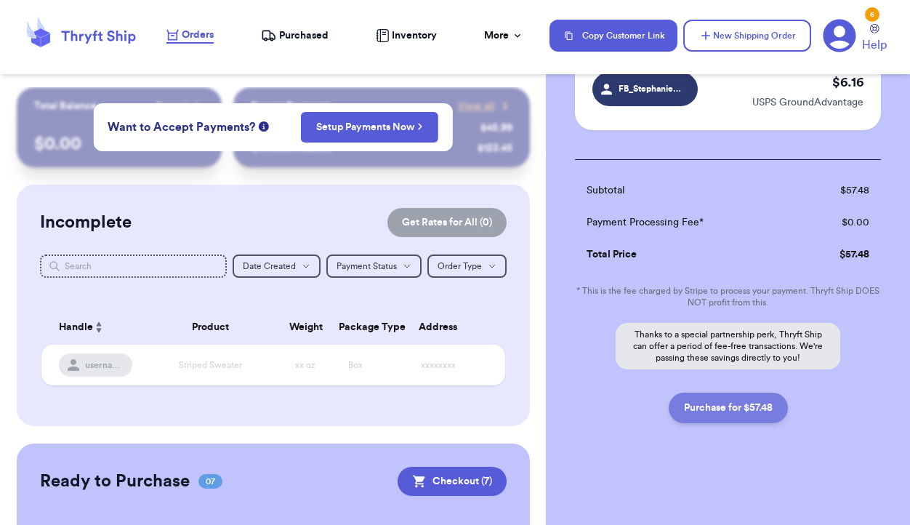
click at [738, 407] on button "Purchase for $57.48" at bounding box center [728, 407] width 119 height 31
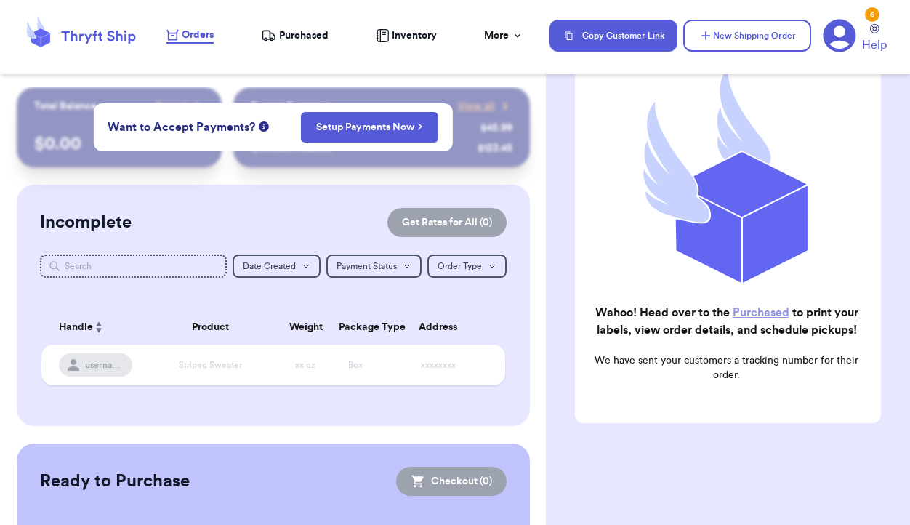
click at [308, 39] on span "Purchased" at bounding box center [303, 35] width 49 height 15
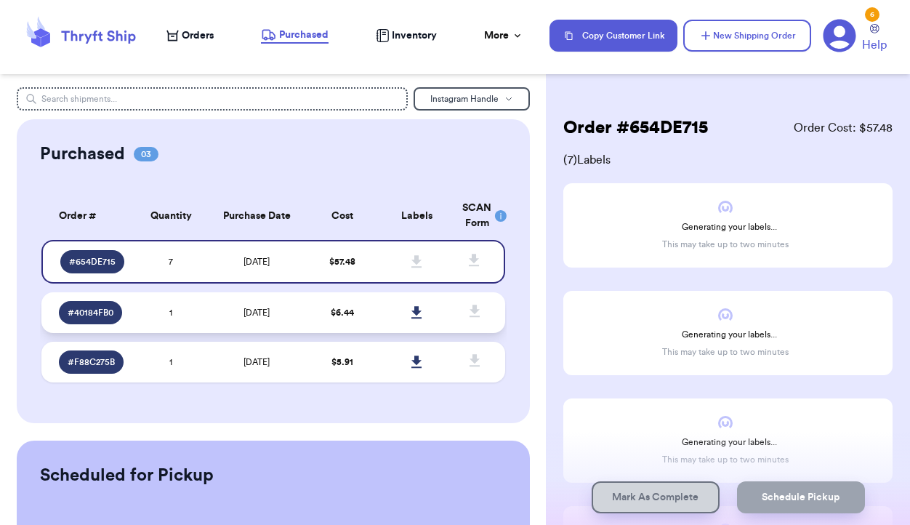
click at [204, 315] on td "1" at bounding box center [171, 312] width 74 height 41
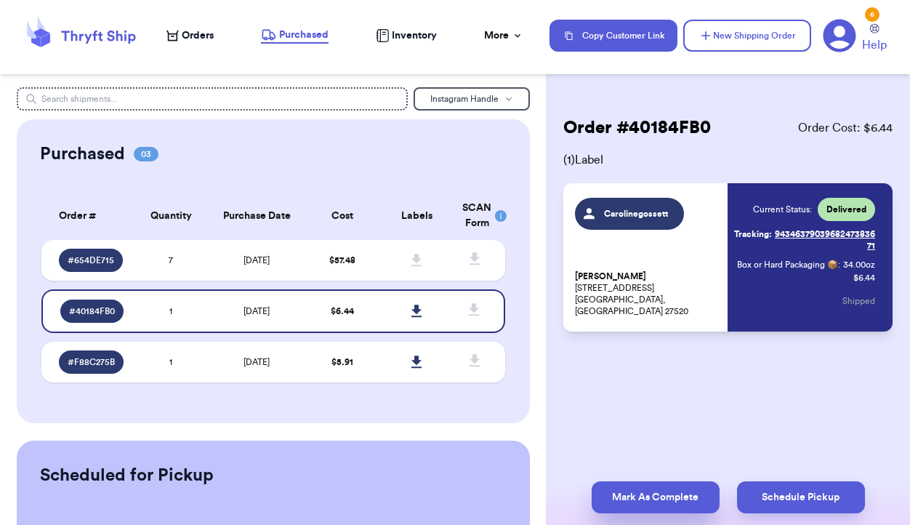
click at [676, 493] on button "Mark As Complete" at bounding box center [656, 497] width 128 height 32
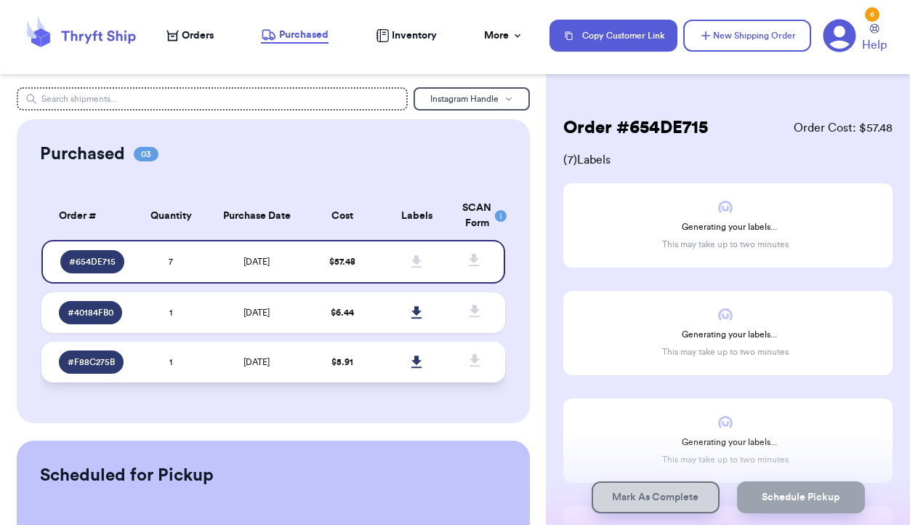
click at [294, 352] on td "10/3/2025" at bounding box center [256, 362] width 97 height 41
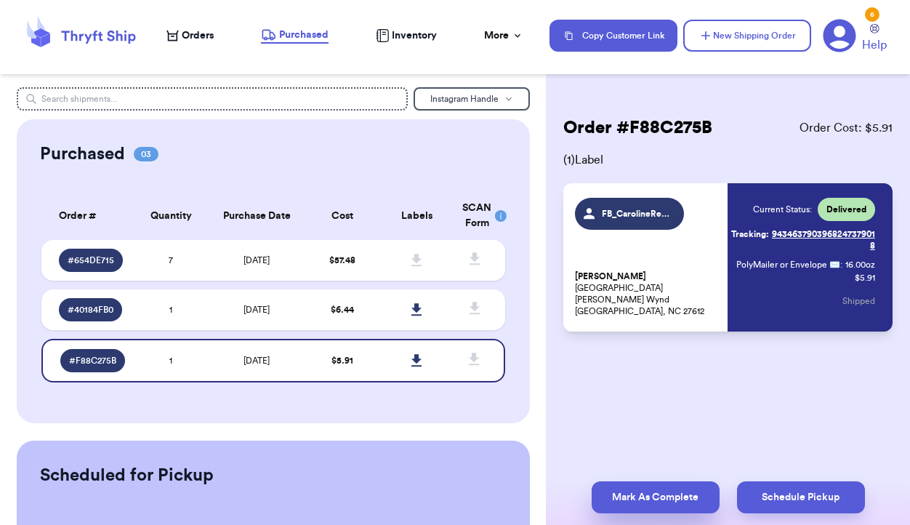
click at [624, 496] on button "Mark As Complete" at bounding box center [656, 497] width 128 height 32
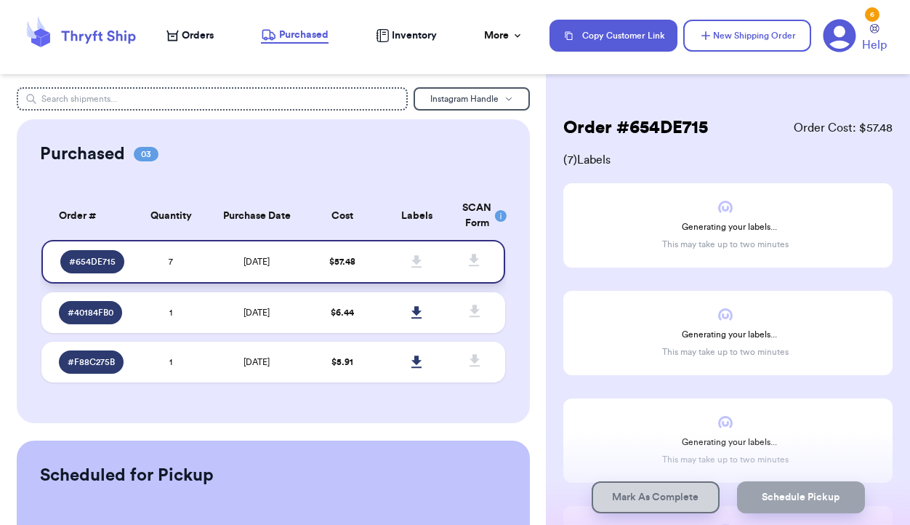
click at [302, 264] on td "[DATE]" at bounding box center [256, 262] width 97 height 44
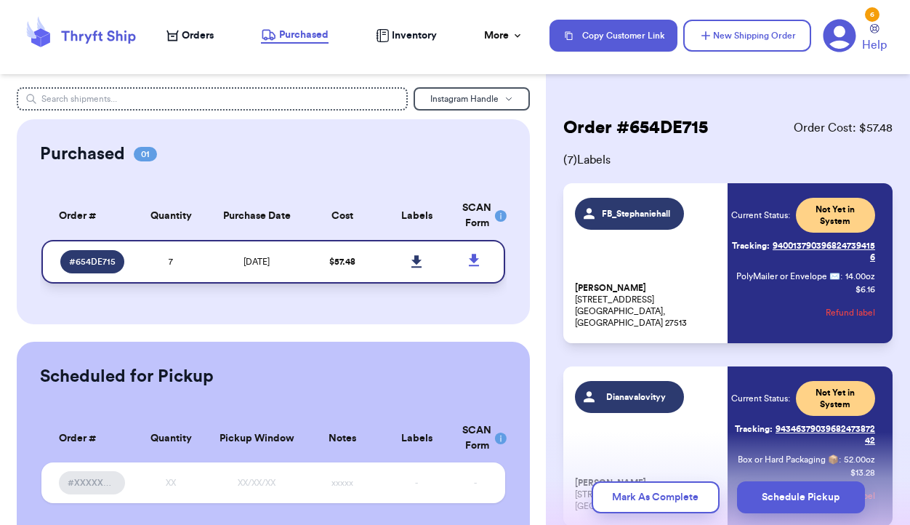
click at [414, 260] on icon at bounding box center [416, 261] width 10 height 12
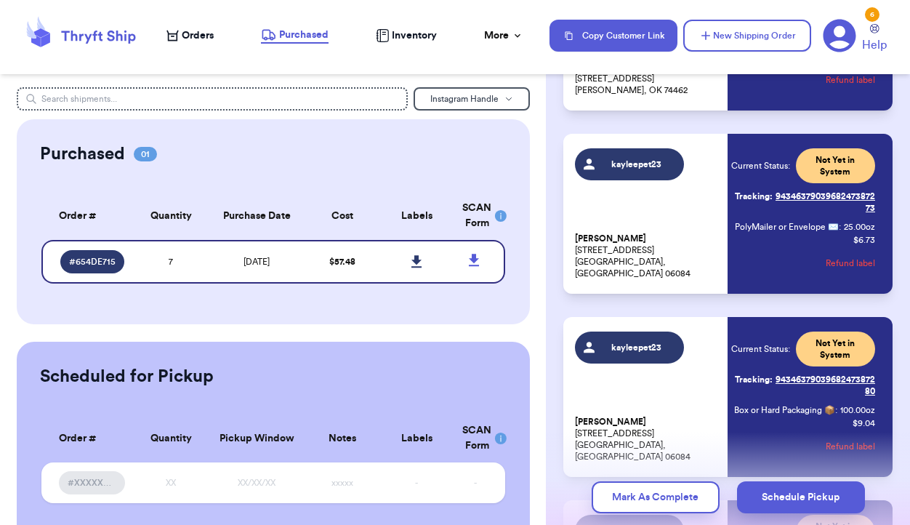
scroll to position [770, 0]
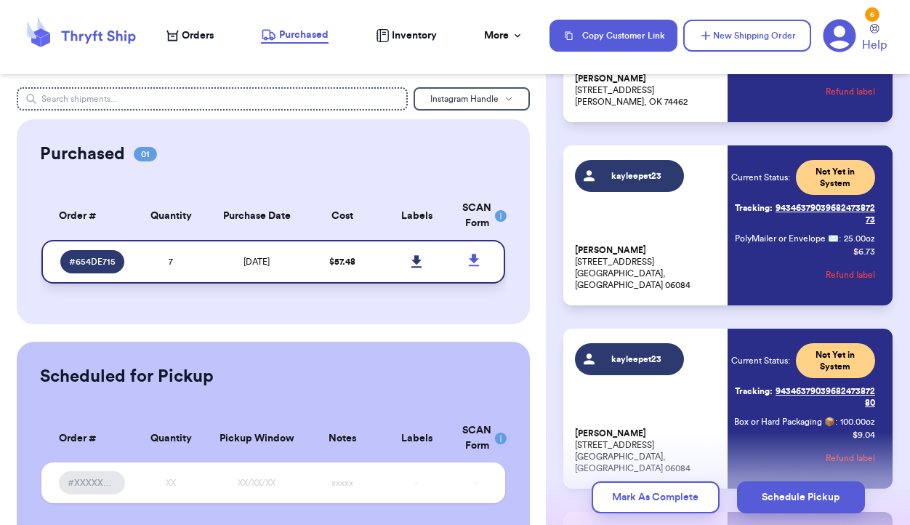
click at [417, 264] on icon at bounding box center [416, 261] width 11 height 13
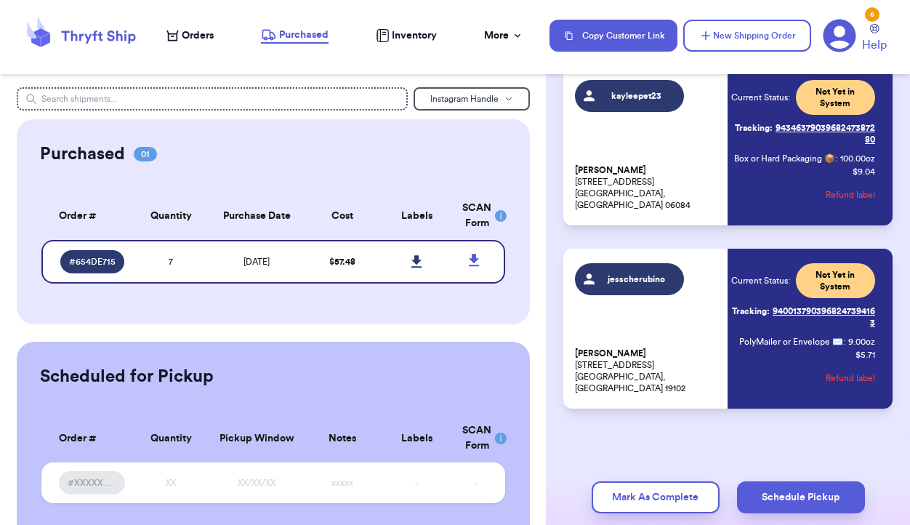
scroll to position [951, 0]
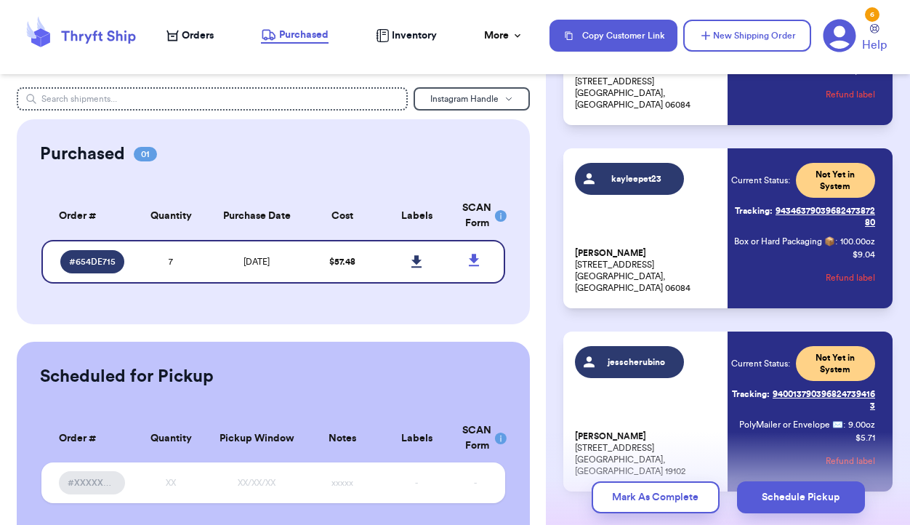
click at [187, 37] on span "Orders" at bounding box center [198, 35] width 32 height 15
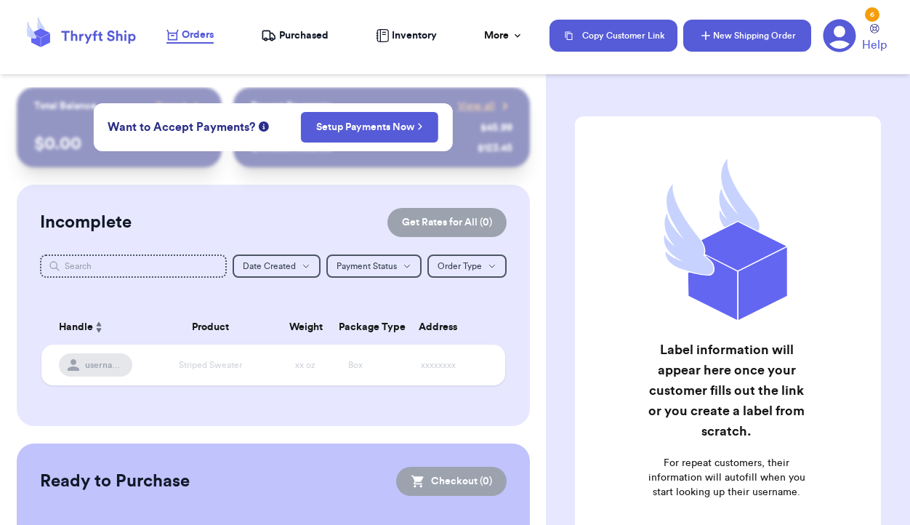
click at [754, 35] on button "New Shipping Order" at bounding box center [747, 36] width 128 height 32
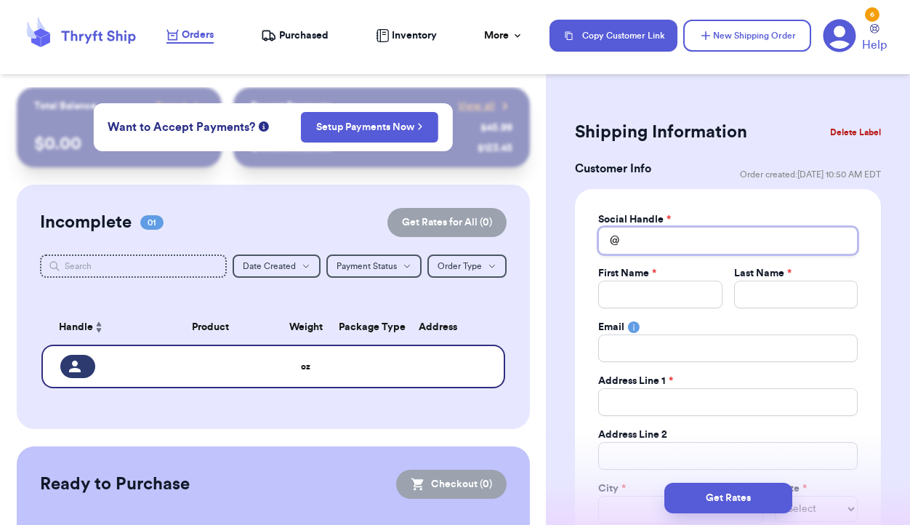
click at [674, 239] on input "Total Amount Paid" at bounding box center [727, 241] width 259 height 28
type input "k"
type input "ka"
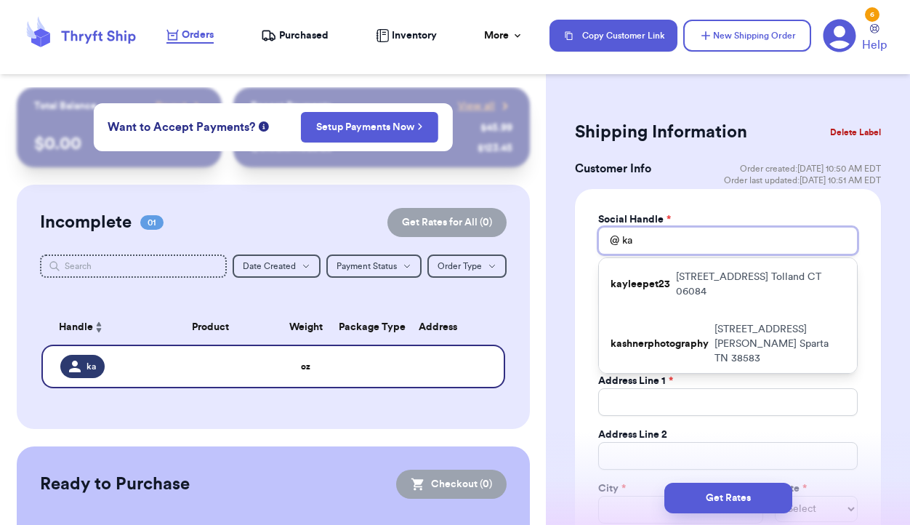
type input "k"
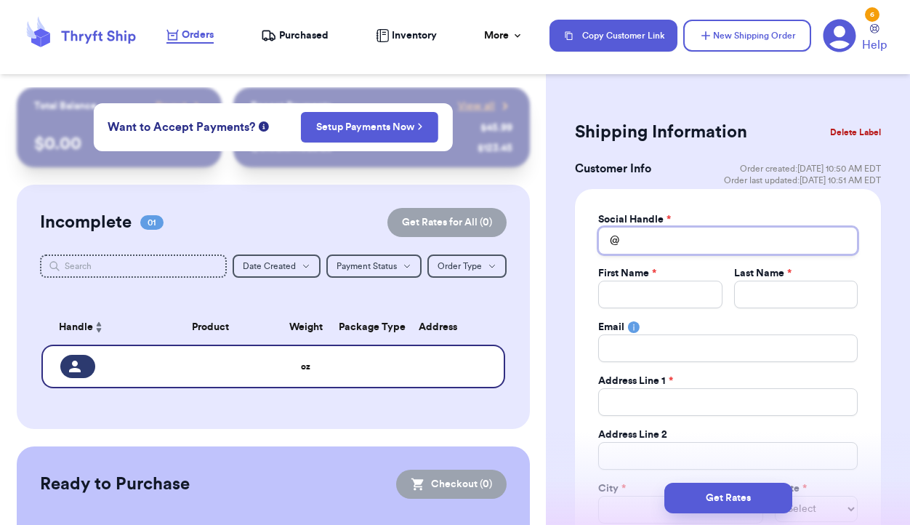
type input "q"
type input "qu"
type input "que"
type input "quee"
type input "queen"
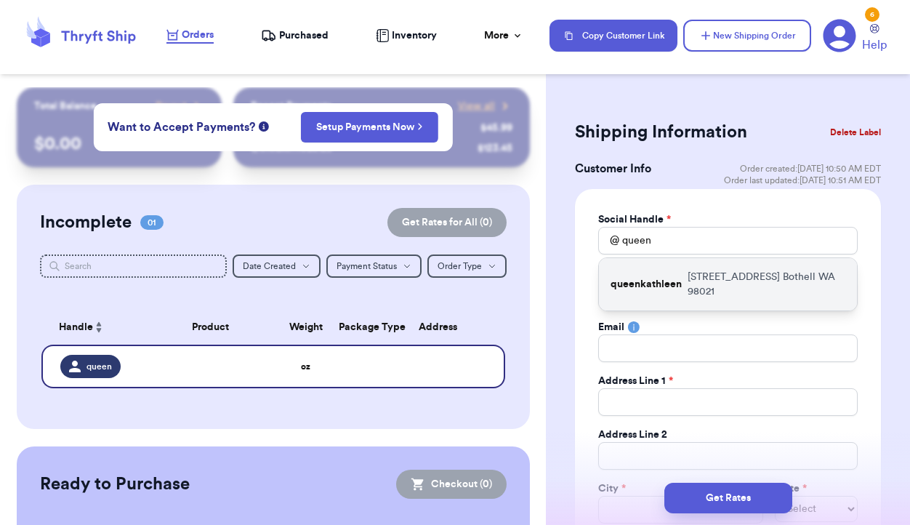
click at [663, 289] on p "queenkathleen" at bounding box center [646, 284] width 71 height 15
type input "queenkathleen"
type input "[PERSON_NAME]"
type input "[STREET_ADDRESS]"
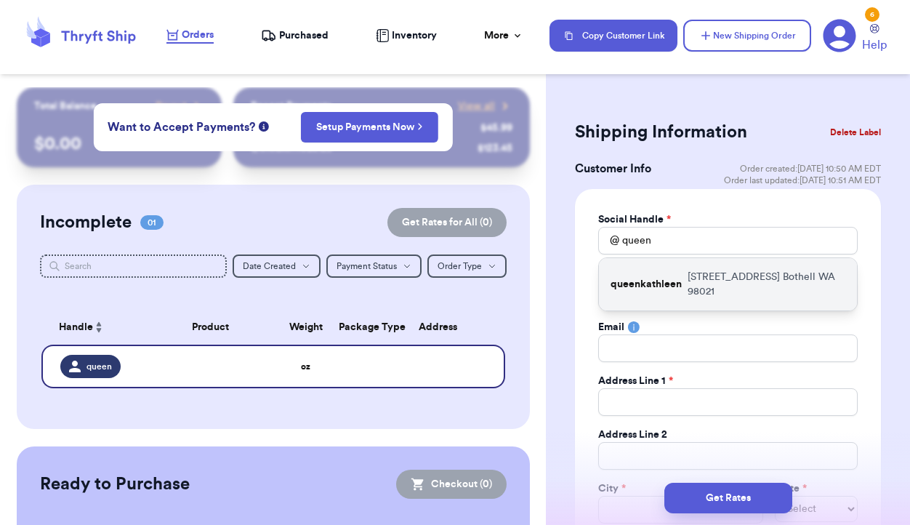
type input "Apt E302"
type input "Bothell"
select select "WA"
type input "98021"
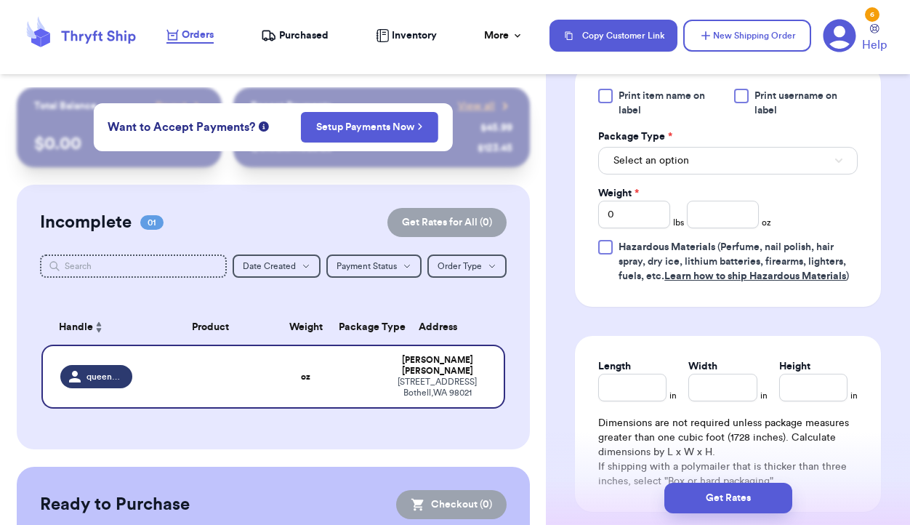
scroll to position [934, 0]
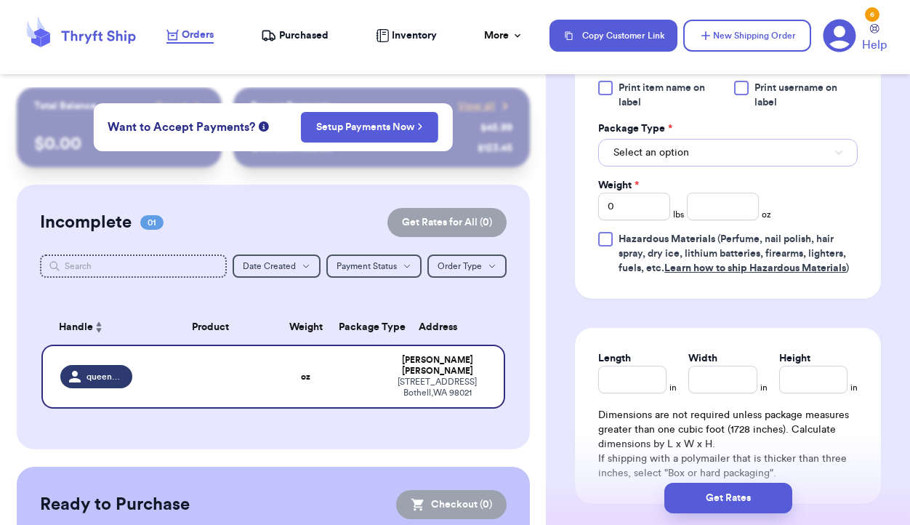
click at [729, 145] on button "Select an option" at bounding box center [727, 153] width 259 height 28
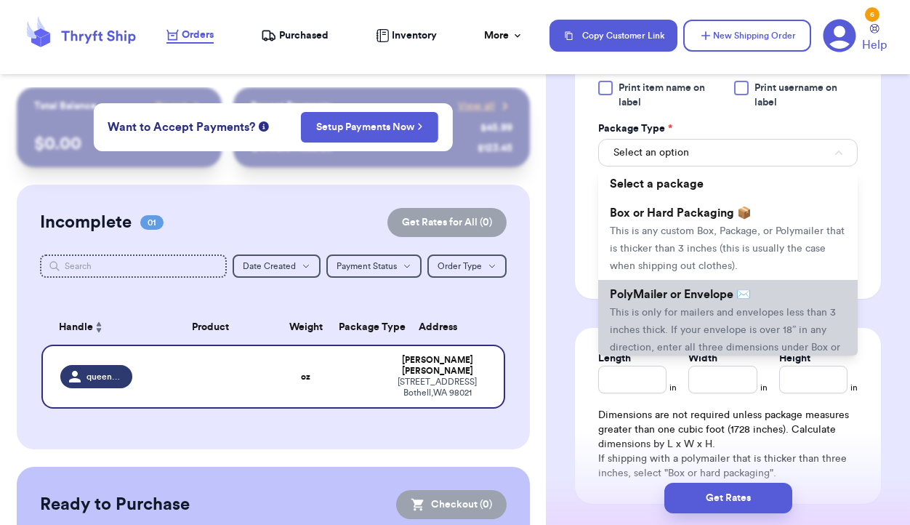
click at [690, 316] on span "This is only for mailers and envelopes less than 3 inches thick. If your envelo…" at bounding box center [725, 338] width 230 height 63
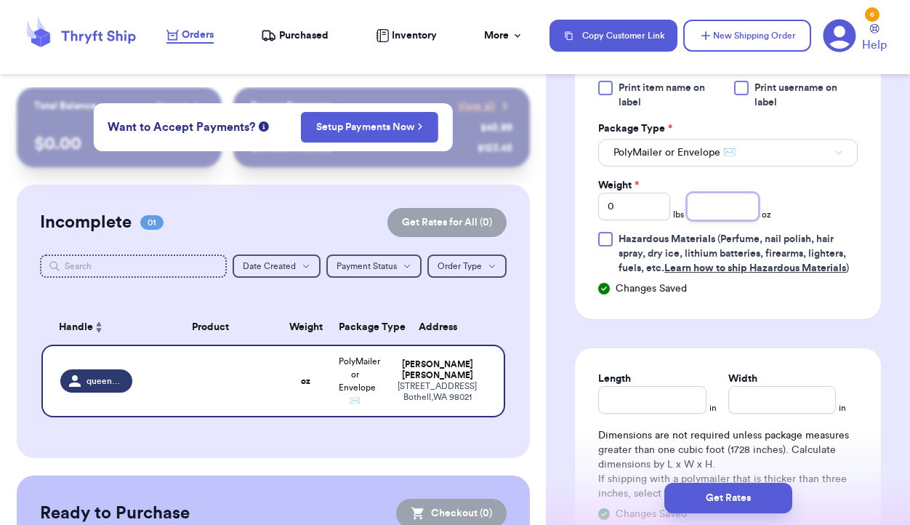
click at [734, 210] on input "number" at bounding box center [723, 207] width 72 height 28
type input "6"
click at [641, 207] on input "0" at bounding box center [634, 207] width 72 height 28
type input "1"
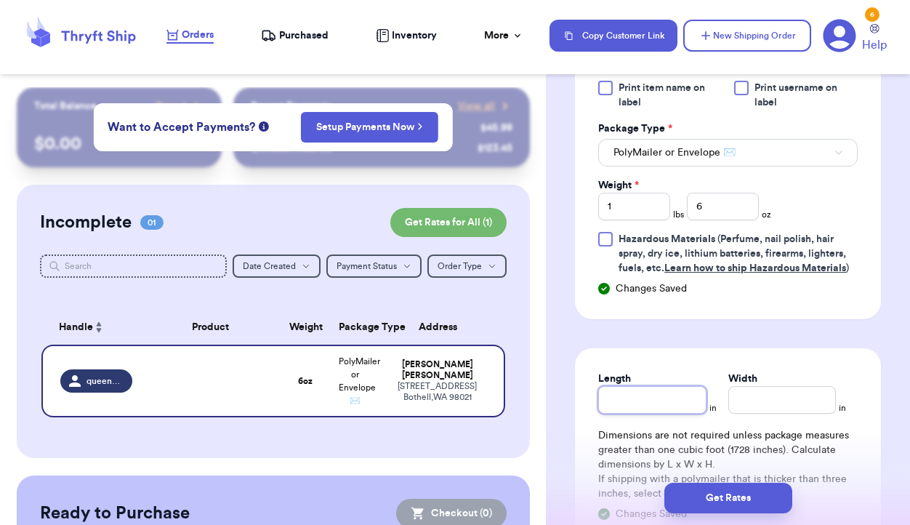
click at [629, 400] on input "Length" at bounding box center [652, 400] width 108 height 28
type input "9"
click at [757, 401] on input "Width *" at bounding box center [782, 400] width 108 height 28
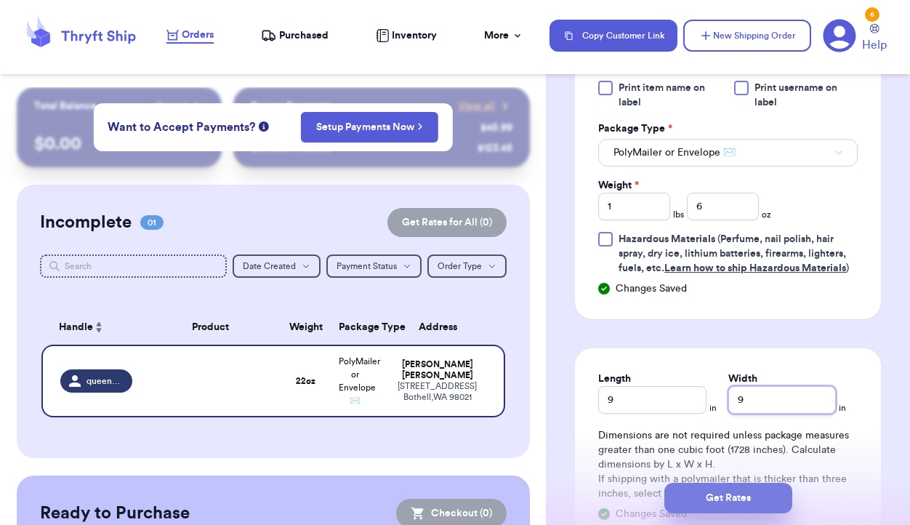
type input "9"
click at [744, 494] on button "Get Rates" at bounding box center [728, 498] width 128 height 31
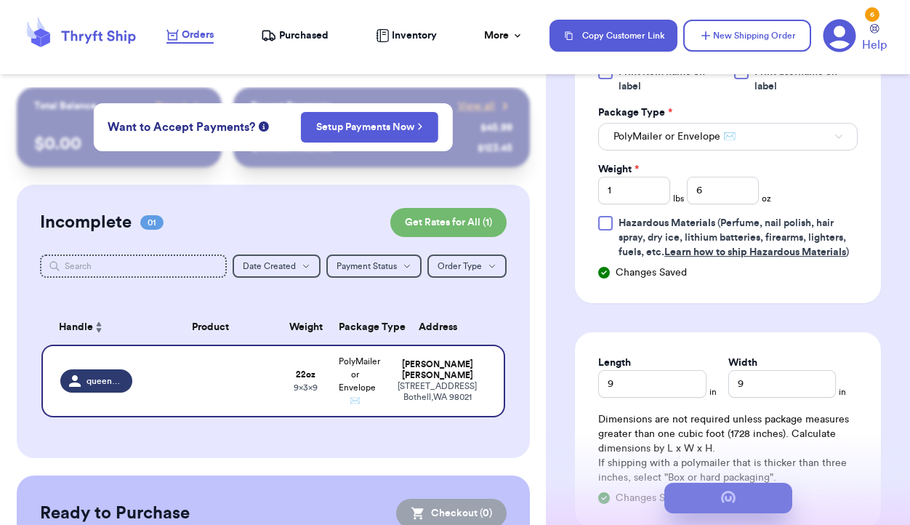
scroll to position [0, 0]
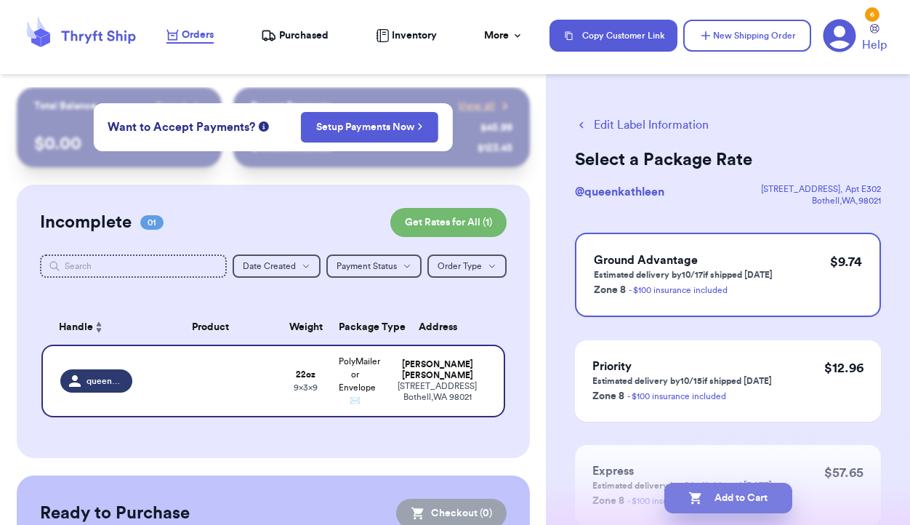
click at [733, 497] on button "Add to Cart" at bounding box center [728, 498] width 128 height 31
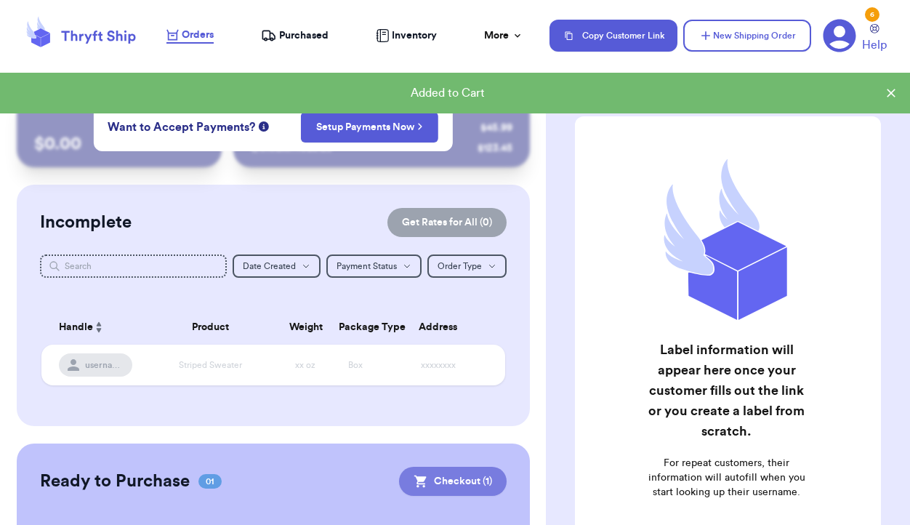
click at [480, 489] on button "Checkout ( 1 )" at bounding box center [453, 481] width 108 height 29
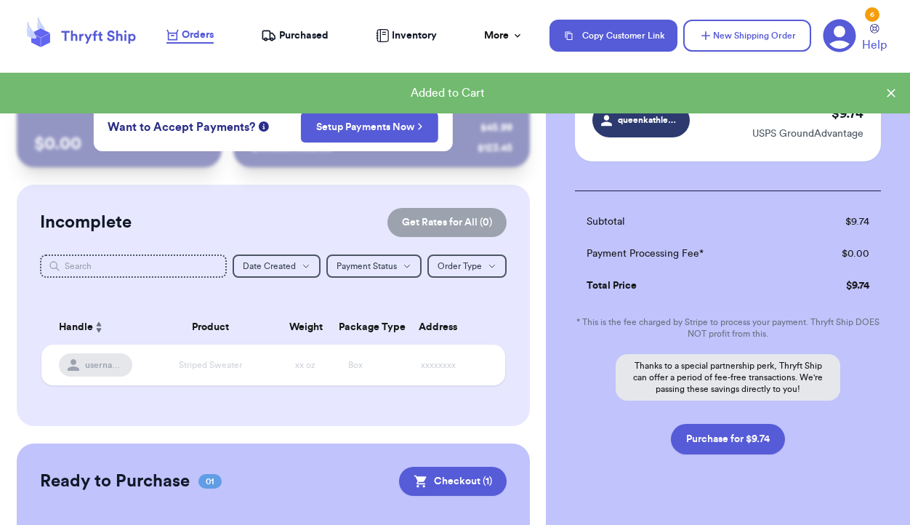
scroll to position [95, 0]
click at [720, 440] on button "Purchase for $9.74" at bounding box center [728, 438] width 114 height 31
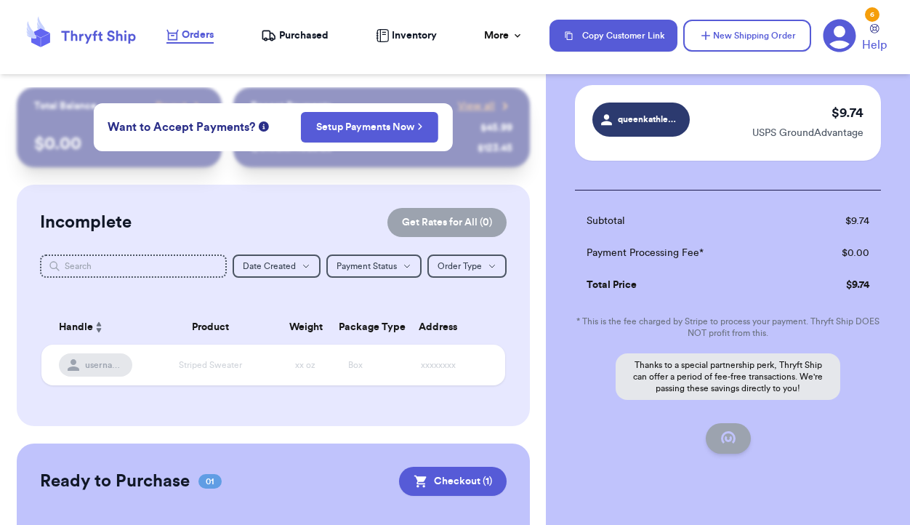
checkbox input "false"
checkbox input "true"
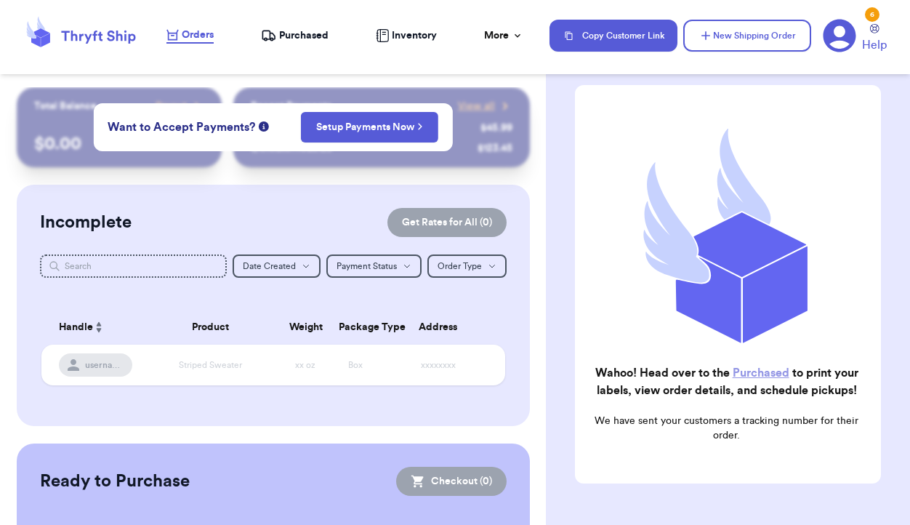
click at [289, 28] on span "Purchased" at bounding box center [303, 35] width 49 height 15
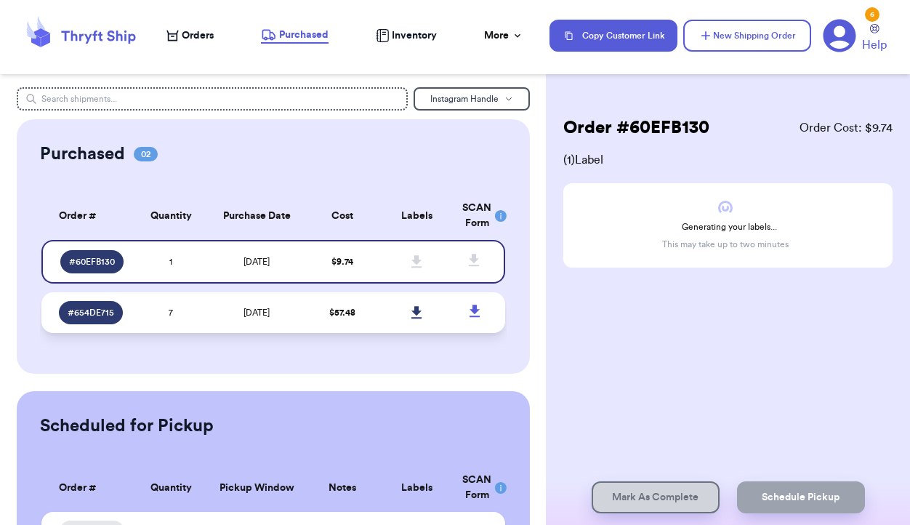
click at [297, 318] on td "[DATE]" at bounding box center [256, 312] width 97 height 41
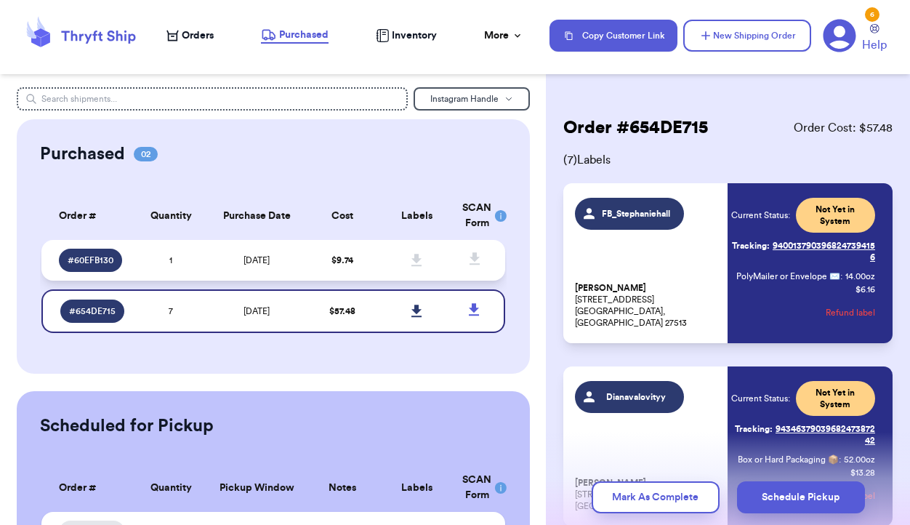
click at [319, 262] on td "$ 9.74" at bounding box center [342, 260] width 74 height 41
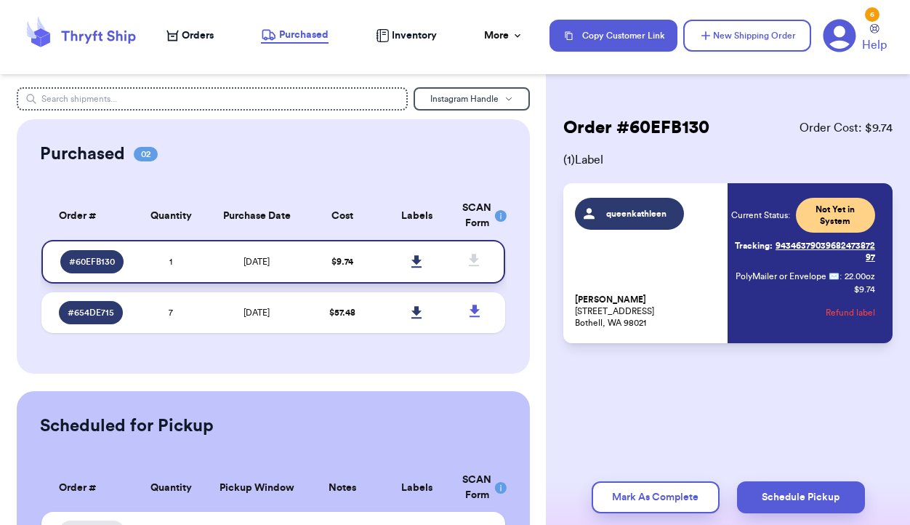
click at [422, 264] on link at bounding box center [416, 262] width 32 height 32
